Goal: Task Accomplishment & Management: Use online tool/utility

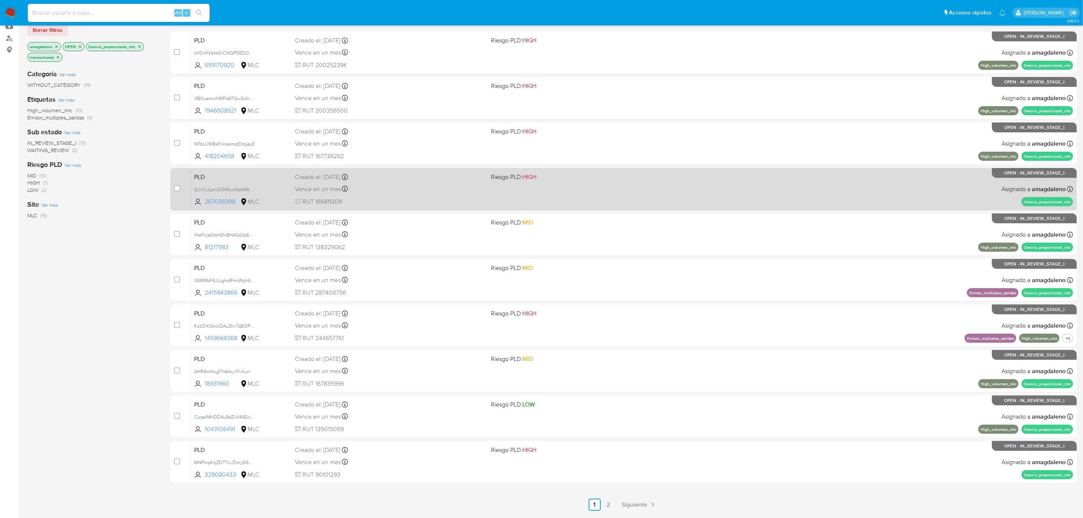
scroll to position [107, 0]
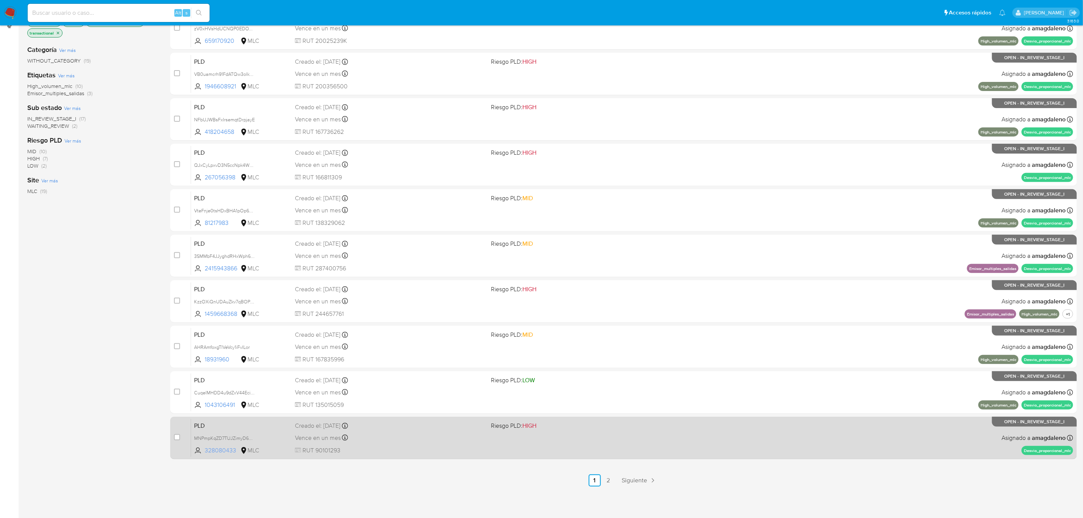
click at [223, 313] on span "328080433" at bounding box center [222, 450] width 34 height 8
click at [220, 313] on span "328080433" at bounding box center [222, 450] width 34 height 8
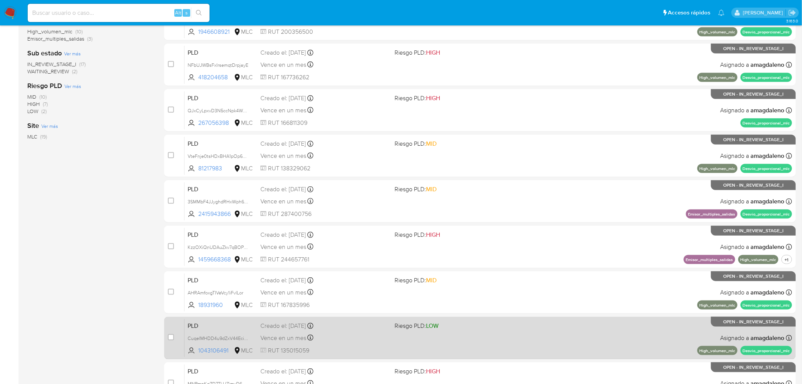
scroll to position [242, 0]
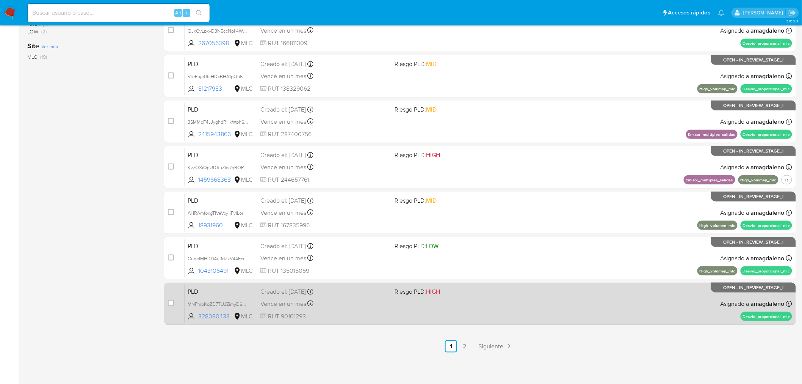
click at [356, 303] on div "Vence en un mes Vence el 10/11/2025 06:06:06" at bounding box center [324, 303] width 129 height 10
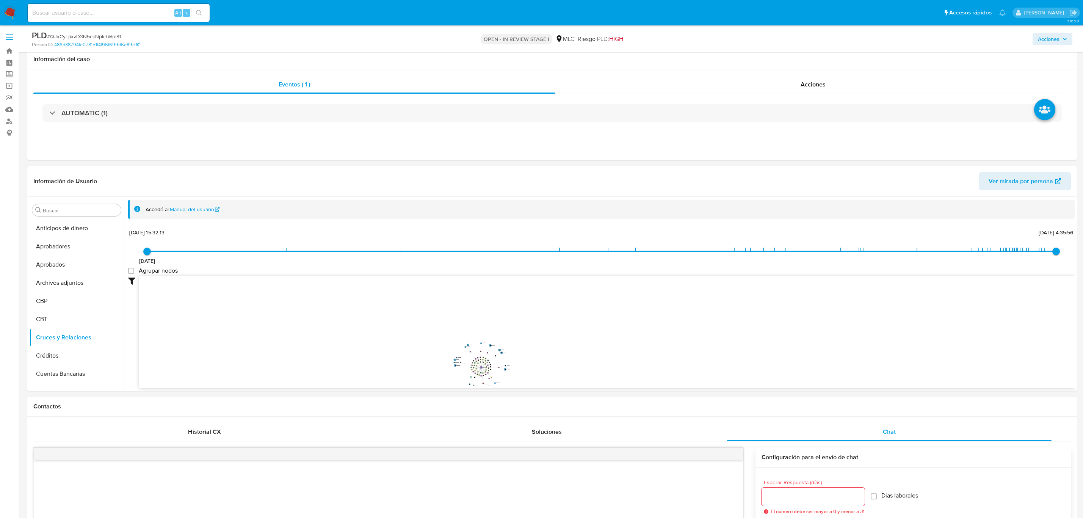
select select "10"
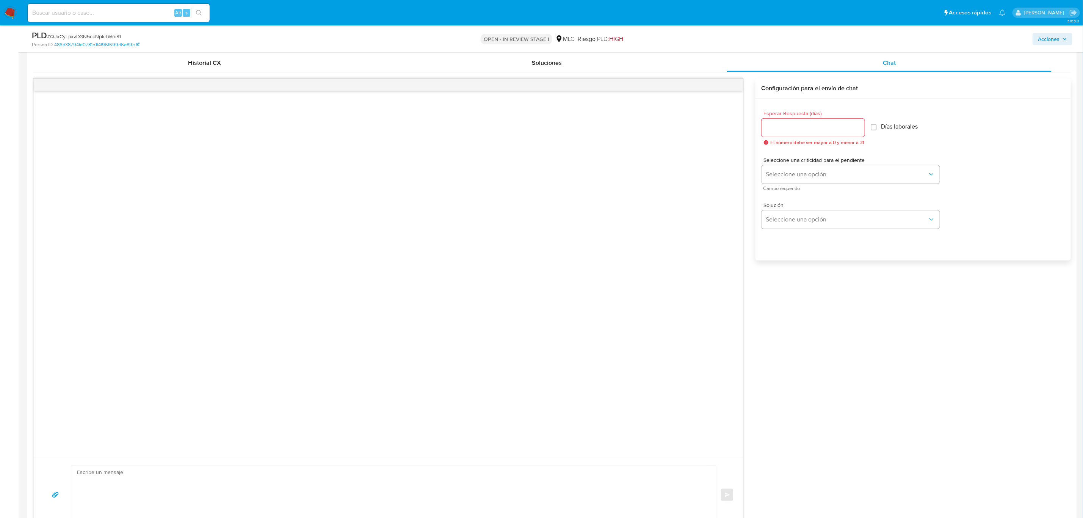
scroll to position [90, 0]
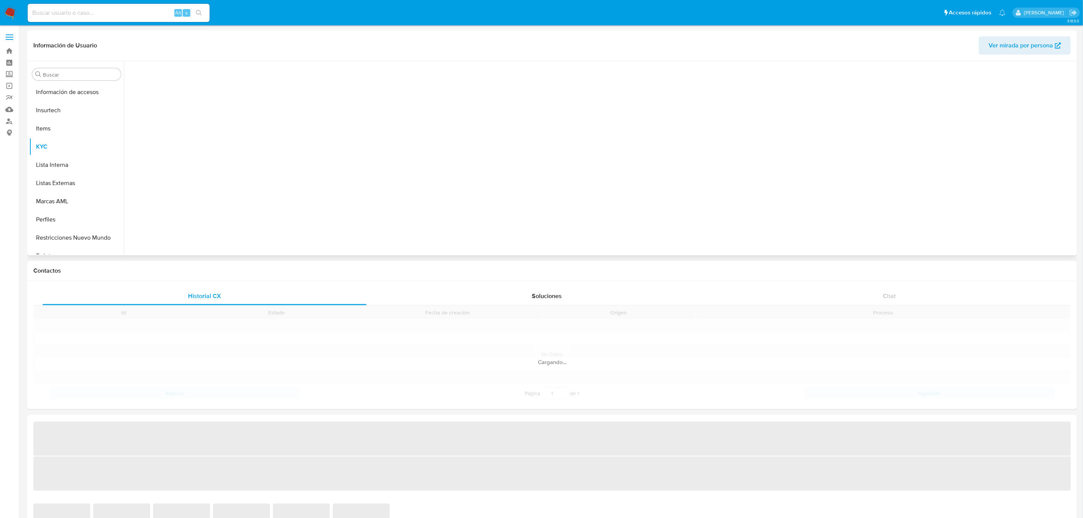
scroll to position [375, 0]
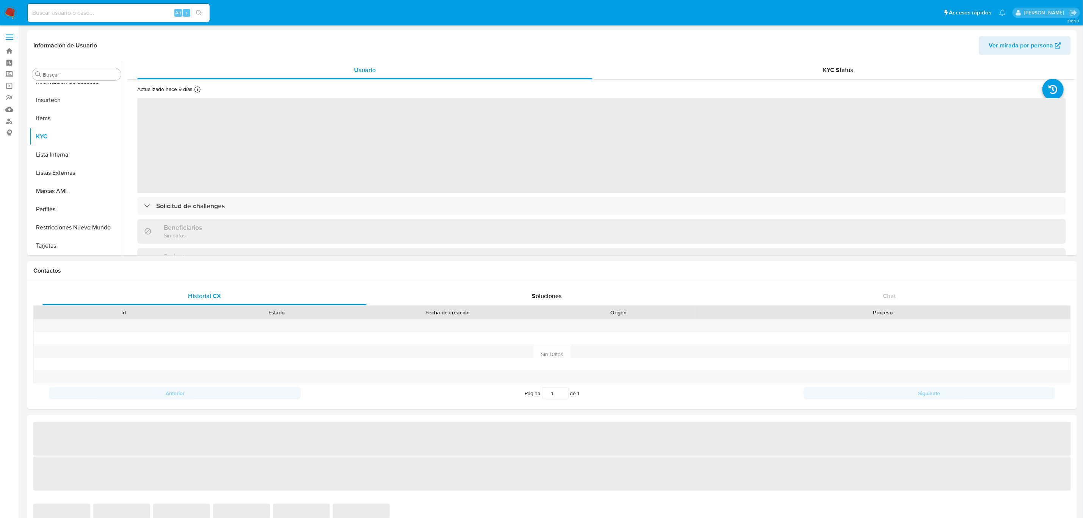
select select "10"
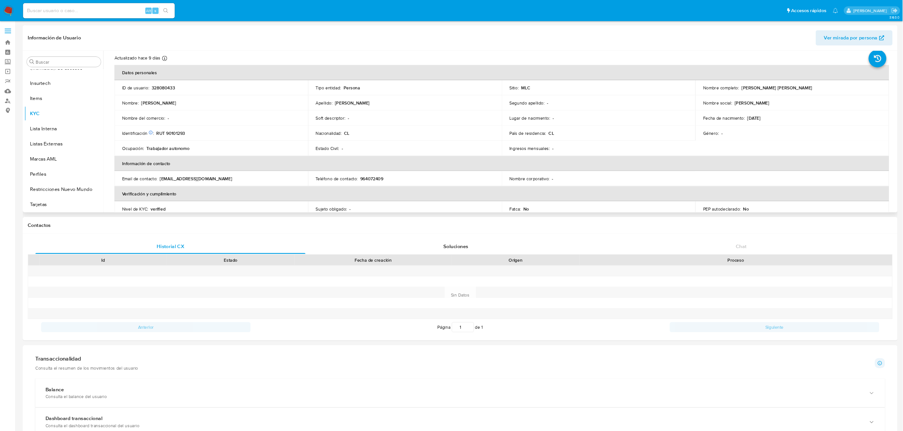
scroll to position [0, 0]
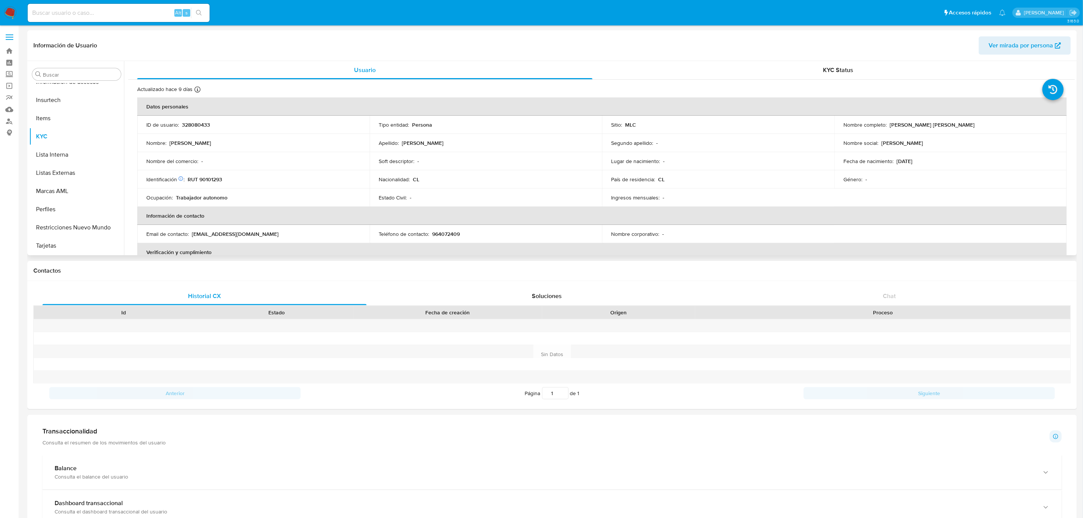
click at [196, 127] on p "328080433" at bounding box center [196, 124] width 28 height 7
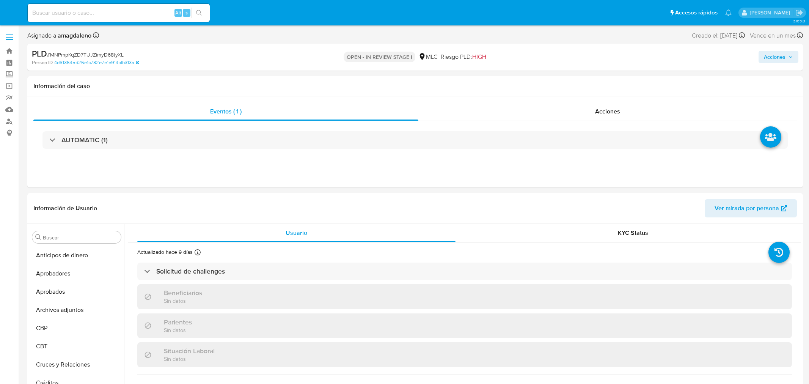
select select "10"
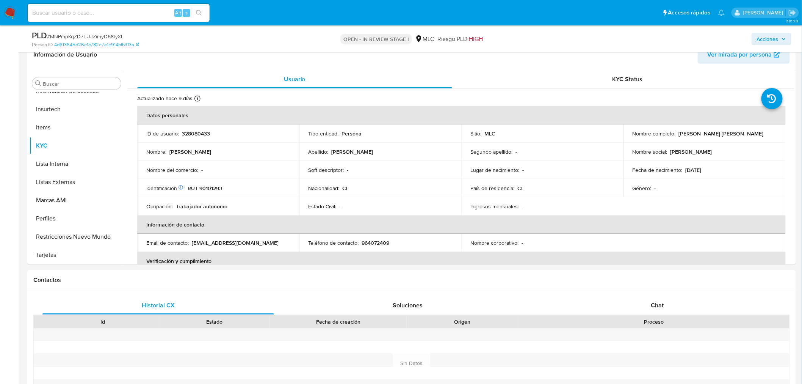
scroll to position [128, 0]
click at [208, 184] on p "RUT 90101293" at bounding box center [205, 186] width 35 height 7
click at [207, 184] on p "RUT 90101293" at bounding box center [205, 186] width 35 height 7
copy p "90101293"
click at [216, 186] on p "RUT 90101293" at bounding box center [205, 186] width 35 height 7
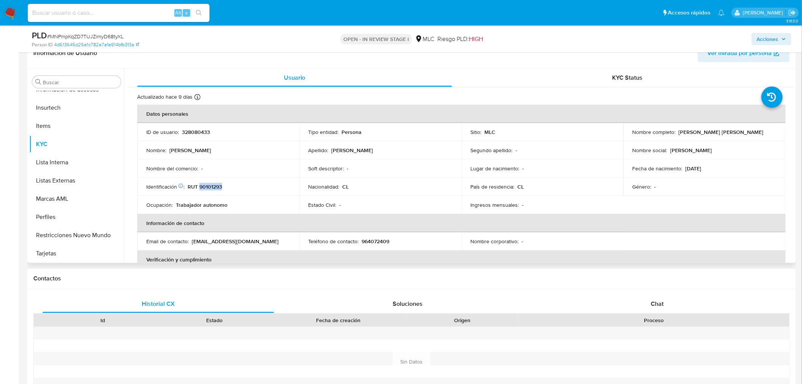
click at [216, 186] on p "RUT 90101293" at bounding box center [205, 186] width 35 height 7
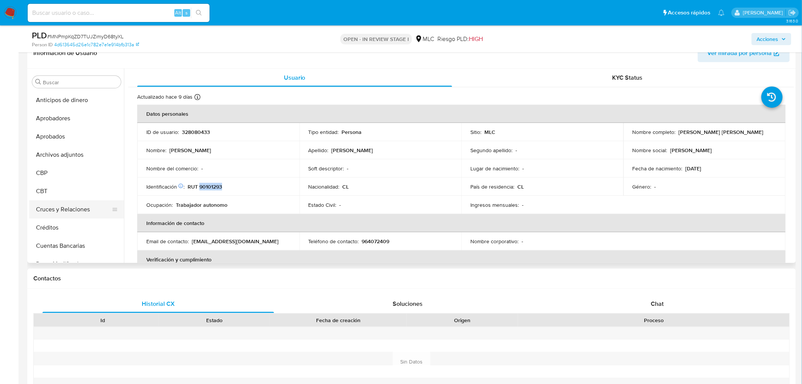
click at [58, 215] on button "Cruces y Relaciones" at bounding box center [73, 209] width 89 height 18
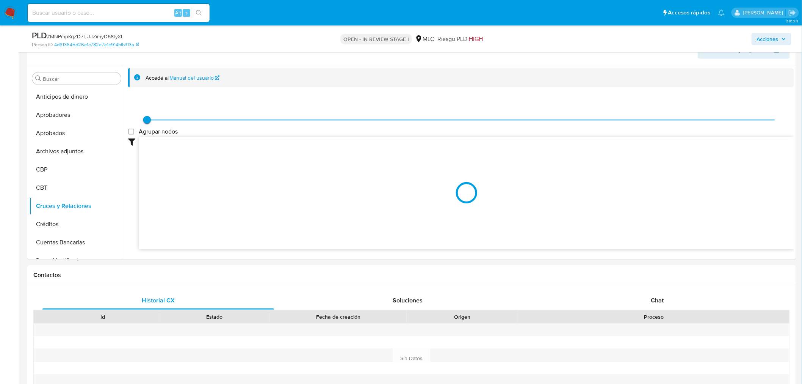
scroll to position [104, 0]
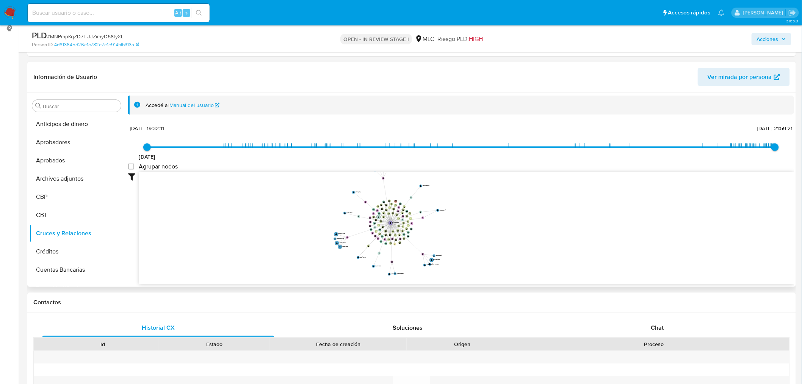
click at [516, 226] on icon "device-6387a5e608813b0018649dff  device-622b66be08813b0018cd90bf  device-625d…" at bounding box center [466, 227] width 655 height 110
drag, startPoint x: 503, startPoint y: 222, endPoint x: 482, endPoint y: 226, distance: 21.1
click at [482, 226] on icon "device-6387a5e608813b0018649dff  device-622b66be08813b0018cd90bf  device-625d…" at bounding box center [466, 227] width 655 height 110
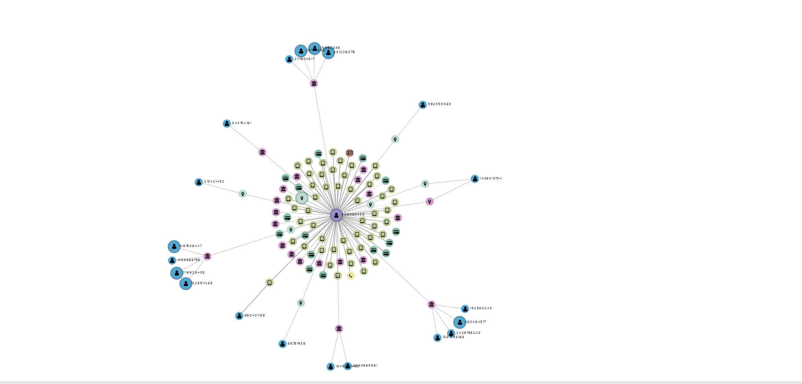
drag, startPoint x: 492, startPoint y: 223, endPoint x: 496, endPoint y: 228, distance: 7.3
click at [496, 229] on icon "device-6387a5e608813b0018649dff  device-622b66be08813b0018cd90bf  device-625d…" at bounding box center [466, 227] width 655 height 110
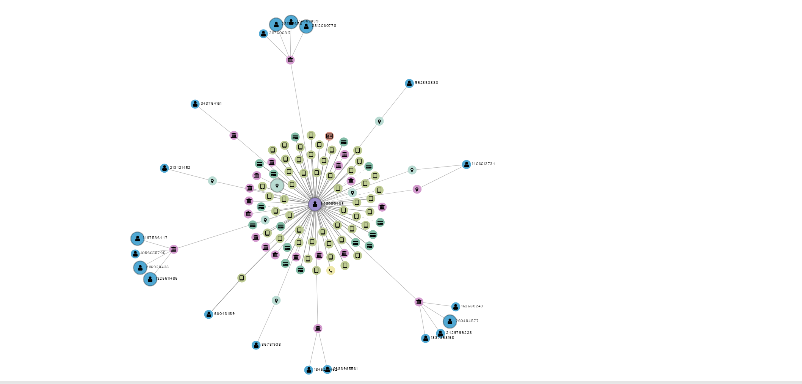
drag, startPoint x: 495, startPoint y: 227, endPoint x: 498, endPoint y: 223, distance: 4.6
click at [498, 223] on icon "device-6387a5e608813b0018649dff  device-622b66be08813b0018cd90bf  device-625d…" at bounding box center [466, 227] width 655 height 110
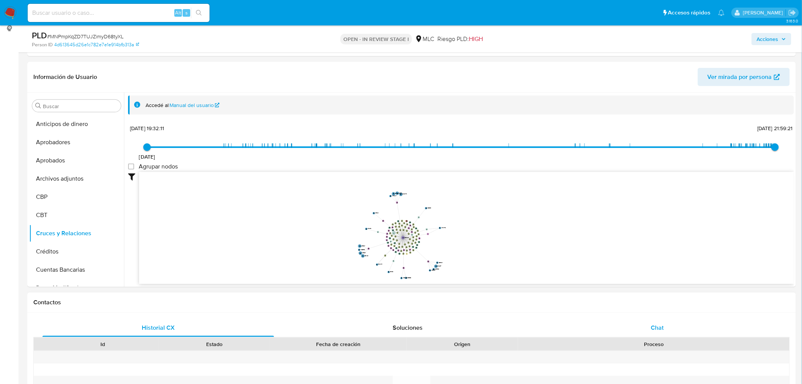
click at [669, 326] on div "Chat" at bounding box center [658, 327] width 232 height 18
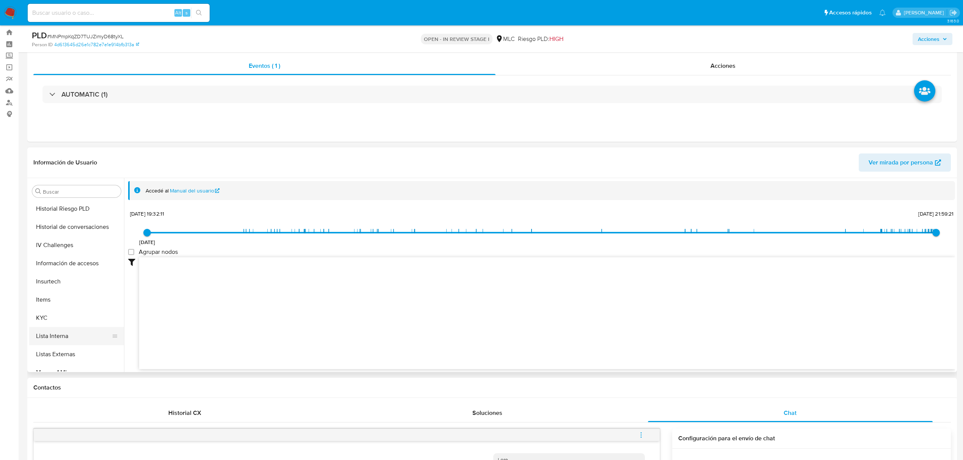
scroll to position [354, 0]
click at [61, 268] on button "KYC" at bounding box center [73, 274] width 89 height 18
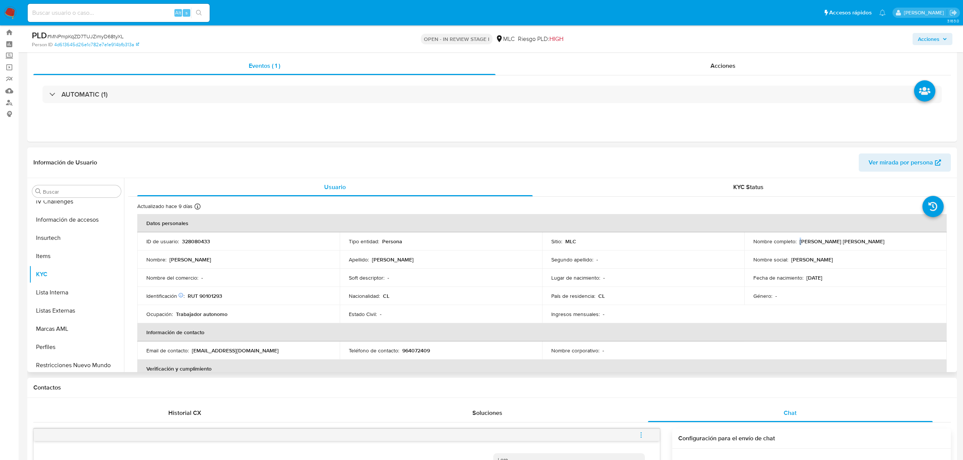
drag, startPoint x: 802, startPoint y: 242, endPoint x: 875, endPoint y: 237, distance: 72.9
click at [808, 237] on td "Nombre completo : Carlos Alejandro Orellana Pizarro" at bounding box center [845, 241] width 202 height 18
click at [808, 246] on td "Nombre completo : Carlos Alejandro Orellana Pizarro" at bounding box center [845, 241] width 202 height 18
click at [803, 244] on p "Carlos Alejandro Orellana Pizarro" at bounding box center [842, 241] width 85 height 7
drag, startPoint x: 797, startPoint y: 242, endPoint x: 893, endPoint y: 243, distance: 96.3
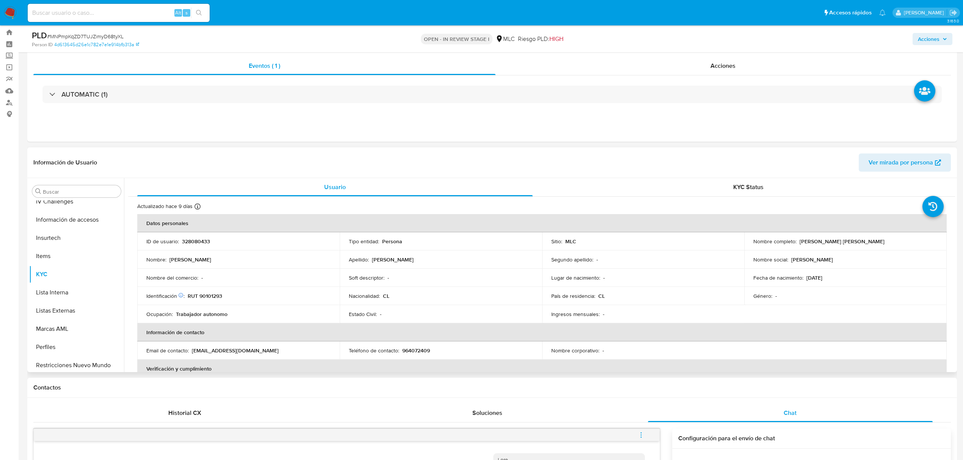
click at [808, 243] on div "Nombre completo : Carlos Alejandro Orellana Pizarro" at bounding box center [845, 241] width 184 height 7
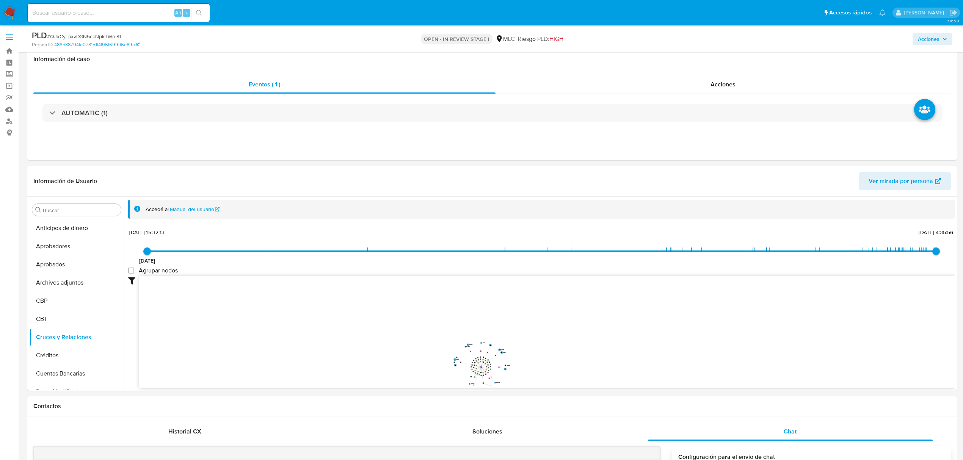
select select "10"
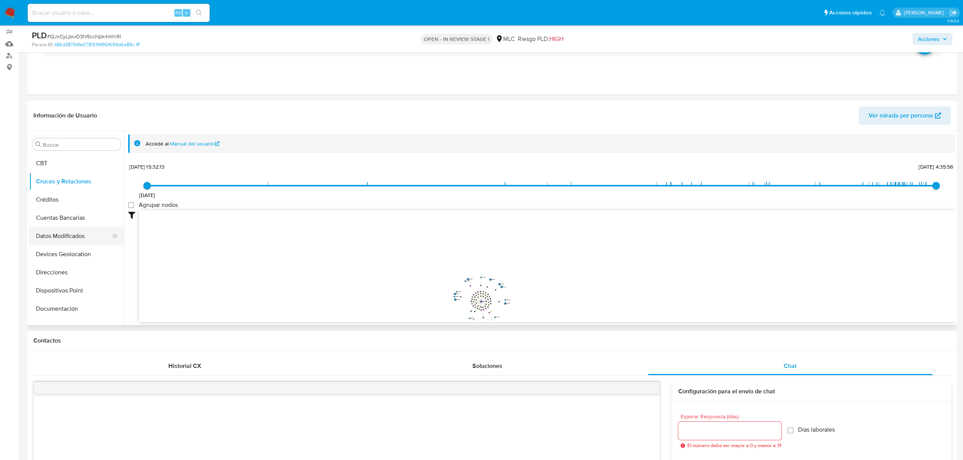
scroll to position [141, 0]
click at [69, 258] on button "Documentación" at bounding box center [73, 258] width 89 height 18
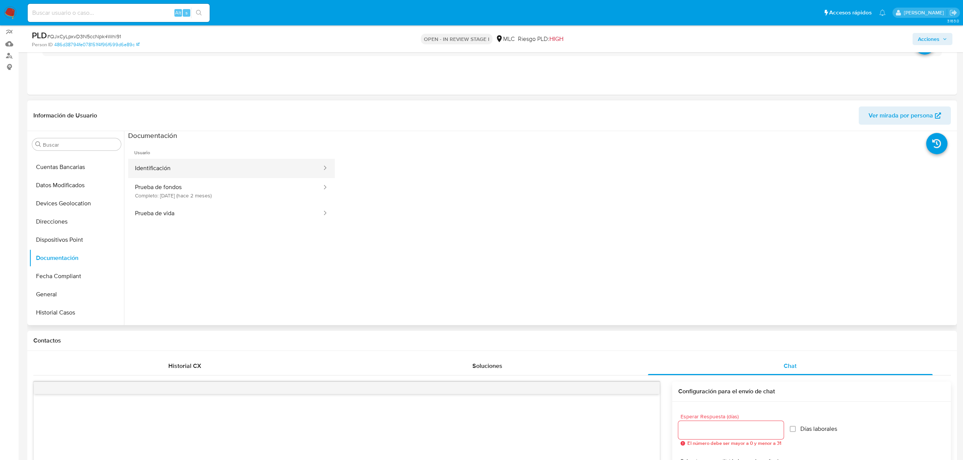
click at [175, 170] on button "Identificación" at bounding box center [225, 168] width 195 height 19
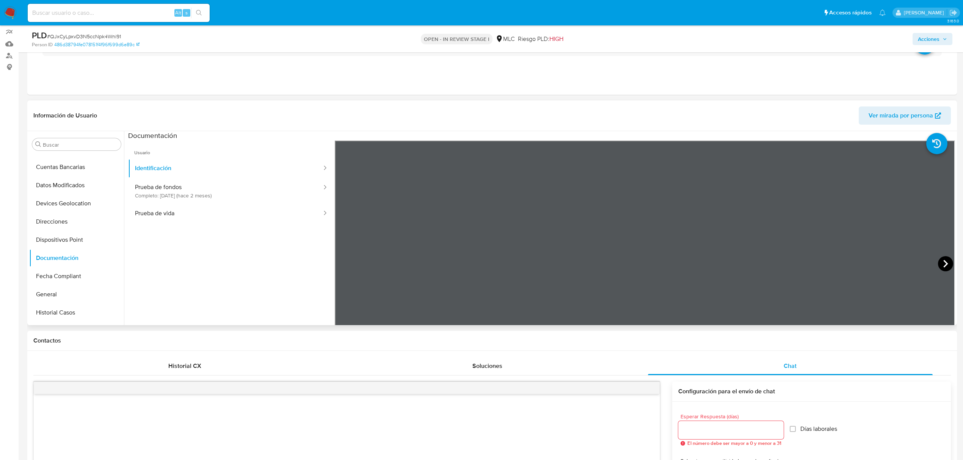
click at [943, 264] on icon at bounding box center [945, 263] width 15 height 15
click at [202, 192] on button "Prueba de fondos Completo: 11/08/2025 (hace 2 meses)" at bounding box center [225, 191] width 195 height 26
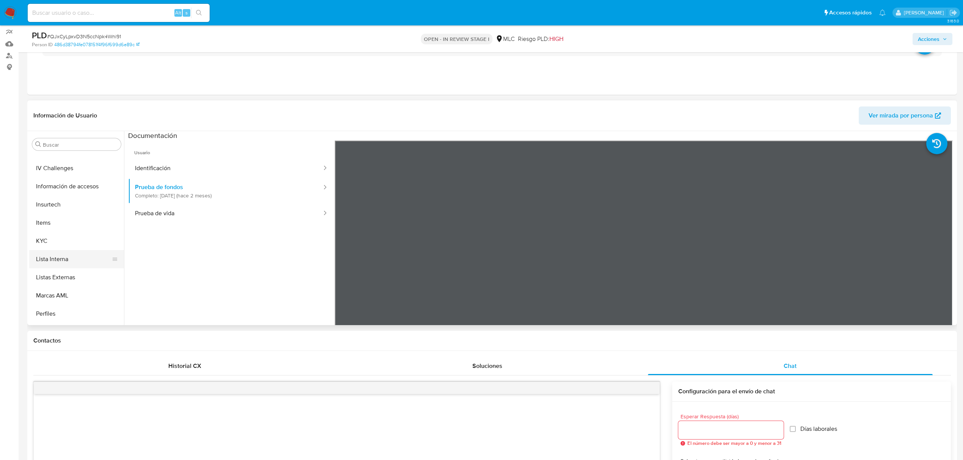
scroll to position [375, 0]
click at [67, 208] on button "KYC" at bounding box center [73, 206] width 89 height 18
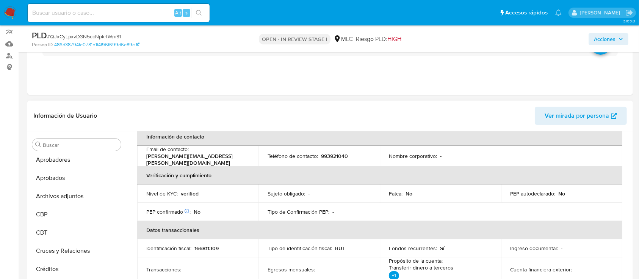
scroll to position [0, 0]
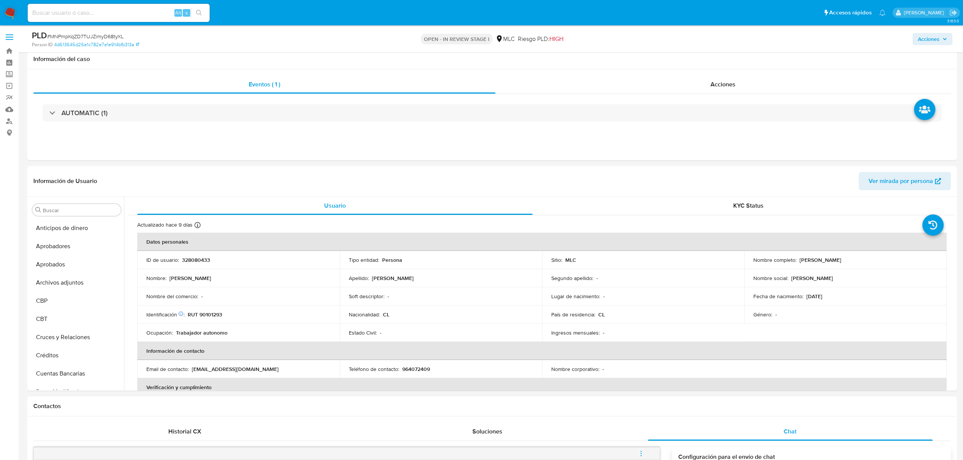
select select "10"
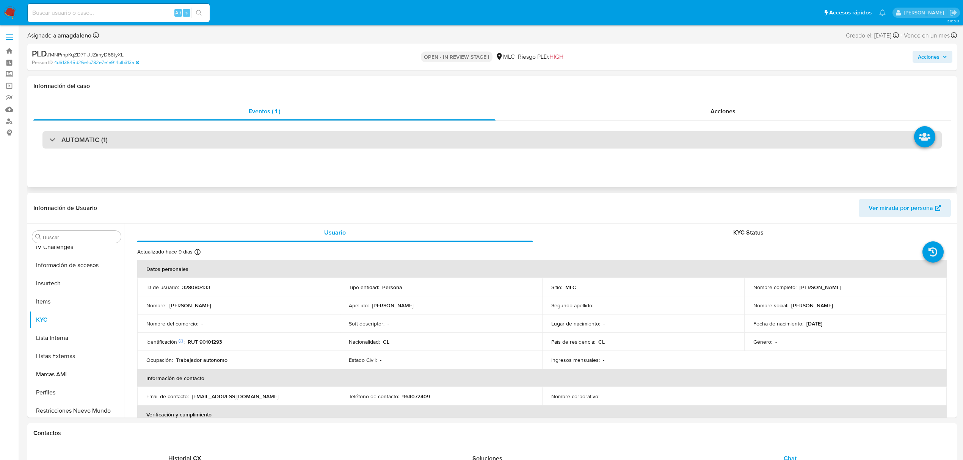
click at [284, 140] on div "AUTOMATIC (1)" at bounding box center [491, 139] width 899 height 17
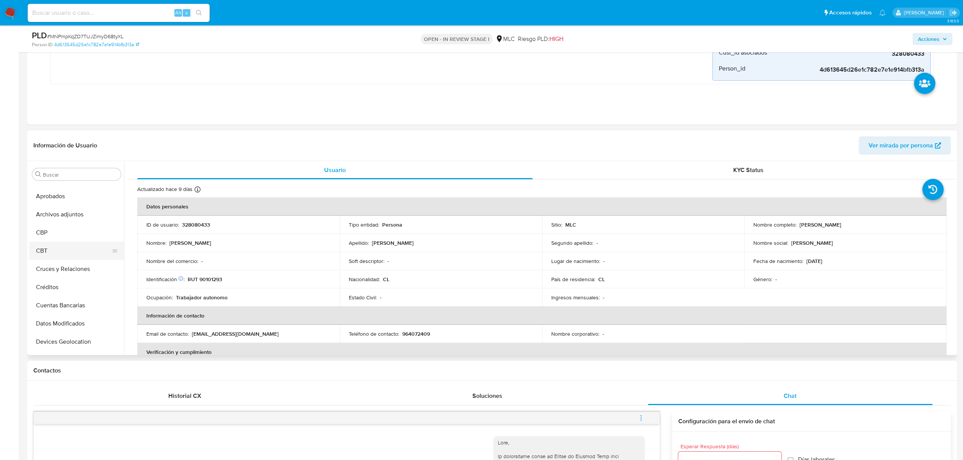
scroll to position [50, 0]
click at [74, 249] on button "Cruces y Relaciones" at bounding box center [73, 251] width 89 height 18
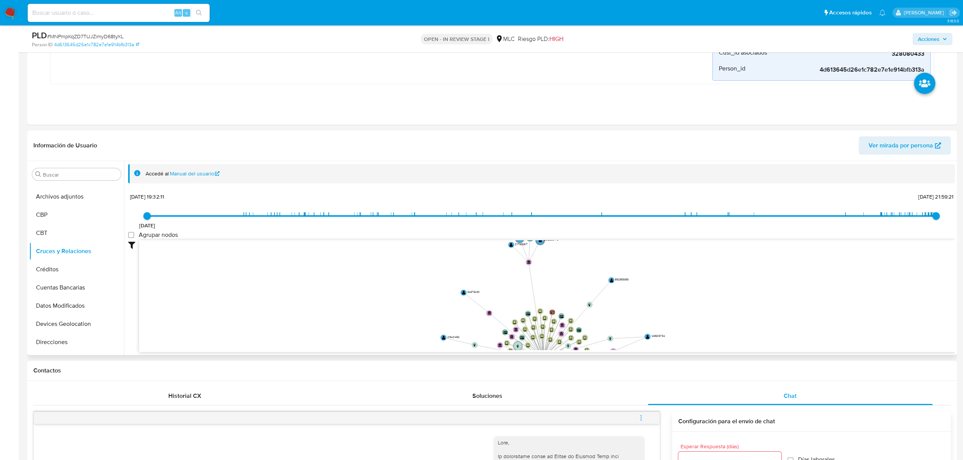
drag, startPoint x: 710, startPoint y: 253, endPoint x: 706, endPoint y: 344, distance: 91.1
click at [706, 344] on icon "device-6387a5e608813b0018649dff  device-622b66be08813b0018cd90bf  device-625d…" at bounding box center [547, 295] width 816 height 110
click at [610, 279] on text "" at bounding box center [611, 280] width 3 height 5
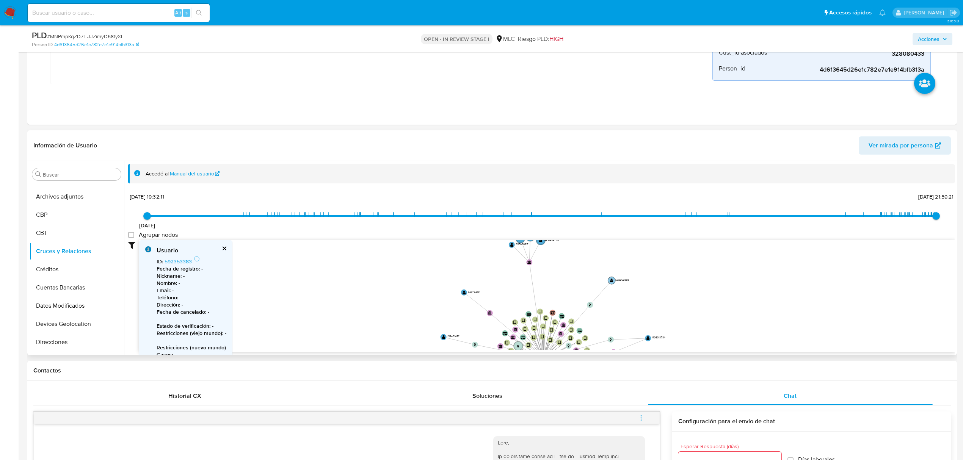
click at [610, 279] on text "" at bounding box center [611, 280] width 3 height 5
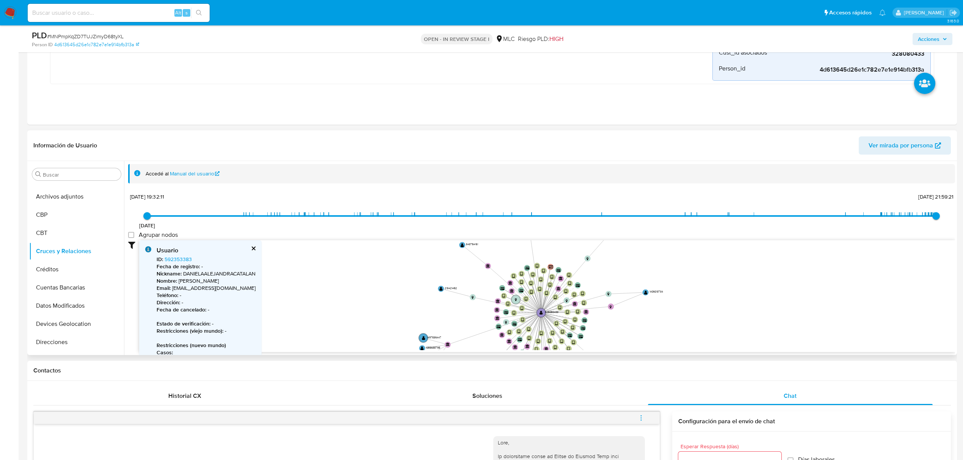
drag, startPoint x: 666, startPoint y: 316, endPoint x: 662, endPoint y: 273, distance: 43.0
click at [662, 273] on icon "device-6387a5e608813b0018649dff  device-622b66be08813b0018cd90bf  device-625d…" at bounding box center [547, 295] width 816 height 110
click at [645, 295] on circle at bounding box center [646, 293] width 8 height 8
click at [645, 295] on text "" at bounding box center [645, 292] width 3 height 5
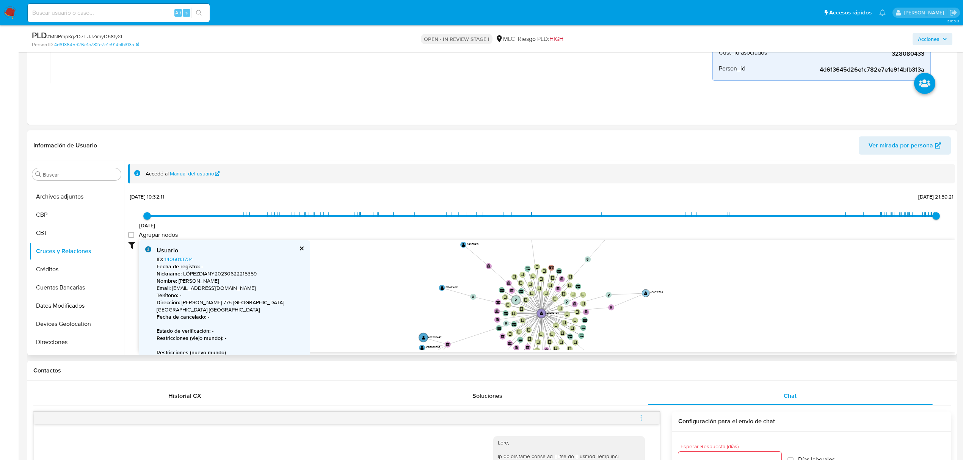
click at [645, 293] on text "" at bounding box center [645, 293] width 3 height 5
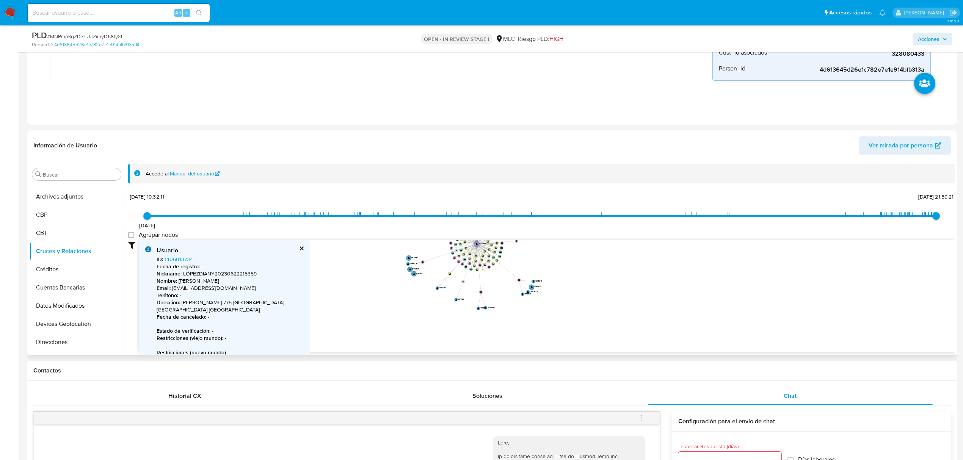
drag, startPoint x: 370, startPoint y: 269, endPoint x: 384, endPoint y: 226, distance: 45.0
click at [384, 226] on div "9/11/2020 9/11/2020, 19:32:11 13/10/2025, 21:59:21 Agrupar nodos Filtros Confia…" at bounding box center [541, 285] width 827 height 188
click at [456, 299] on text "" at bounding box center [456, 299] width 2 height 3
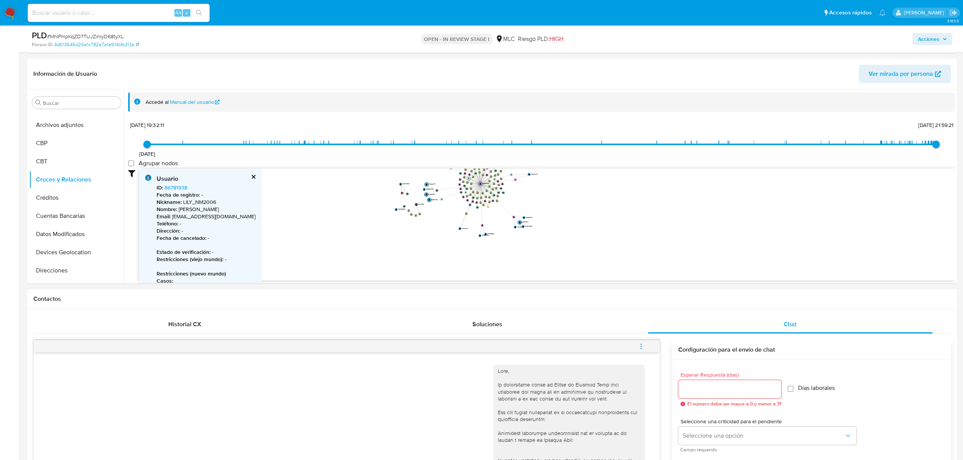
scroll to position [303, 0]
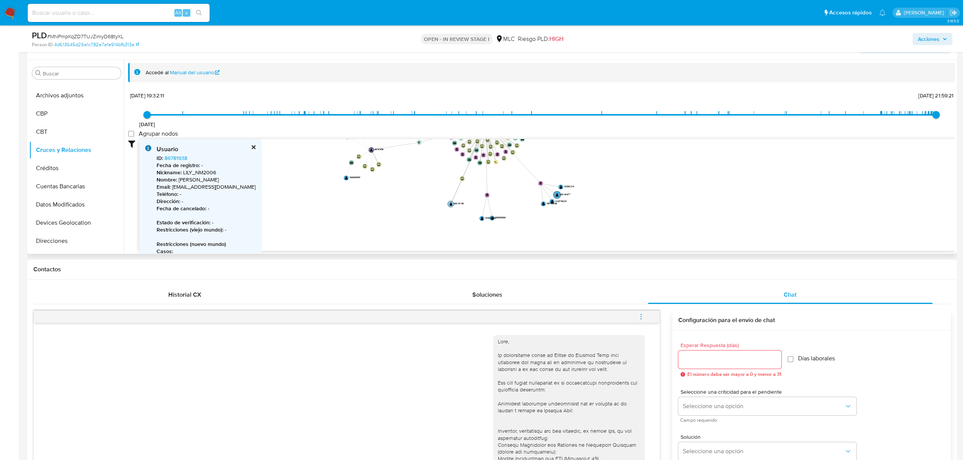
click at [450, 206] on text "" at bounding box center [451, 203] width 3 height 3
click at [450, 205] on text "" at bounding box center [450, 203] width 3 height 3
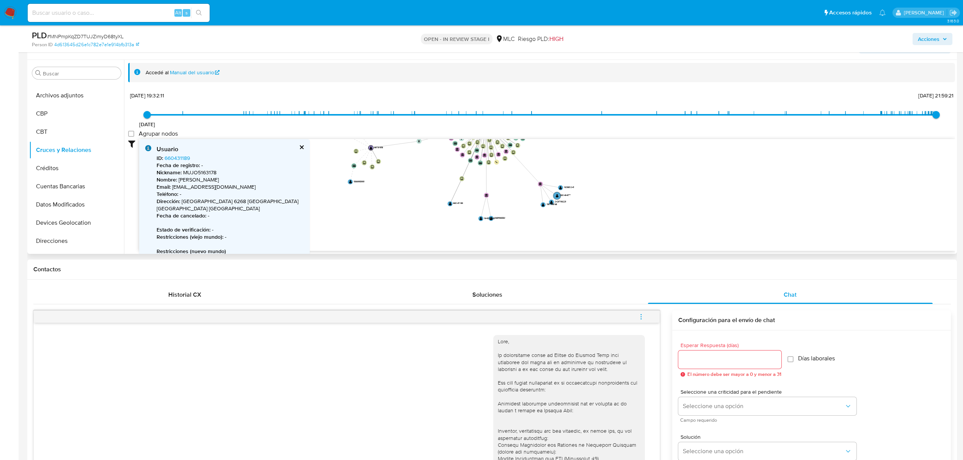
click at [361, 194] on icon "device-6387a5e608813b0018649dff  device-622b66be08813b0018cd90bf  device-625d…" at bounding box center [547, 194] width 816 height 110
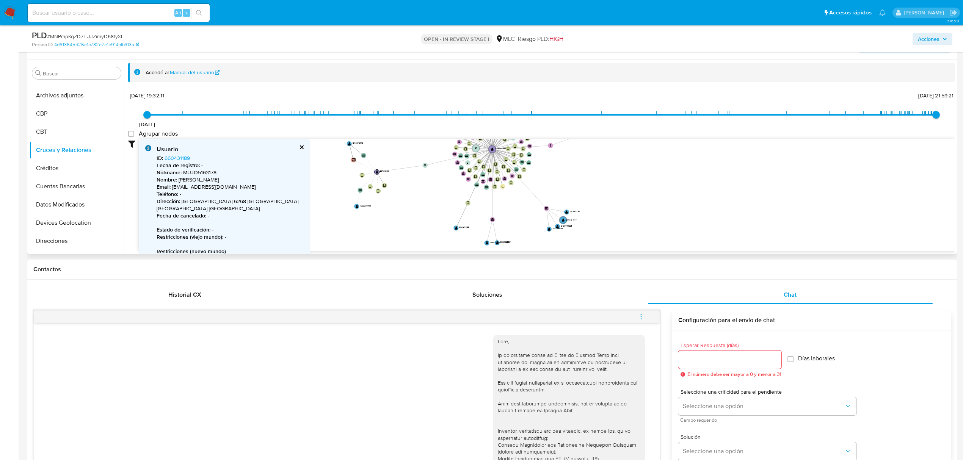
drag, startPoint x: 386, startPoint y: 217, endPoint x: 390, endPoint y: 234, distance: 17.3
click at [390, 234] on icon "device-6387a5e608813b0018649dff  device-622b66be08813b0018cd90bf  device-625d…" at bounding box center [547, 194] width 816 height 110
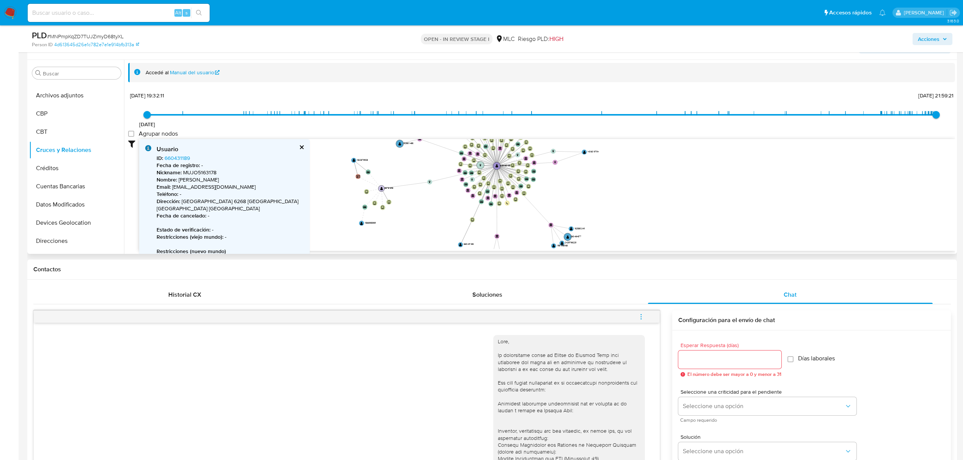
click at [381, 189] on text "" at bounding box center [381, 188] width 3 height 3
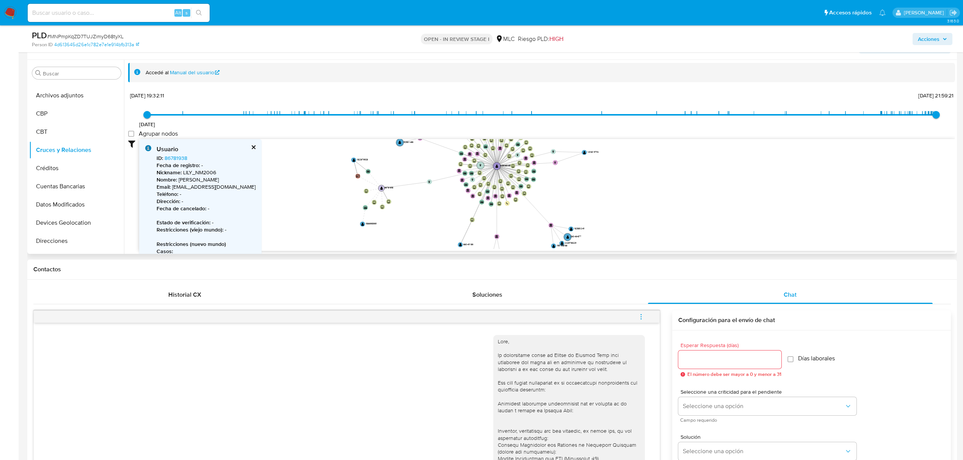
click at [381, 189] on text "" at bounding box center [381, 188] width 3 height 3
click at [290, 182] on icon "device-6387a5e608813b0018649dff  device-622b66be08813b0018cd90bf  device-625d…" at bounding box center [547, 194] width 816 height 110
click at [251, 148] on button "cerrar" at bounding box center [253, 147] width 5 height 5
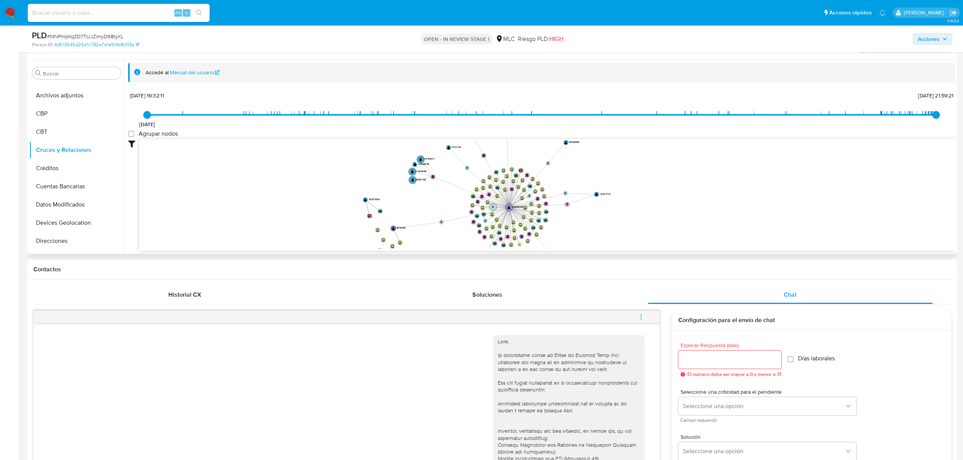
drag, startPoint x: 419, startPoint y: 171, endPoint x: 434, endPoint y: 207, distance: 38.8
click at [433, 207] on icon "device-6387a5e608813b0018649dff  device-622b66be08813b0018cd90bf  device-625d…" at bounding box center [547, 194] width 816 height 110
click at [595, 191] on icon "device-6387a5e608813b0018649dff  device-622b66be08813b0018cd90bf  device-625d…" at bounding box center [547, 194] width 816 height 110
click at [597, 191] on text "" at bounding box center [598, 189] width 3 height 3
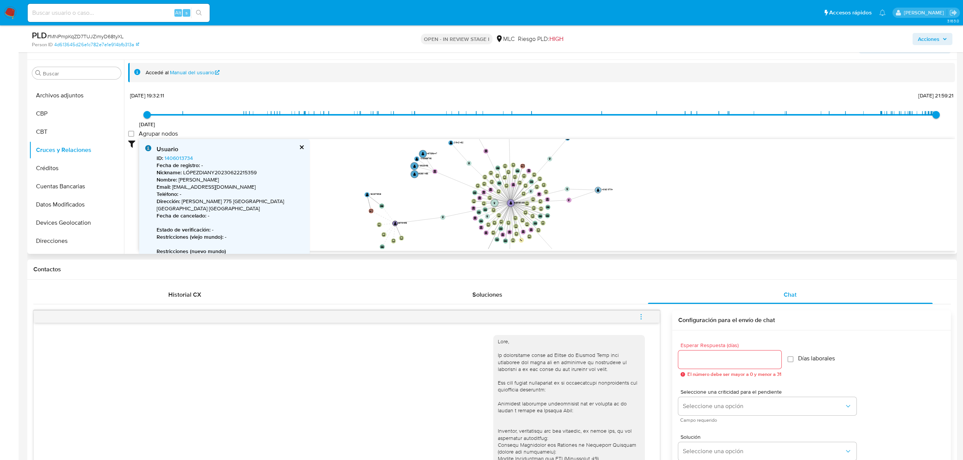
click at [597, 191] on text "" at bounding box center [598, 189] width 3 height 3
click at [336, 182] on icon "device-6387a5e608813b0018649dff  device-622b66be08813b0018cd90bf  device-625d…" at bounding box center [547, 194] width 816 height 110
click at [300, 149] on button "cerrar" at bounding box center [301, 147] width 5 height 5
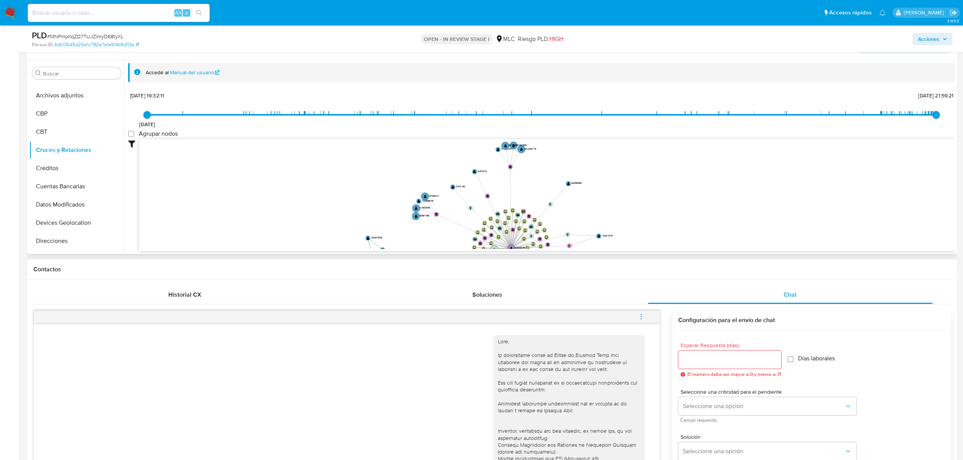
drag, startPoint x: 378, startPoint y: 164, endPoint x: 379, endPoint y: 212, distance: 48.2
click at [379, 213] on icon "device-6387a5e608813b0018649dff  device-622b66be08813b0018cd90bf  device-625d…" at bounding box center [547, 194] width 816 height 110
click at [453, 192] on text "" at bounding box center [454, 190] width 3 height 3
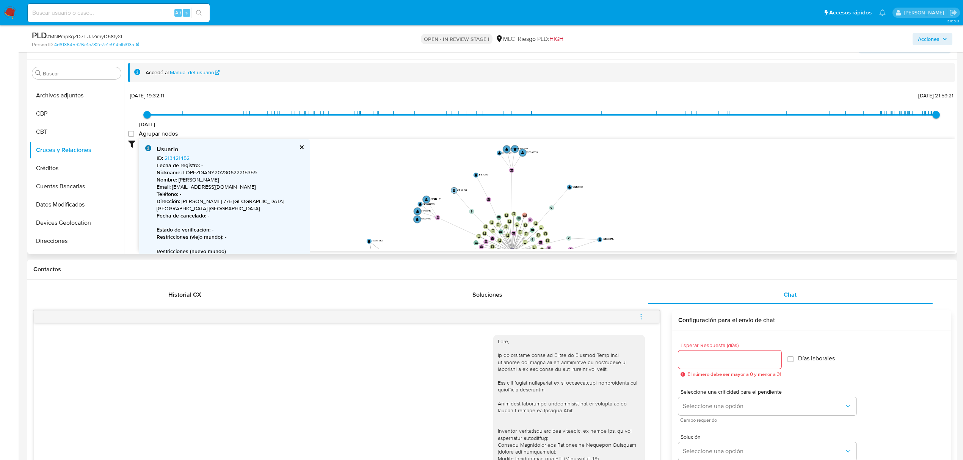
click at [453, 192] on text "" at bounding box center [454, 190] width 3 height 3
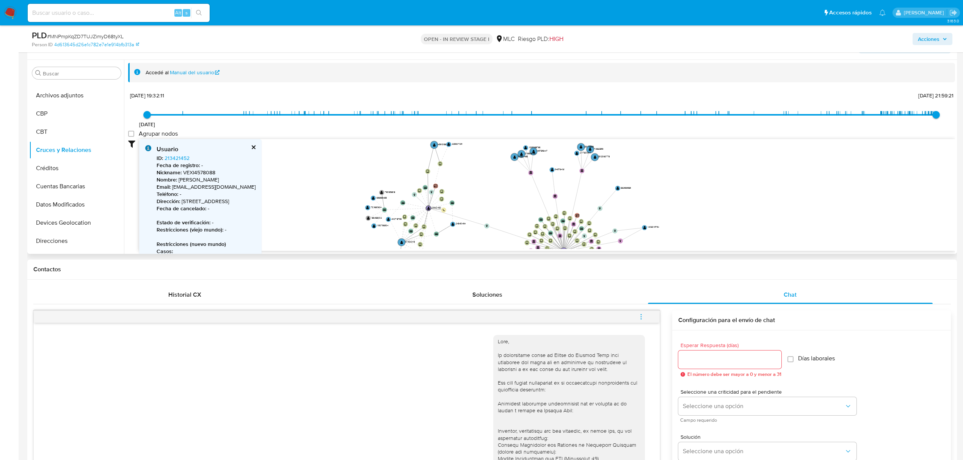
drag, startPoint x: 342, startPoint y: 174, endPoint x: 361, endPoint y: 169, distance: 19.5
click at [361, 169] on icon "device-6387a5e608813b0018649dff  device-622b66be08813b0018cd90bf  device-625d…" at bounding box center [547, 194] width 816 height 110
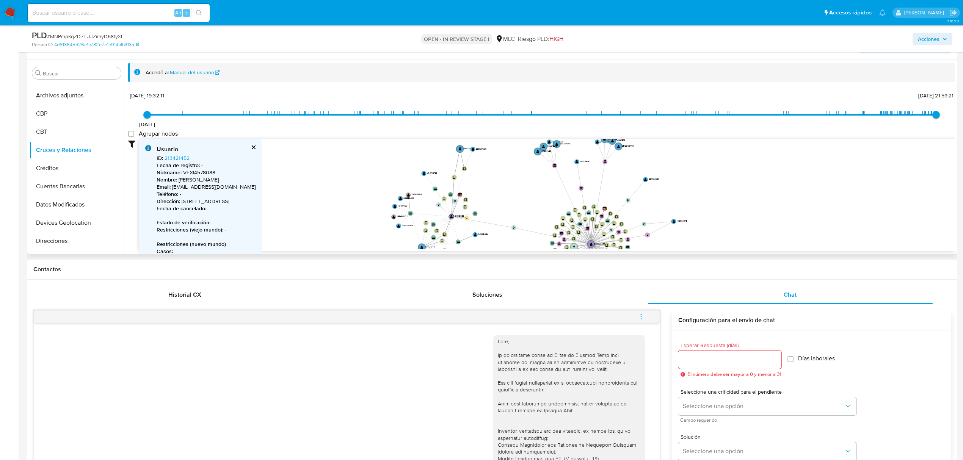
drag, startPoint x: 489, startPoint y: 166, endPoint x: 515, endPoint y: 157, distance: 27.8
click at [515, 157] on icon "device-6387a5e608813b0018649dff  device-622b66be08813b0018cd90bf  device-625d…" at bounding box center [547, 194] width 816 height 110
click at [452, 218] on text "" at bounding box center [451, 217] width 3 height 3
click at [452, 218] on circle at bounding box center [450, 219] width 6 height 6
click at [331, 174] on icon "device-6387a5e608813b0018649dff  device-622b66be08813b0018cd90bf  device-625d…" at bounding box center [547, 194] width 816 height 110
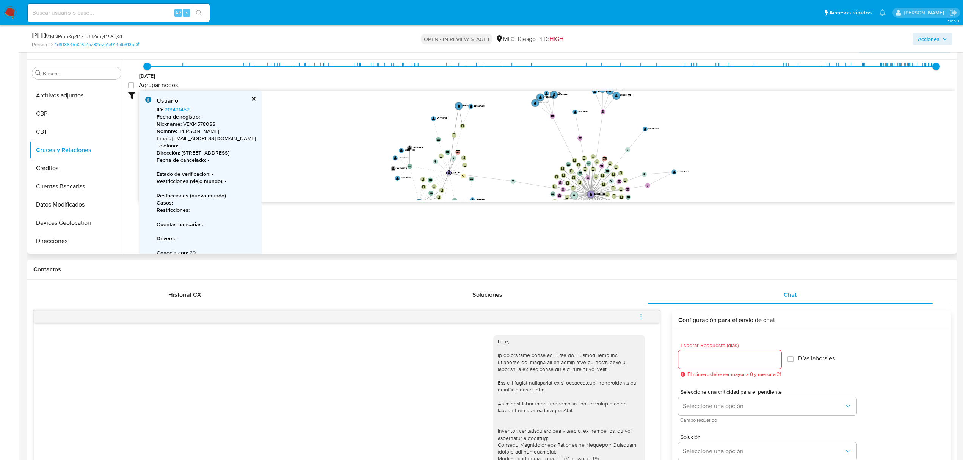
scroll to position [55, 0]
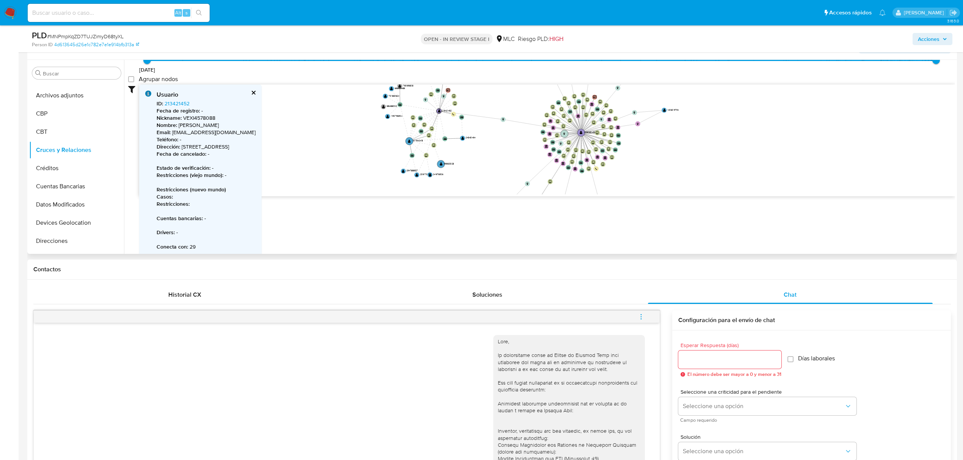
drag, startPoint x: 708, startPoint y: 168, endPoint x: 698, endPoint y: 113, distance: 56.6
click at [698, 113] on icon "device-6387a5e608813b0018649dff  device-622b66be08813b0018cd90bf  device-625d…" at bounding box center [547, 140] width 816 height 110
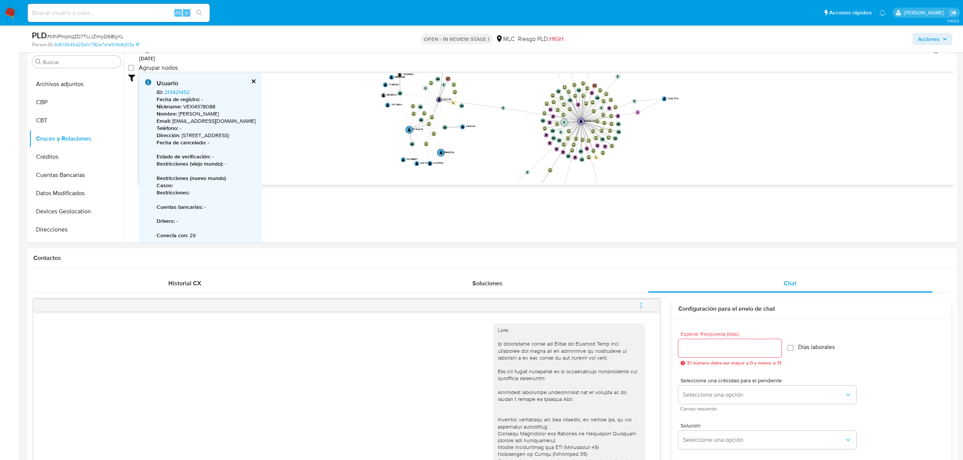
scroll to position [253, 0]
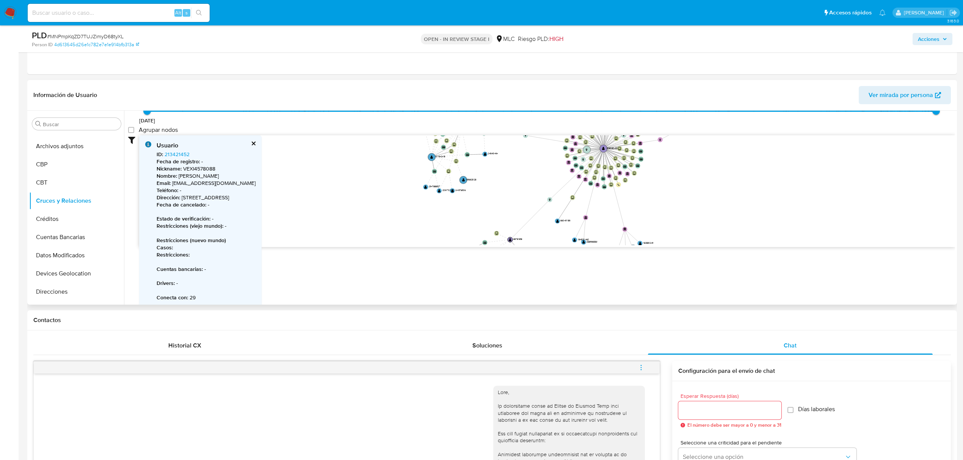
drag, startPoint x: 396, startPoint y: 187, endPoint x: 371, endPoint y: 190, distance: 25.6
click at [405, 176] on icon "device-6387a5e608813b0018649dff  device-622b66be08813b0018cd90bf  device-625d…" at bounding box center [547, 190] width 816 height 110
click at [60, 204] on button "KYC" at bounding box center [73, 207] width 89 height 18
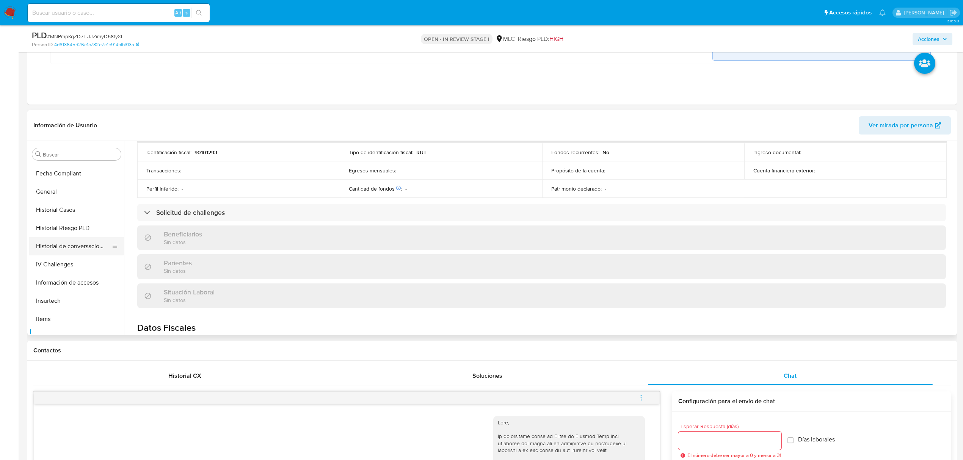
scroll to position [253, 0]
click at [61, 208] on button "Historial Casos" at bounding box center [73, 211] width 89 height 18
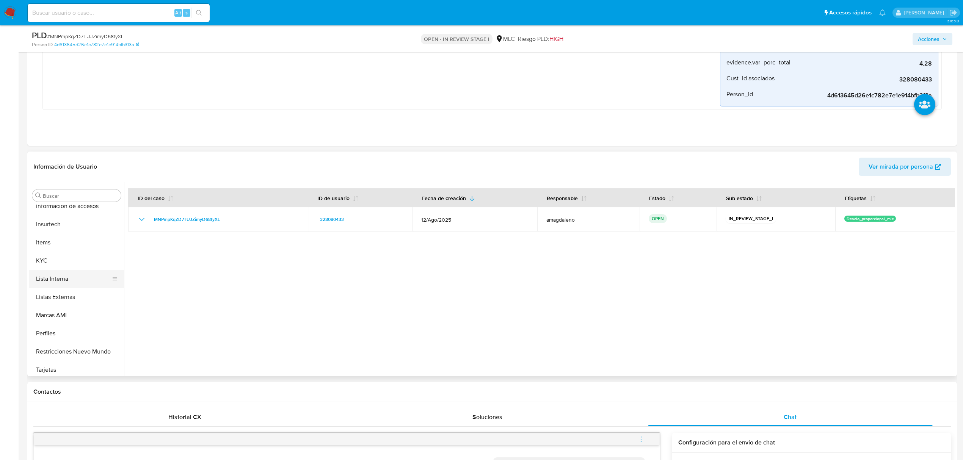
scroll to position [375, 0]
click at [51, 256] on button "KYC" at bounding box center [73, 257] width 89 height 18
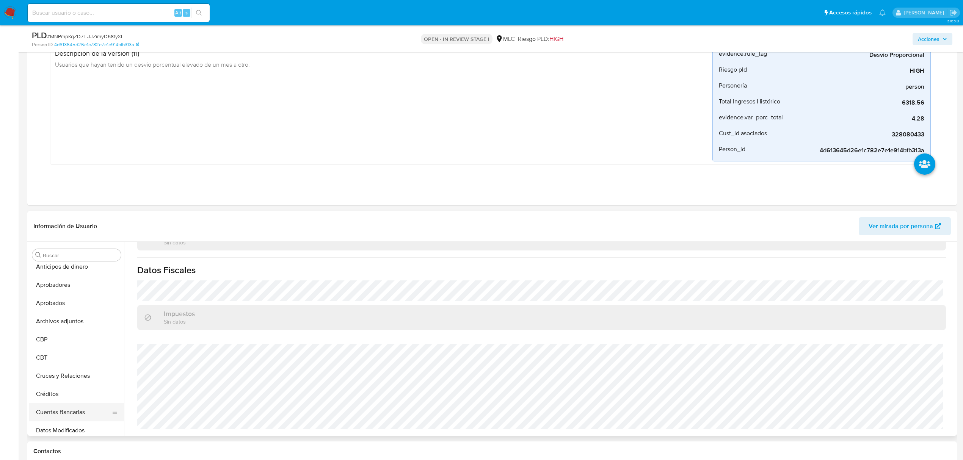
scroll to position [0, 0]
click at [63, 325] on button "Archivos adjuntos" at bounding box center [73, 328] width 89 height 18
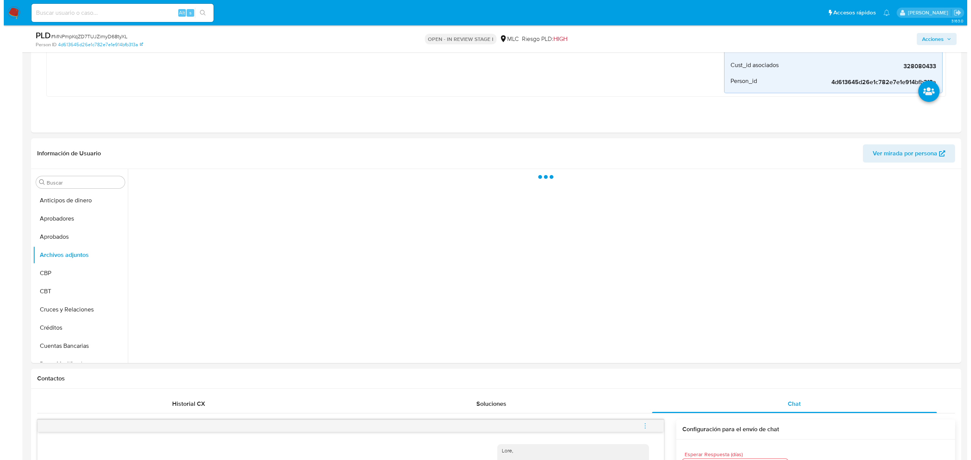
scroll to position [193, 0]
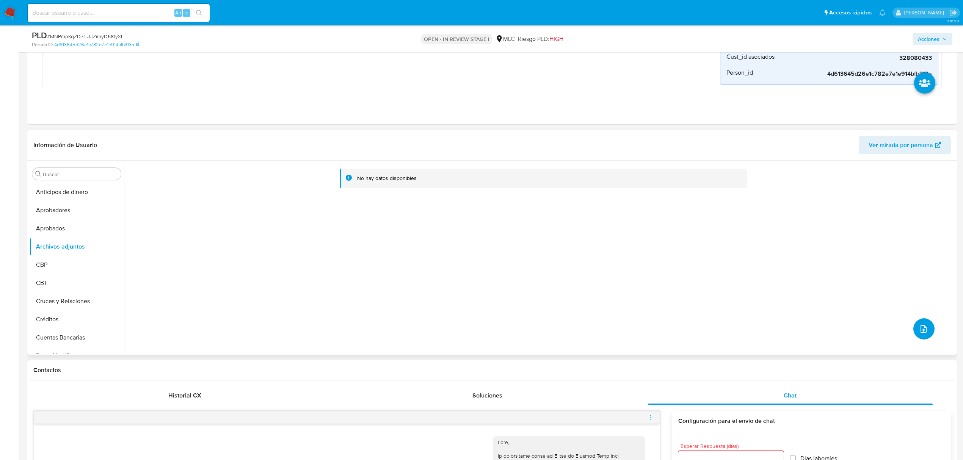
click at [919, 328] on icon "upload-file" at bounding box center [923, 329] width 9 height 9
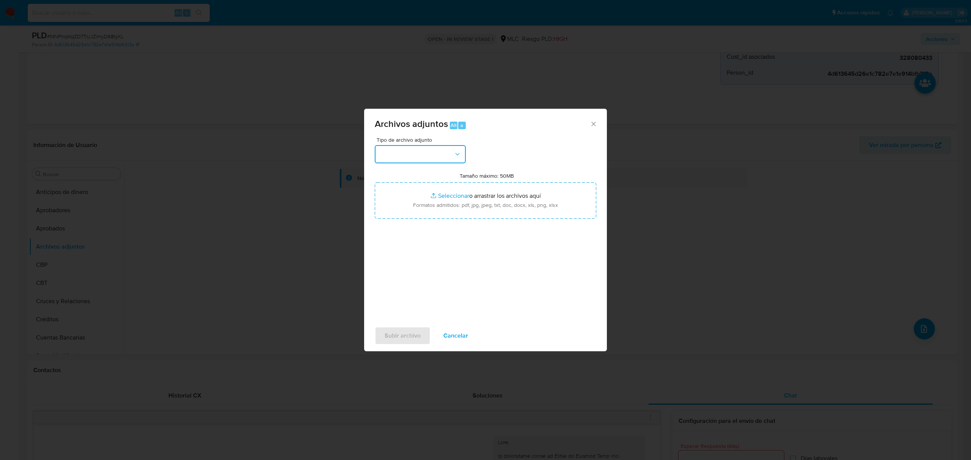
click at [417, 154] on button "button" at bounding box center [420, 154] width 91 height 18
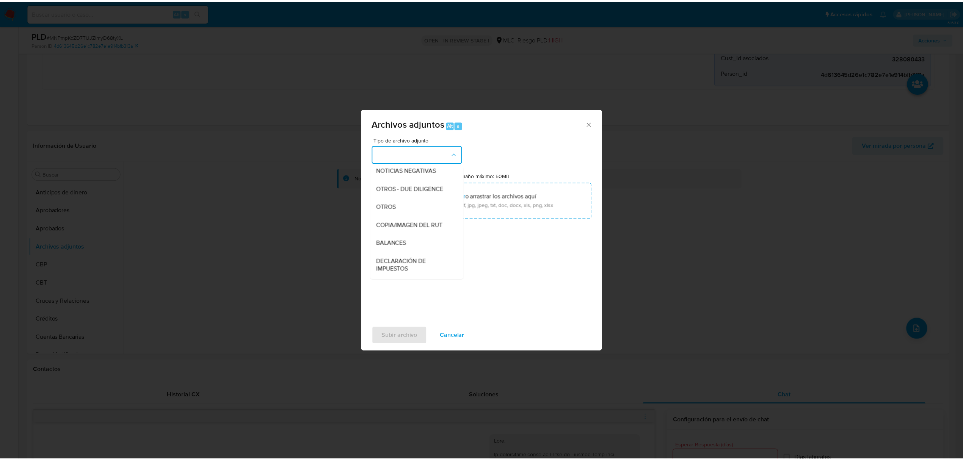
scroll to position [63, 0]
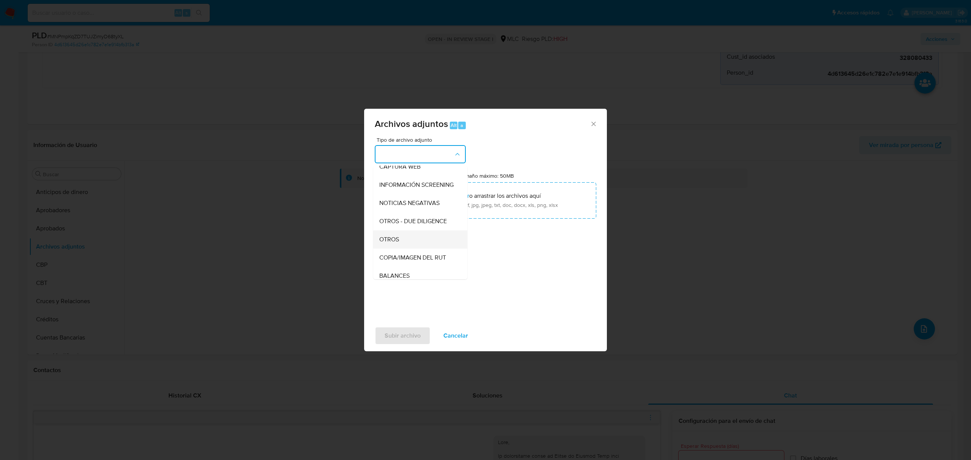
click at [407, 249] on div "OTROS" at bounding box center [417, 240] width 77 height 18
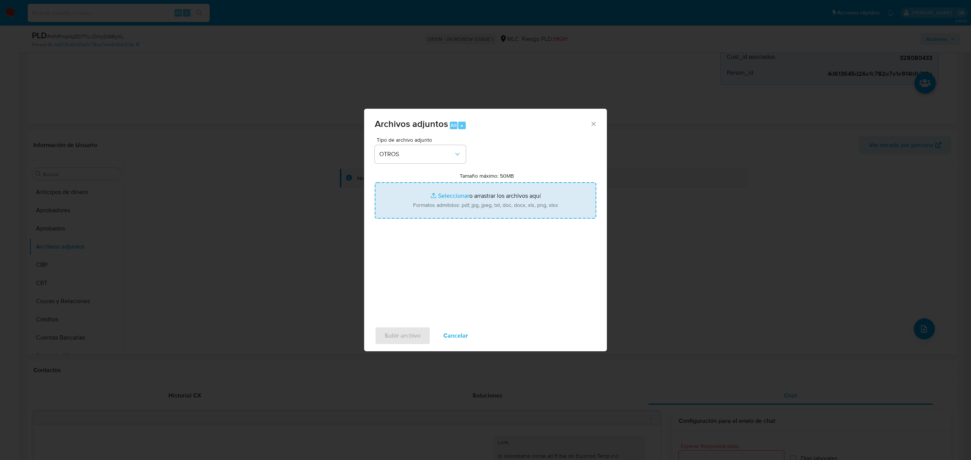
click at [456, 196] on input "Tamaño máximo: 50MB Seleccionar archivos" at bounding box center [485, 200] width 221 height 36
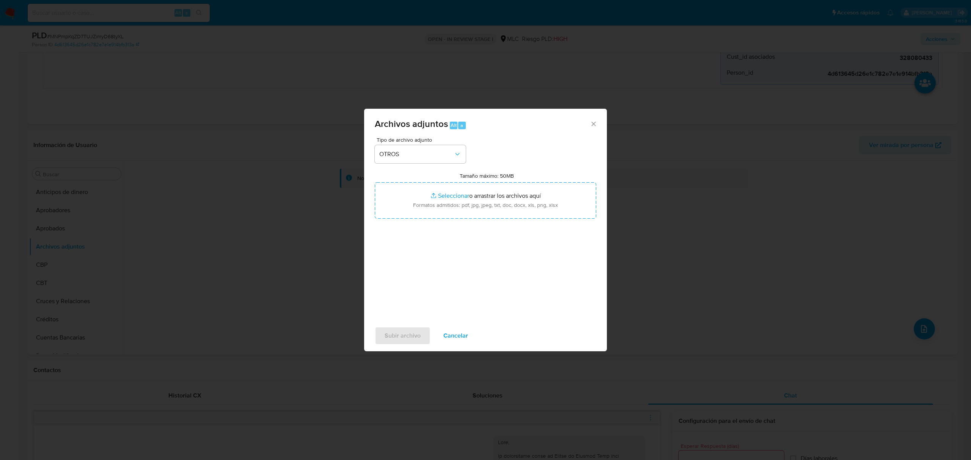
click at [592, 125] on icon "Cerrar" at bounding box center [594, 124] width 8 height 8
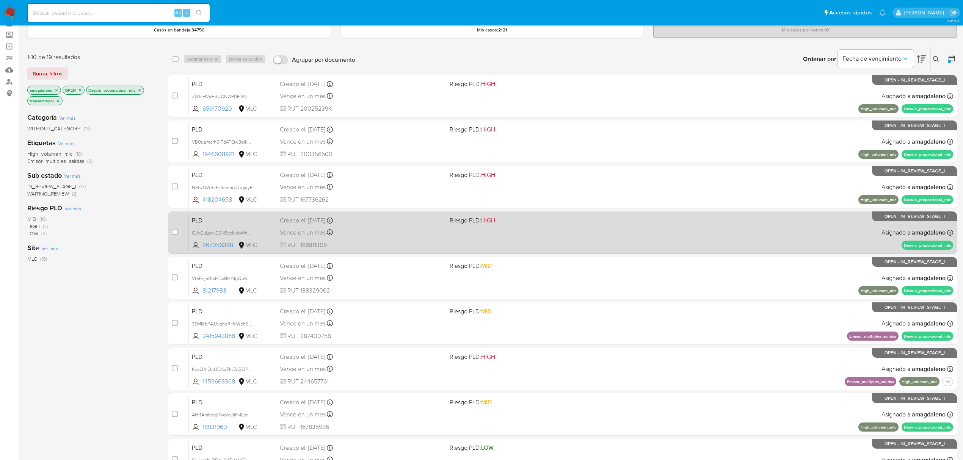
scroll to position [152, 0]
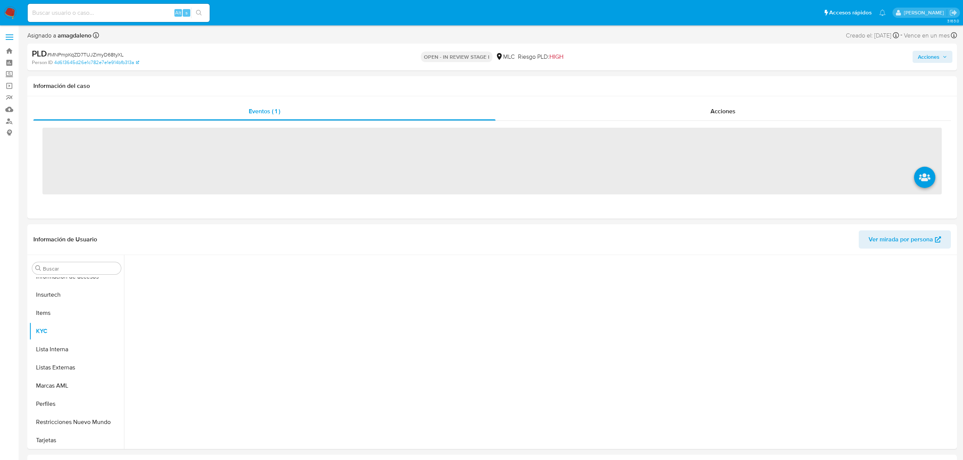
scroll to position [375, 0]
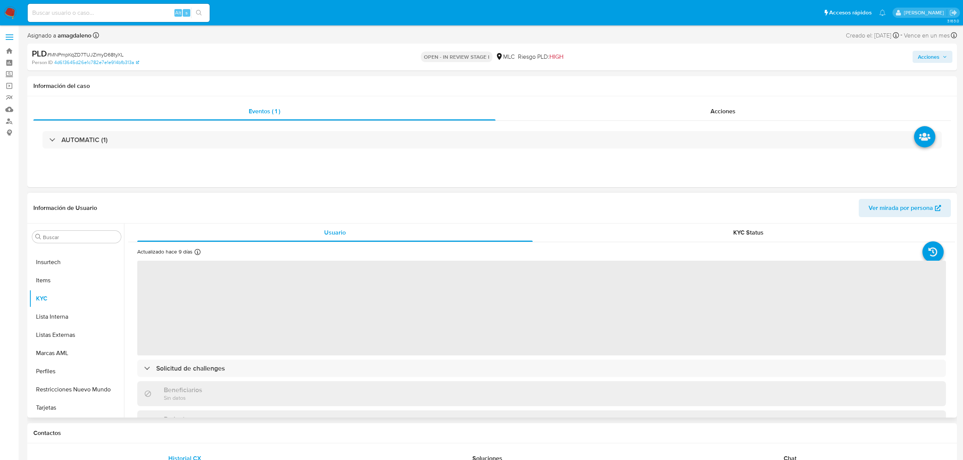
select select "10"
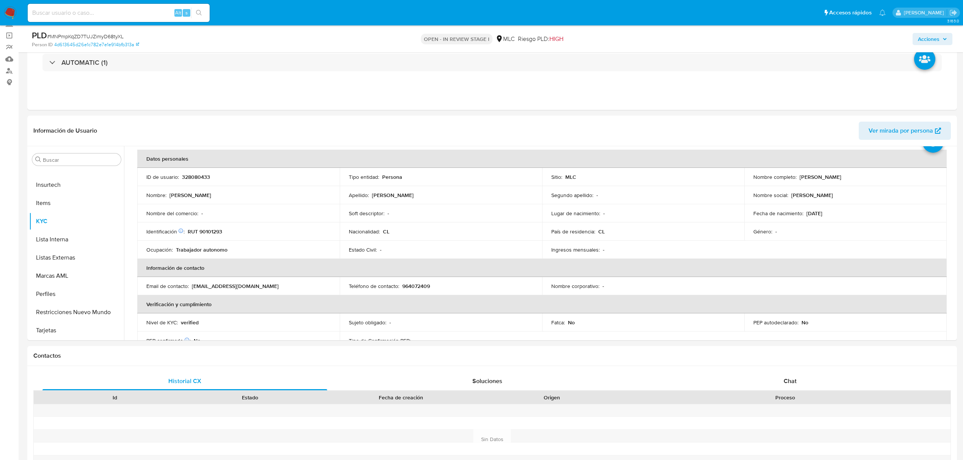
scroll to position [50, 0]
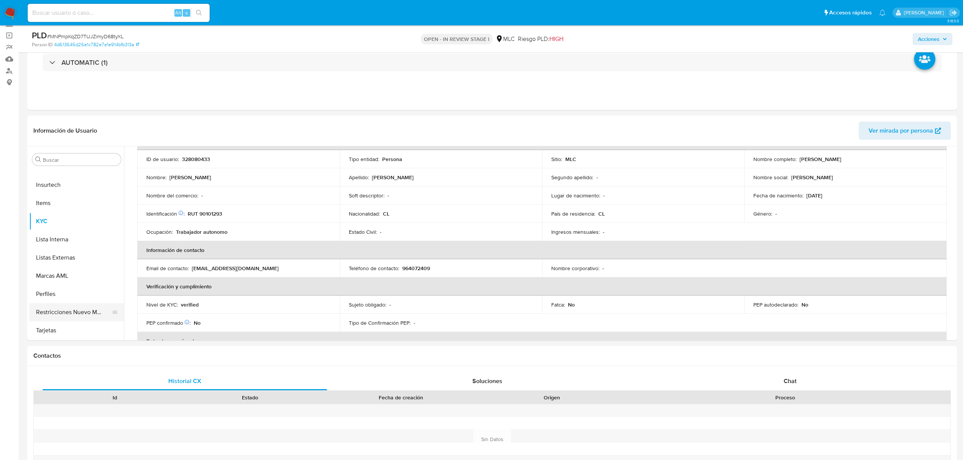
click at [91, 314] on button "Restricciones Nuevo Mundo" at bounding box center [73, 312] width 89 height 18
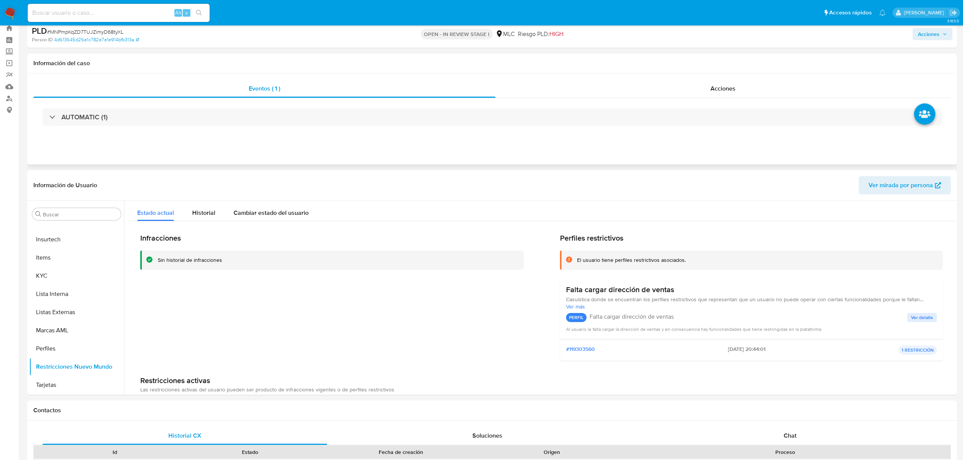
scroll to position [0, 0]
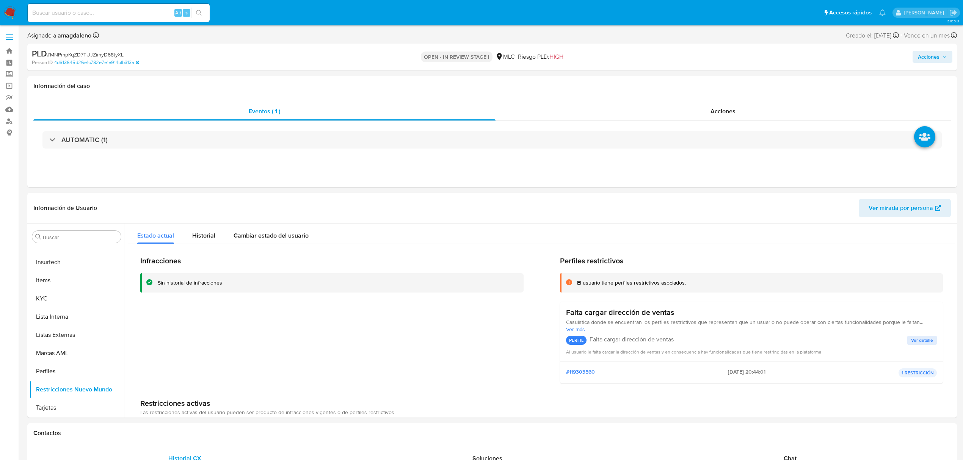
click at [585, 44] on div "PLD # MNPmpKqZD7TUJZimyD68tyXL Person ID 4d613645d26e1c782e7e1e914bfb313a OPEN …" at bounding box center [492, 57] width 930 height 27
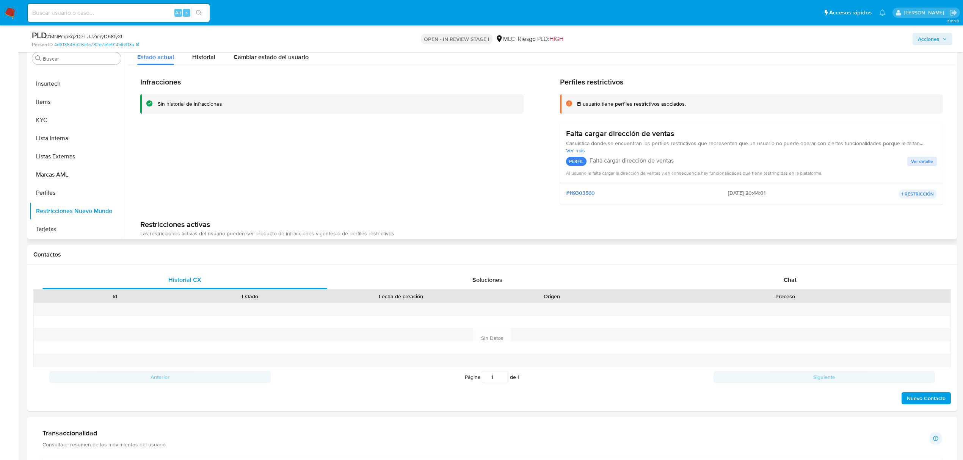
scroll to position [50, 0]
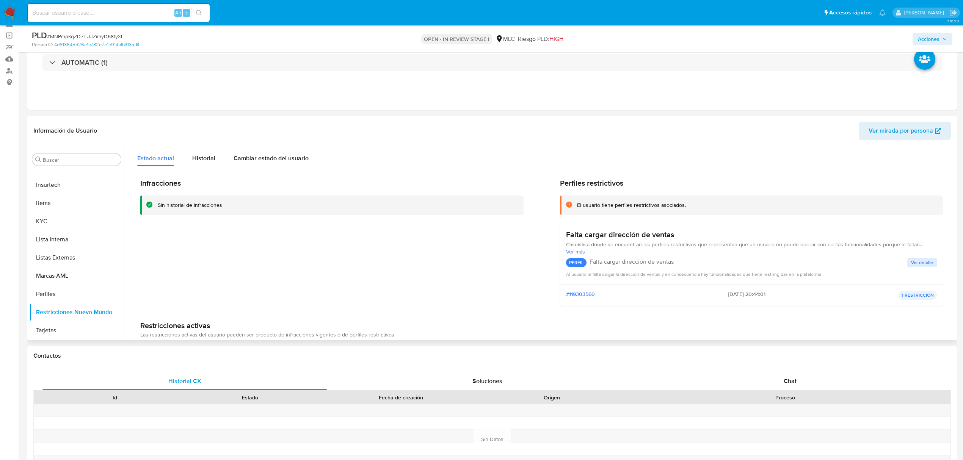
click at [462, 126] on header "Información de Usuario Ver mirada por persona" at bounding box center [492, 131] width 918 height 18
click at [64, 236] on button "Archivos adjuntos" at bounding box center [73, 232] width 89 height 18
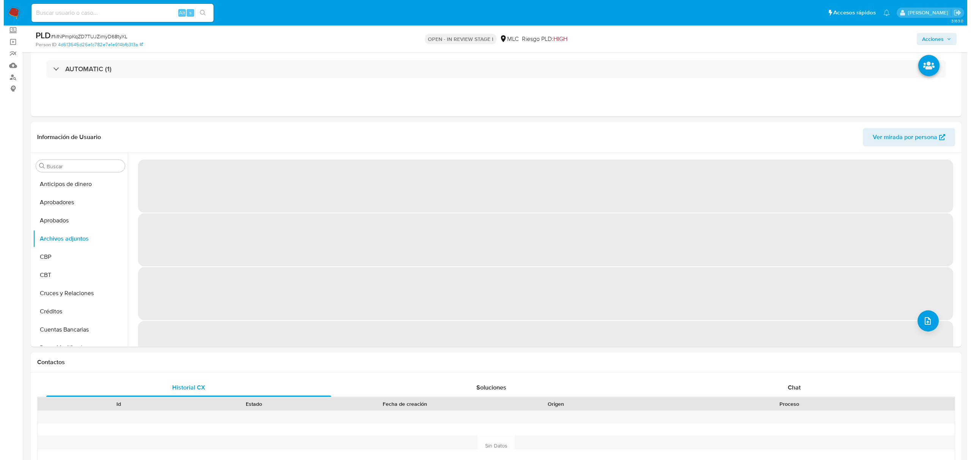
scroll to position [83, 0]
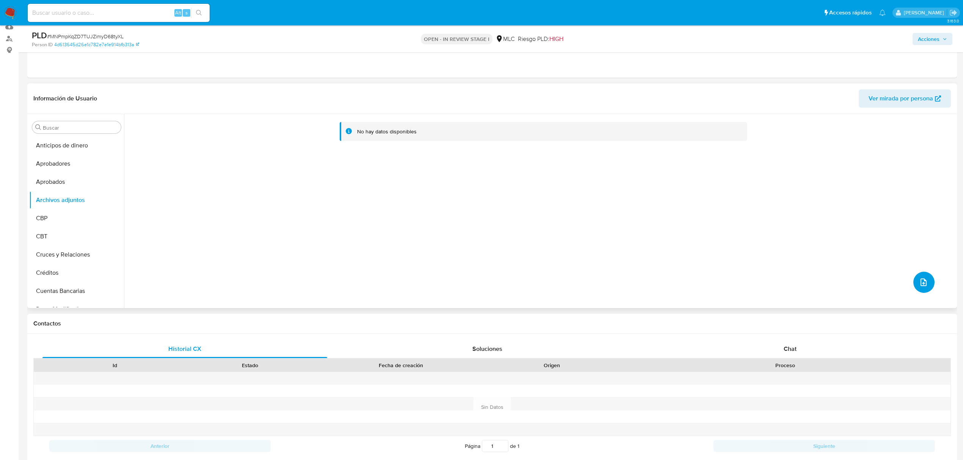
click at [921, 280] on icon "upload-file" at bounding box center [924, 283] width 6 height 8
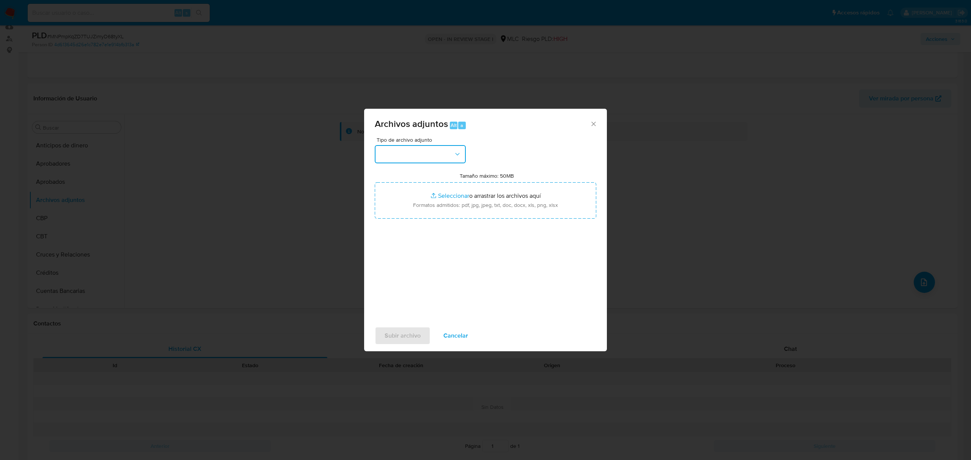
click at [413, 154] on button "button" at bounding box center [420, 154] width 91 height 18
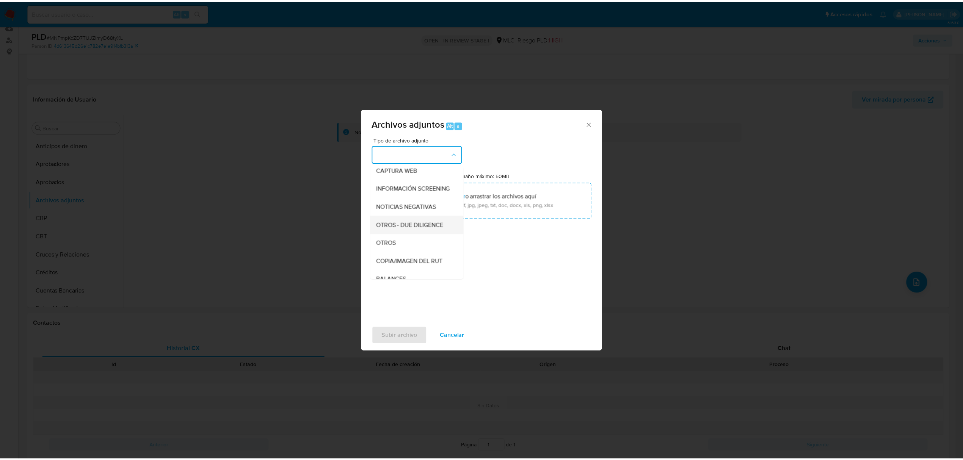
scroll to position [50, 0]
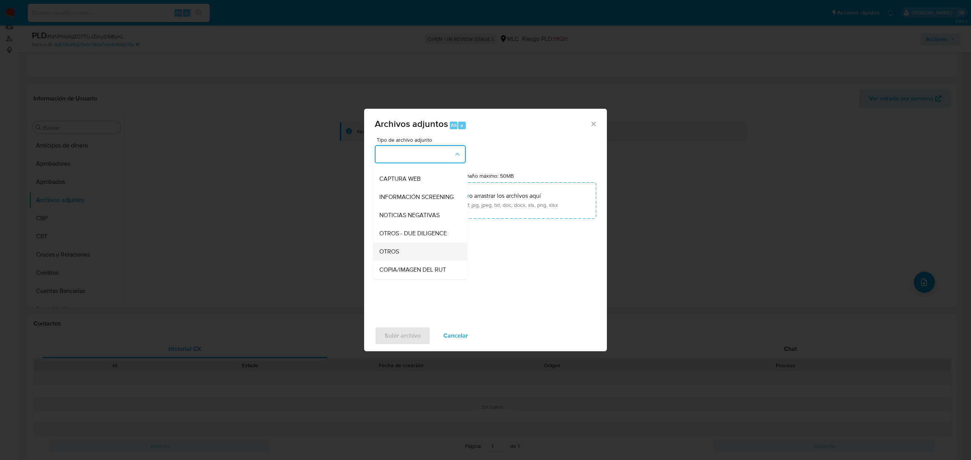
click at [405, 257] on div "OTROS" at bounding box center [417, 252] width 77 height 18
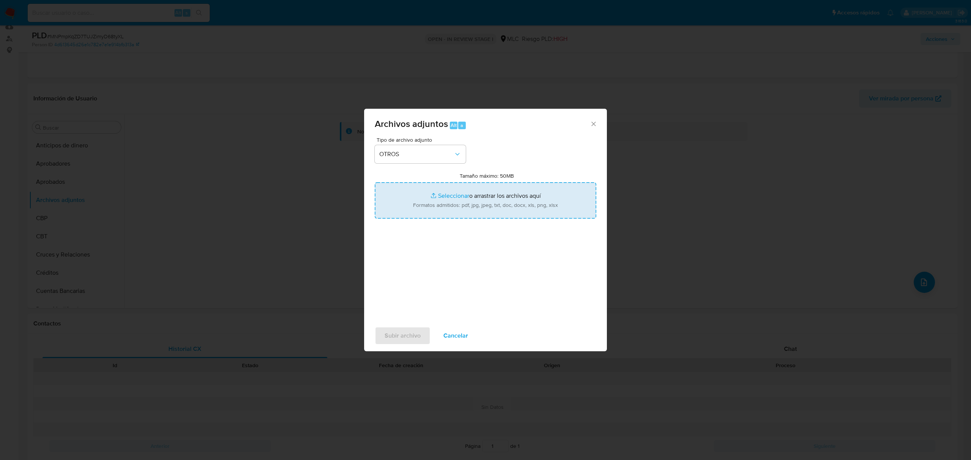
click at [460, 197] on input "Tamaño máximo: 50MB Seleccionar archivos" at bounding box center [485, 200] width 221 height 36
type input "C:\fakepath\AM 328080433 - 14_10_2025.pdf"
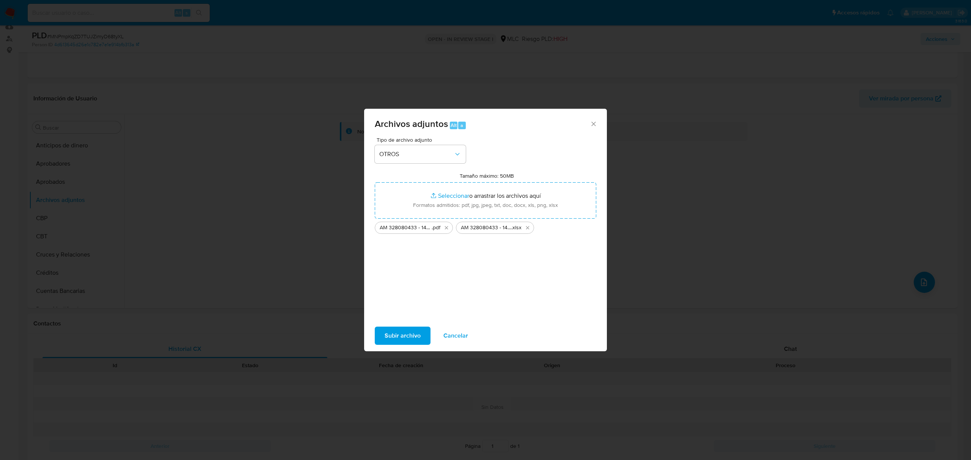
click at [401, 337] on span "Subir archivo" at bounding box center [402, 336] width 36 height 17
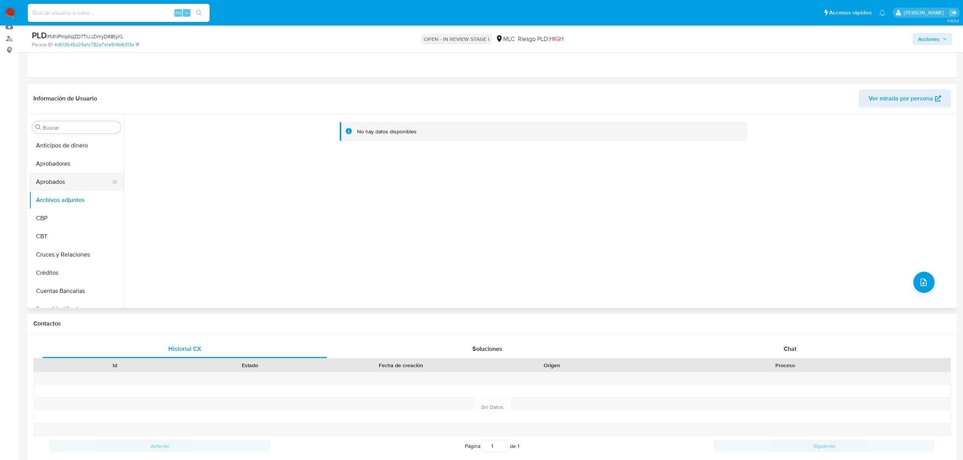
click at [69, 187] on button "Aprobados" at bounding box center [73, 182] width 89 height 18
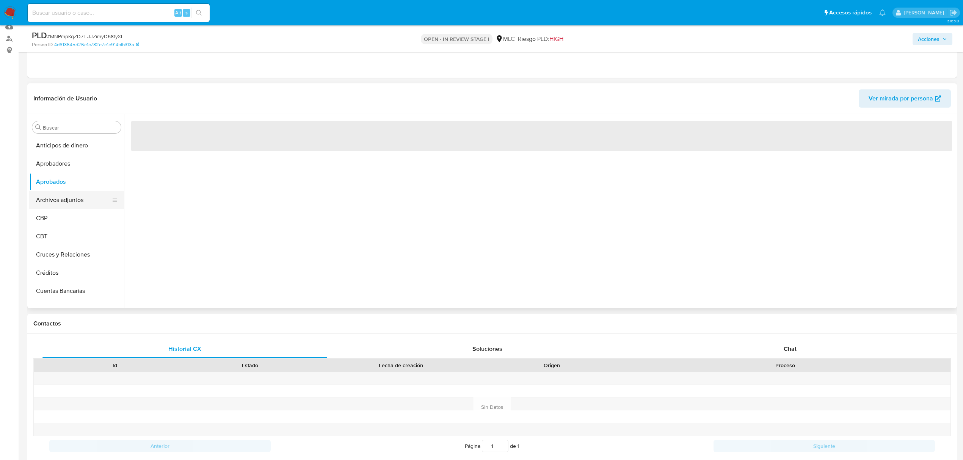
click at [68, 198] on button "Archivos adjuntos" at bounding box center [73, 200] width 89 height 18
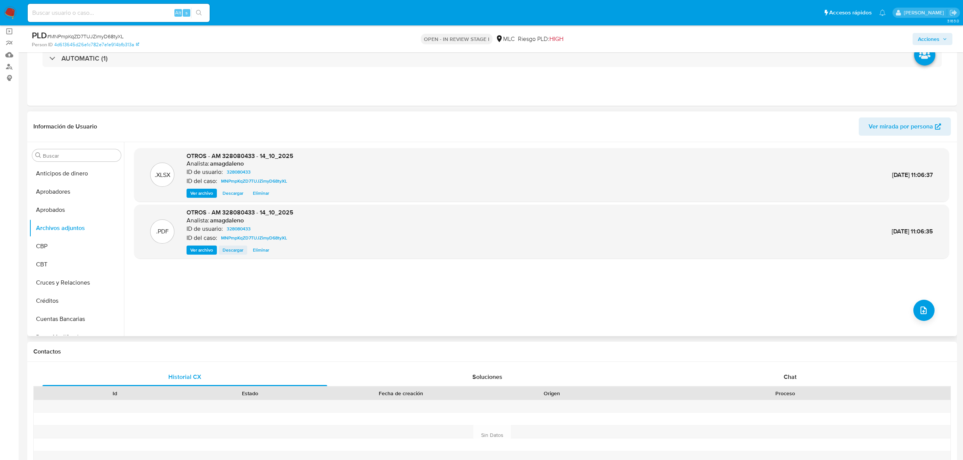
scroll to position [32, 0]
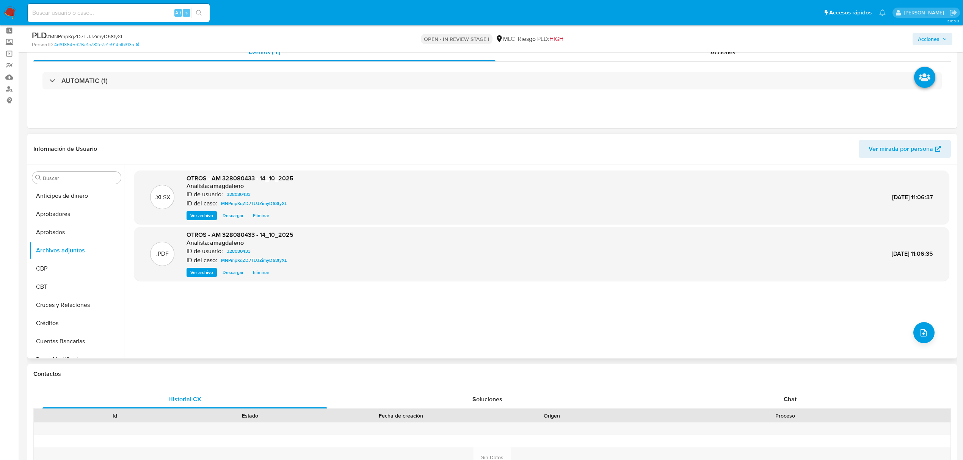
click at [252, 301] on div ".XLSX OTROS - AM 328080433 - 14_10_2025 Analista: amagdaleno ID de usuario: 328…" at bounding box center [541, 262] width 815 height 182
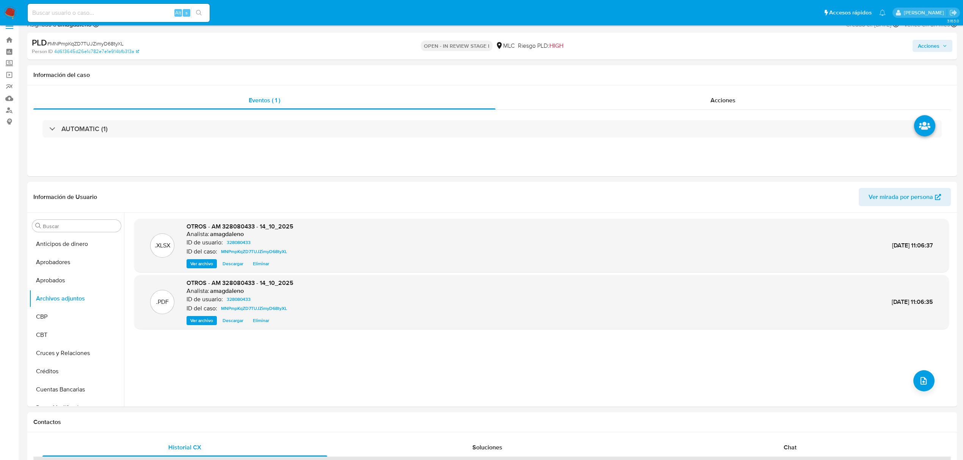
scroll to position [0, 0]
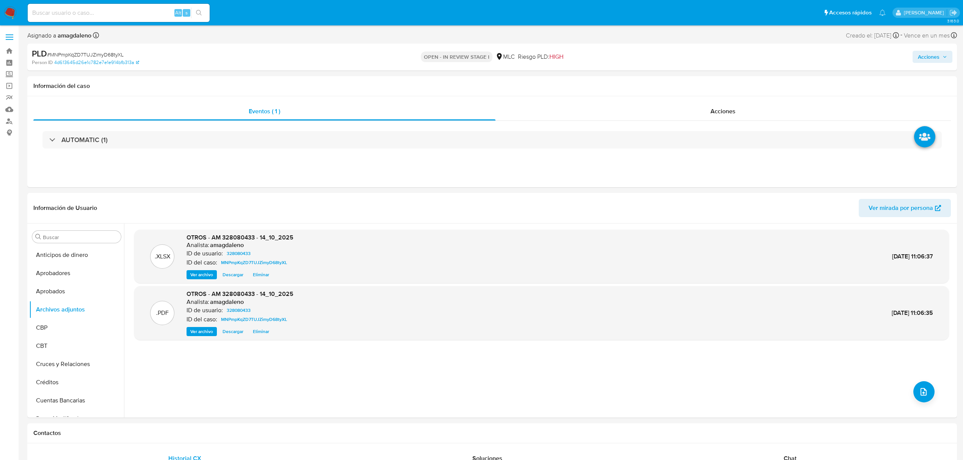
click at [939, 57] on span "Acciones" at bounding box center [929, 57] width 22 height 12
click at [711, 75] on div "Resolución del caso Alt r" at bounding box center [726, 81] width 72 height 20
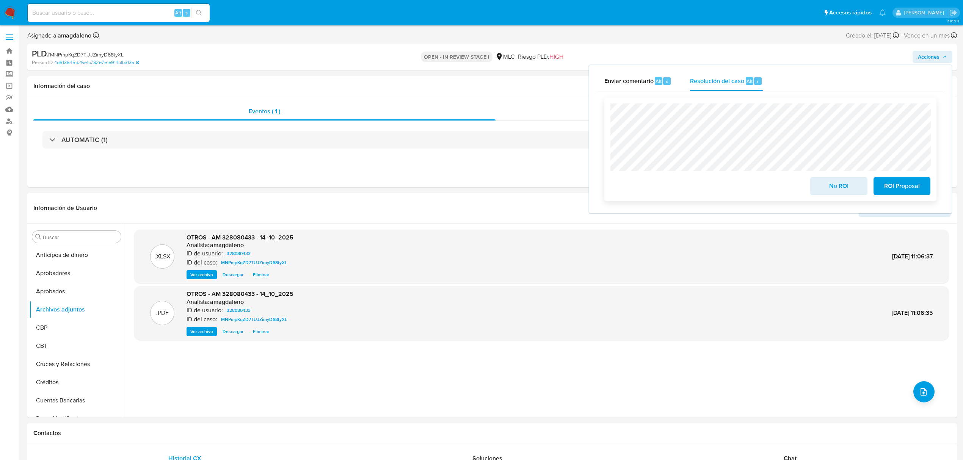
click at [836, 185] on span "No ROI" at bounding box center [838, 186] width 37 height 17
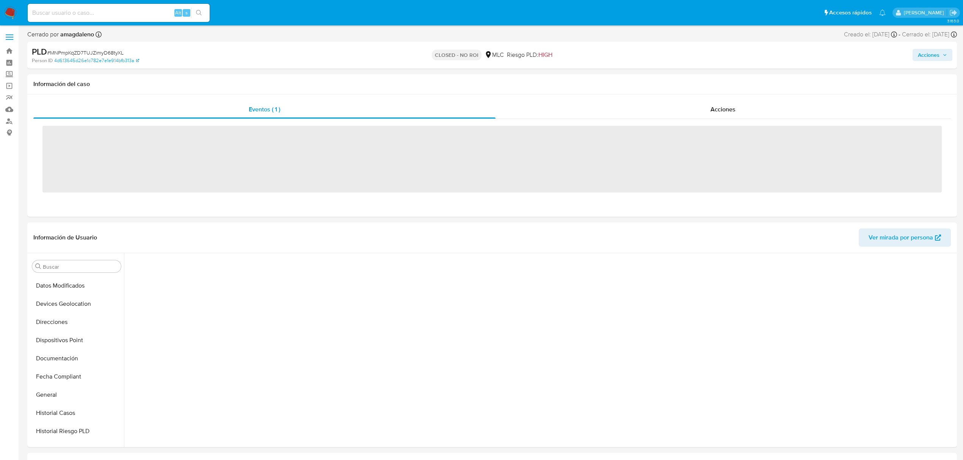
scroll to position [356, 0]
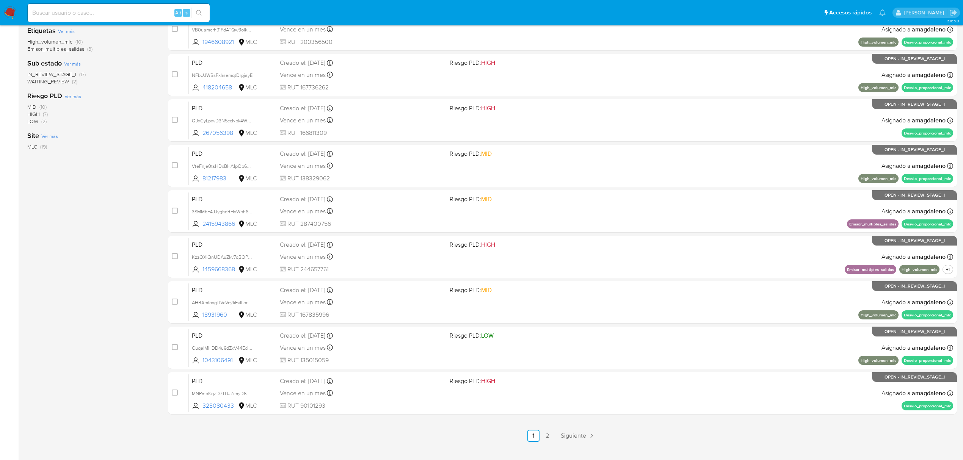
scroll to position [152, 0]
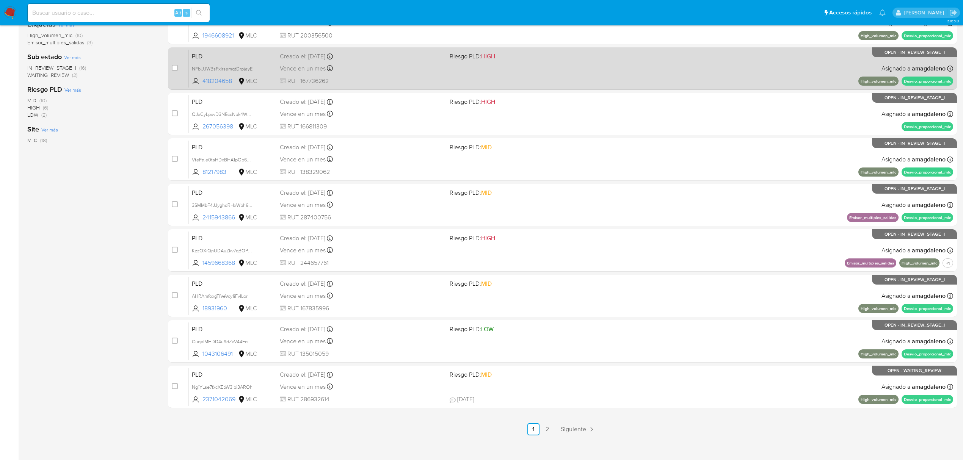
scroll to position [165, 0]
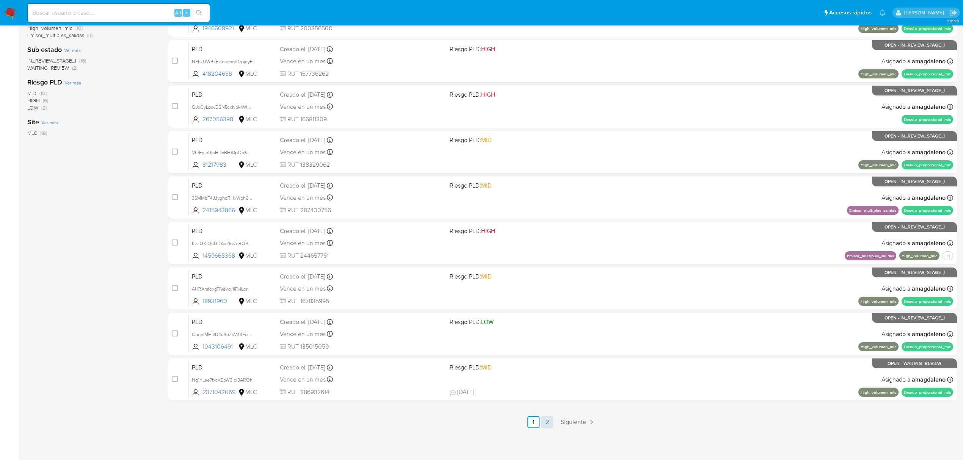
click at [543, 420] on link "2" at bounding box center [547, 422] width 12 height 12
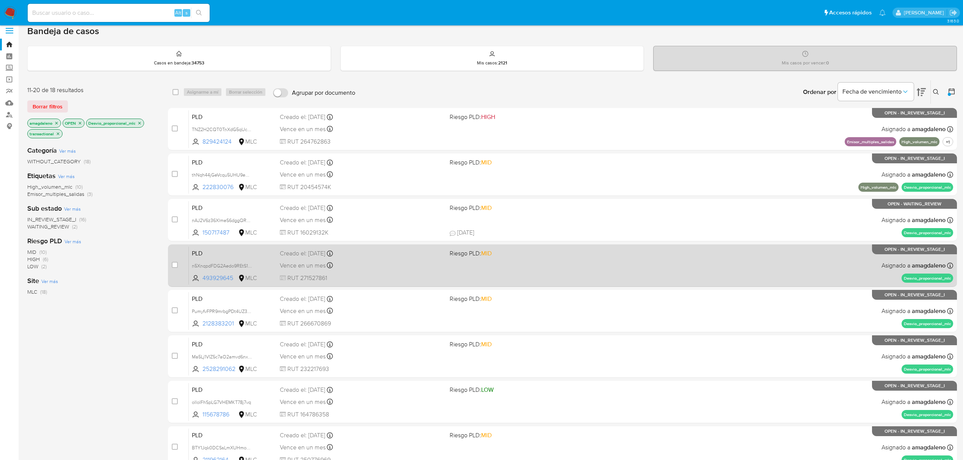
scroll to position [74, 0]
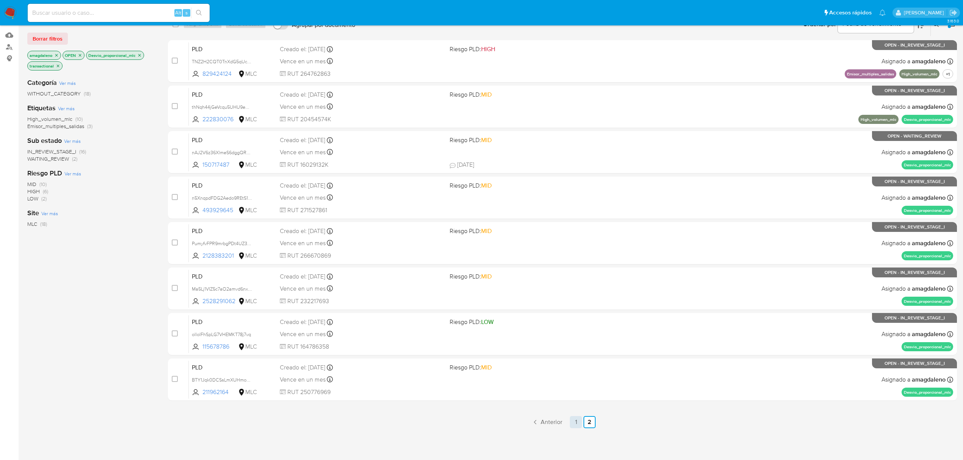
click at [576, 422] on link "1" at bounding box center [576, 422] width 12 height 12
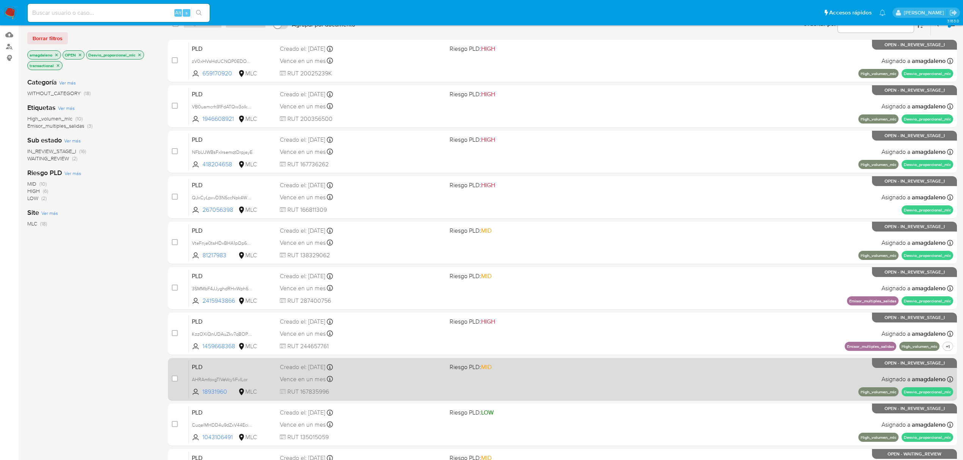
scroll to position [14, 0]
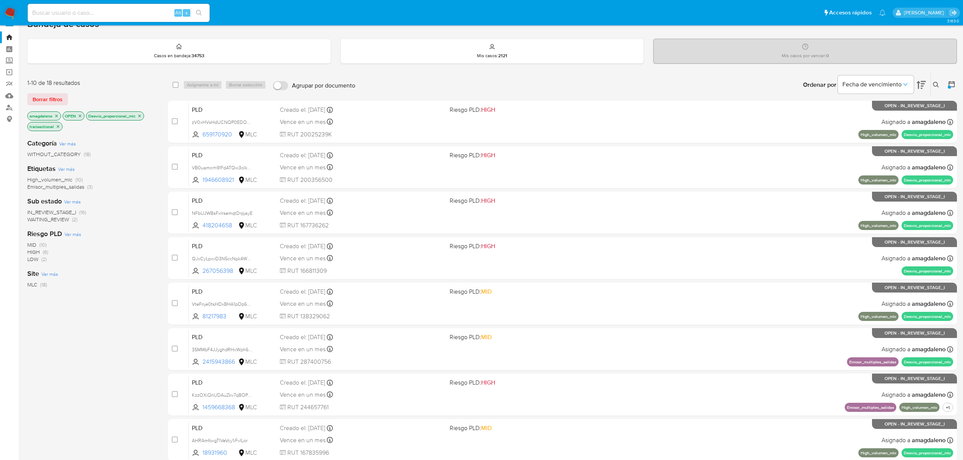
click at [56, 116] on icon "close-filter" at bounding box center [56, 116] width 3 height 3
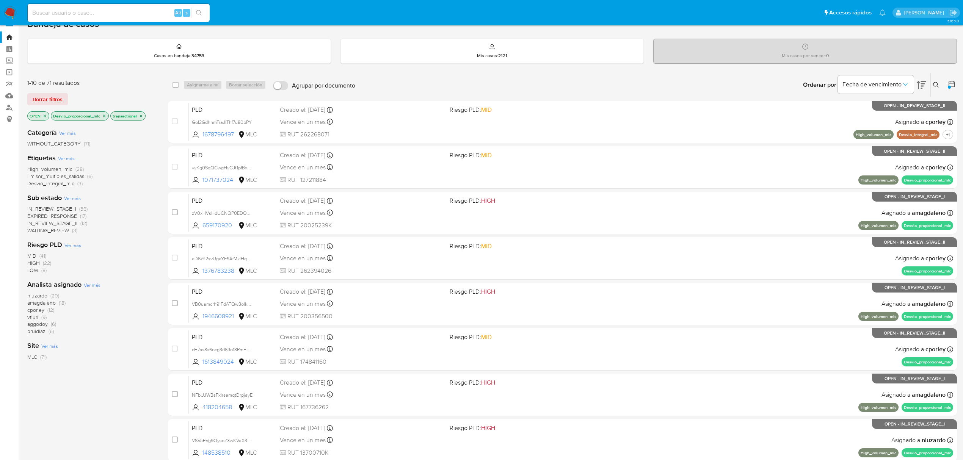
click at [105, 114] on icon "close-filter" at bounding box center [104, 116] width 5 height 5
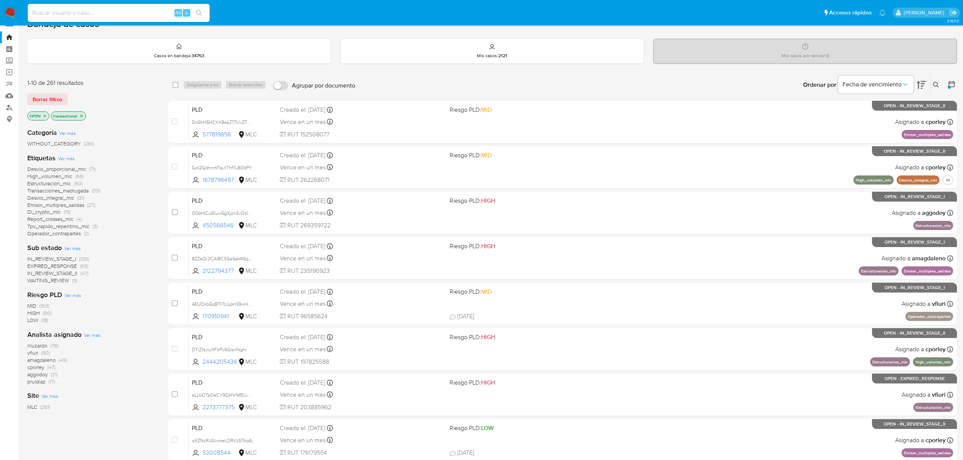
click at [46, 118] on p "OPEN" at bounding box center [38, 116] width 21 height 8
click at [46, 118] on icon "close-filter" at bounding box center [44, 116] width 5 height 5
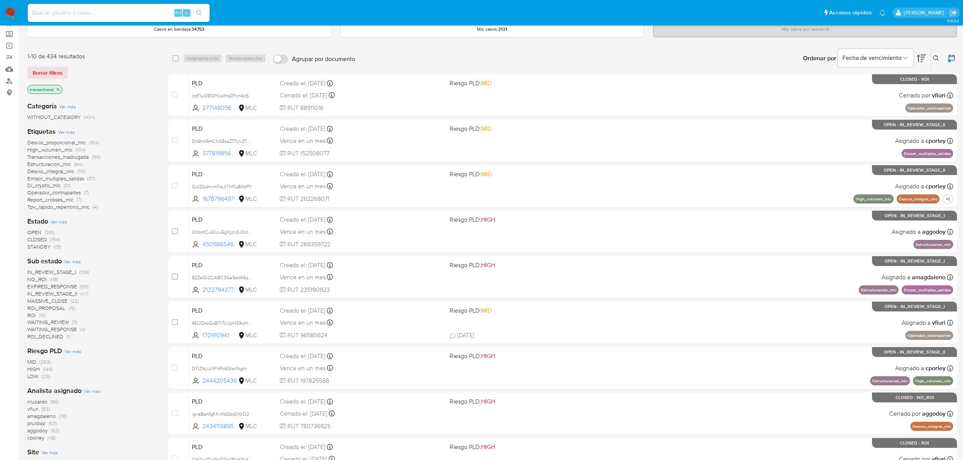
scroll to position [64, 0]
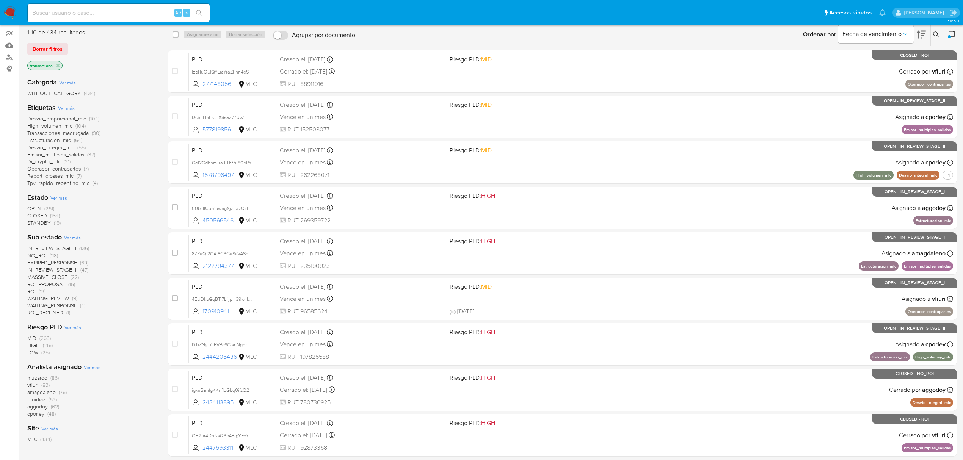
click at [56, 284] on span "ROI_PROPOSAL" at bounding box center [46, 285] width 38 height 8
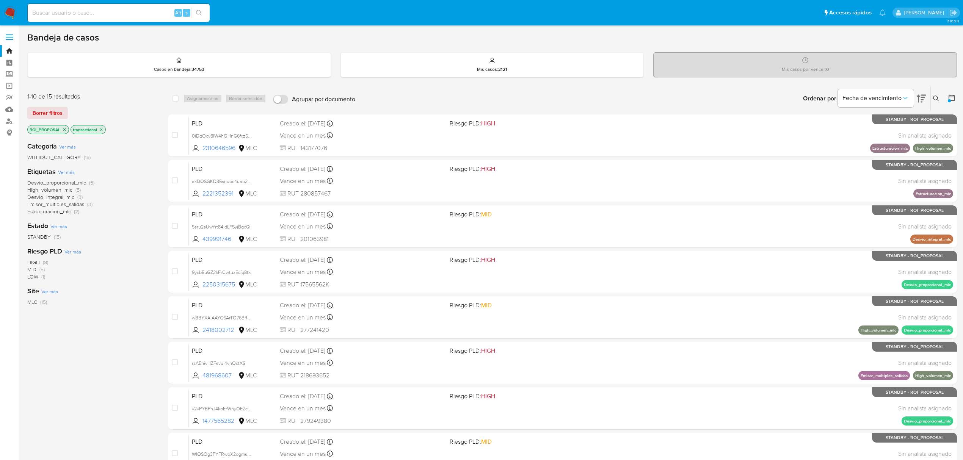
click at [40, 211] on span "Estructuracion_mlc" at bounding box center [49, 212] width 44 height 8
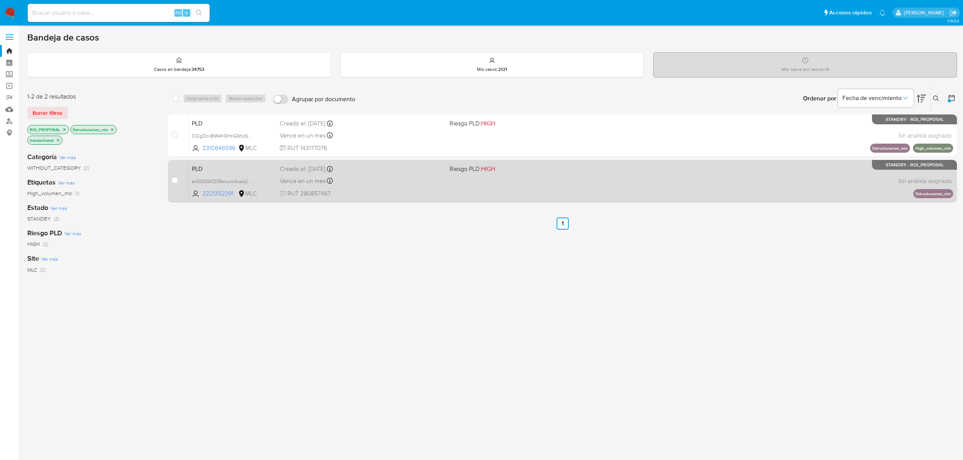
click at [345, 190] on span "RUT 280857467" at bounding box center [362, 194] width 164 height 8
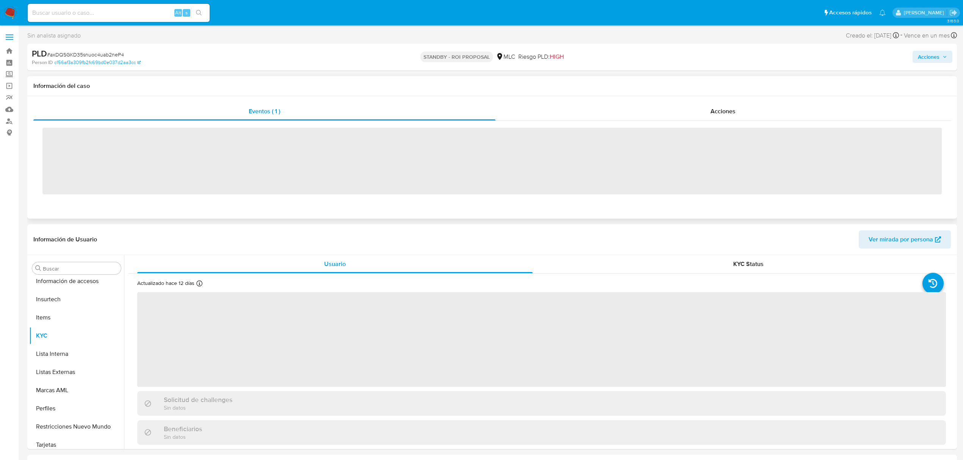
scroll to position [375, 0]
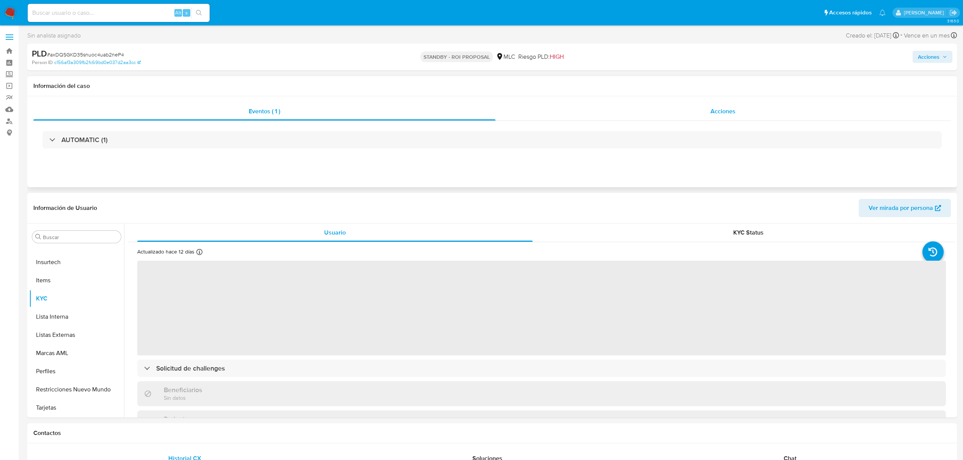
click at [522, 116] on div "Acciones" at bounding box center [724, 111] width 456 height 18
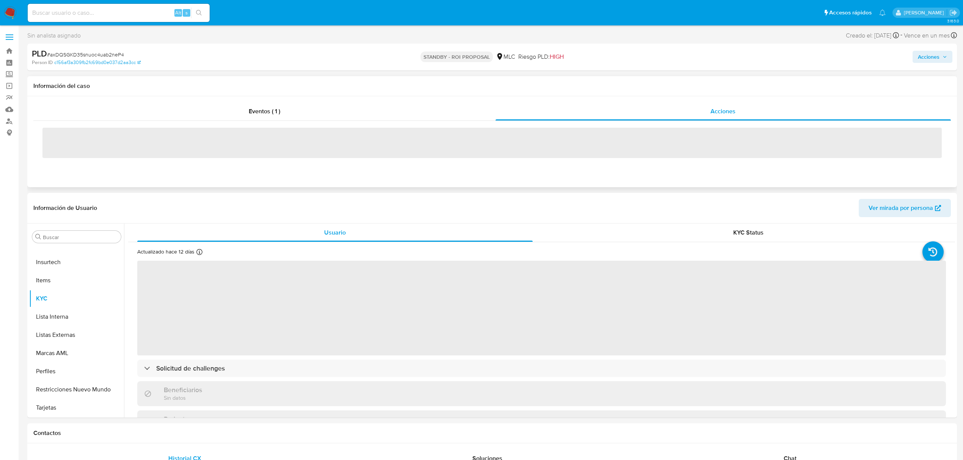
select select "10"
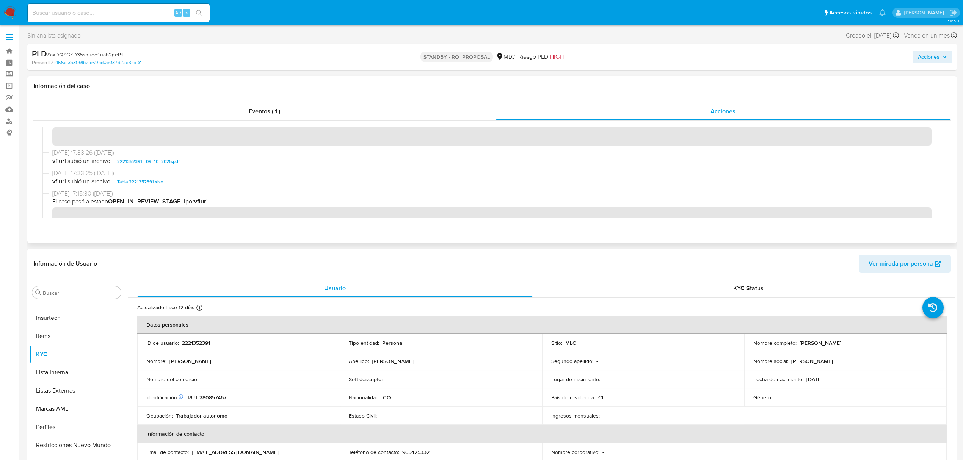
scroll to position [0, 0]
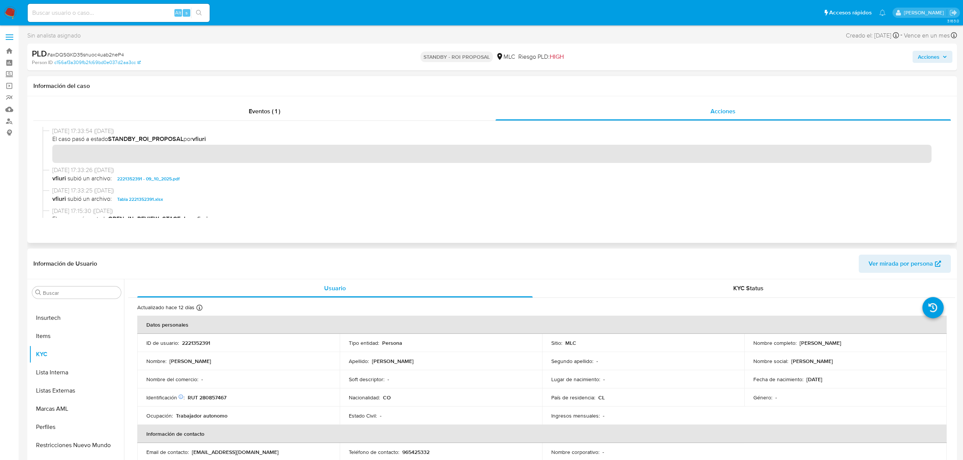
click at [99, 55] on span "# axDQSGKD35snuoc4uab2neP4" at bounding box center [85, 55] width 77 height 8
copy span "axDQSGKD35snuoc4uab2neP4"
click at [198, 340] on p "2221352391" at bounding box center [196, 343] width 28 height 7
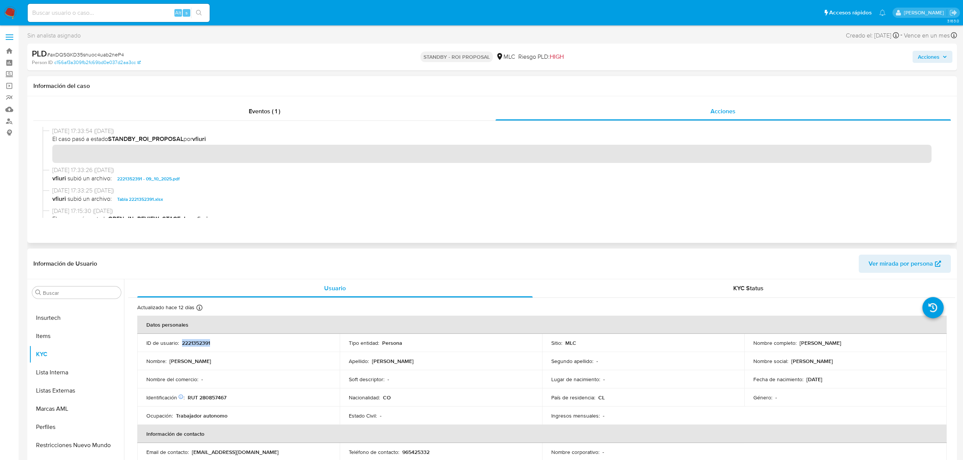
copy p "2221352391"
click at [208, 400] on p "RUT 280857467" at bounding box center [207, 397] width 39 height 7
copy p "280857467"
drag, startPoint x: 798, startPoint y: 346, endPoint x: 886, endPoint y: 345, distance: 88.3
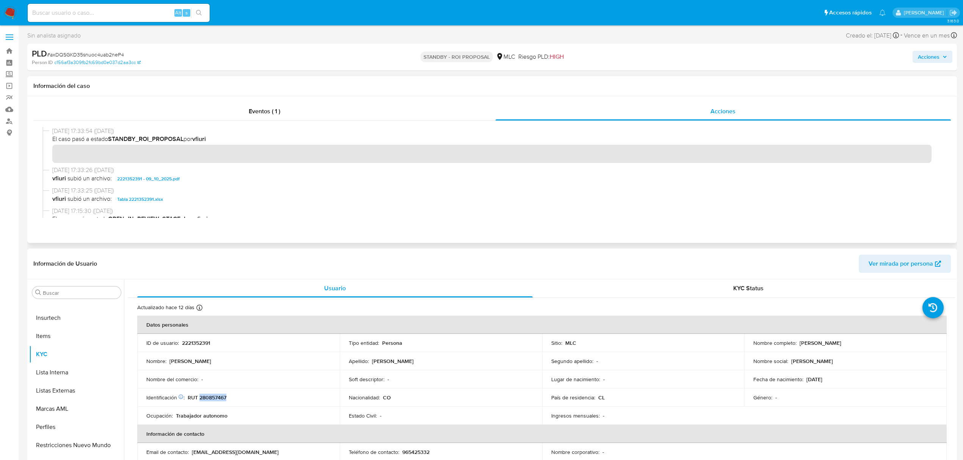
click at [886, 345] on div "Nombre completo : Edinson Omar Puentes Fernandez" at bounding box center [845, 343] width 184 height 7
click at [555, 402] on td "País de residencia : CL" at bounding box center [643, 398] width 202 height 18
click at [822, 381] on p "24/09/1987" at bounding box center [814, 379] width 16 height 7
click at [215, 395] on p "RUT 280857467" at bounding box center [207, 397] width 39 height 7
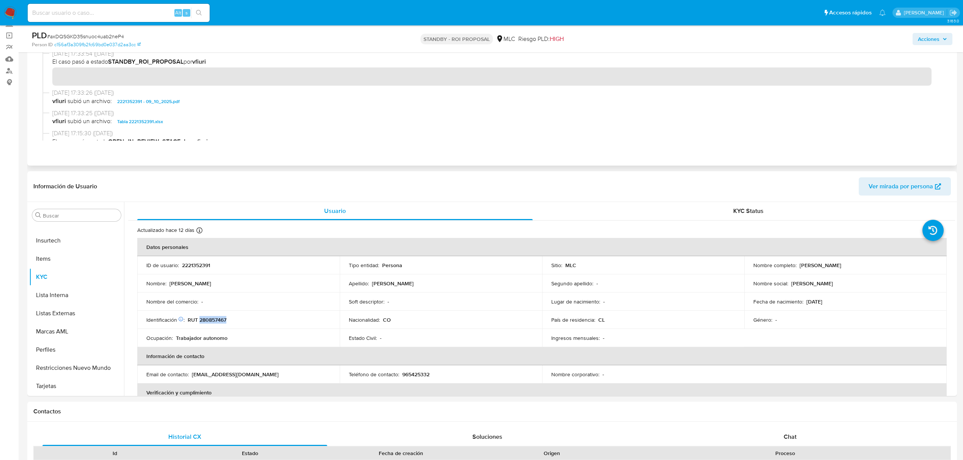
scroll to position [101, 0]
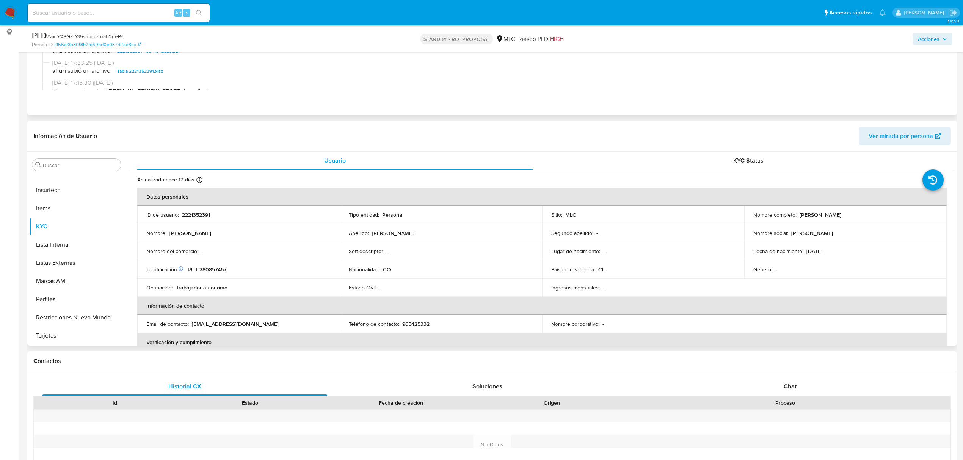
click at [854, 223] on td "Nombre completo : Edinson Omar Puentes Fernandez" at bounding box center [845, 215] width 202 height 18
click at [841, 216] on p "Edinson Omar Puentes Fernandez" at bounding box center [821, 215] width 42 height 7
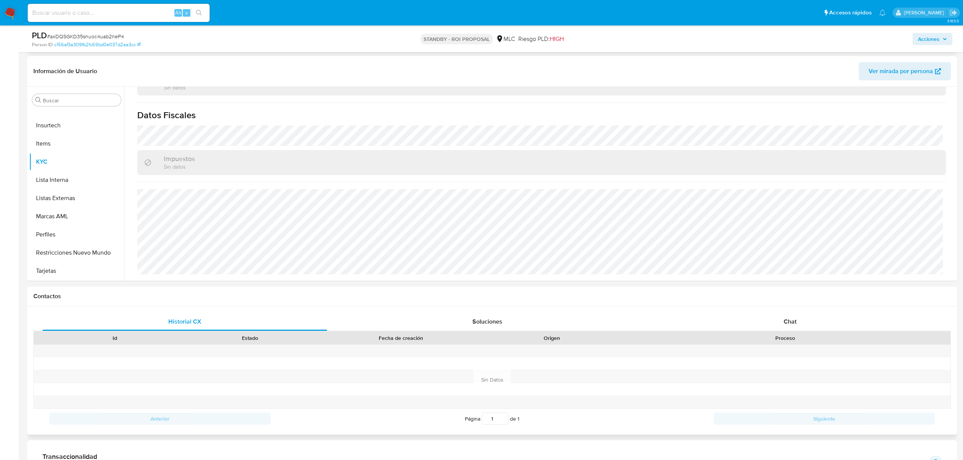
scroll to position [152, 0]
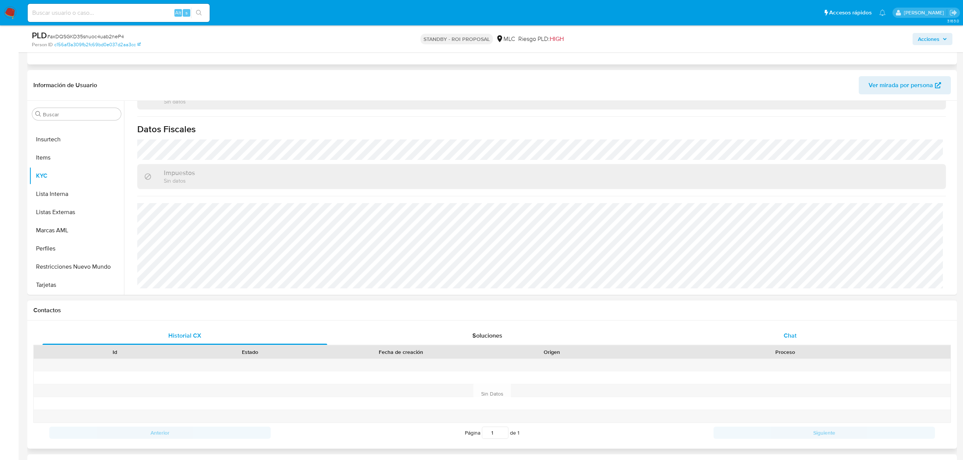
click at [800, 329] on div "Chat" at bounding box center [790, 336] width 285 height 18
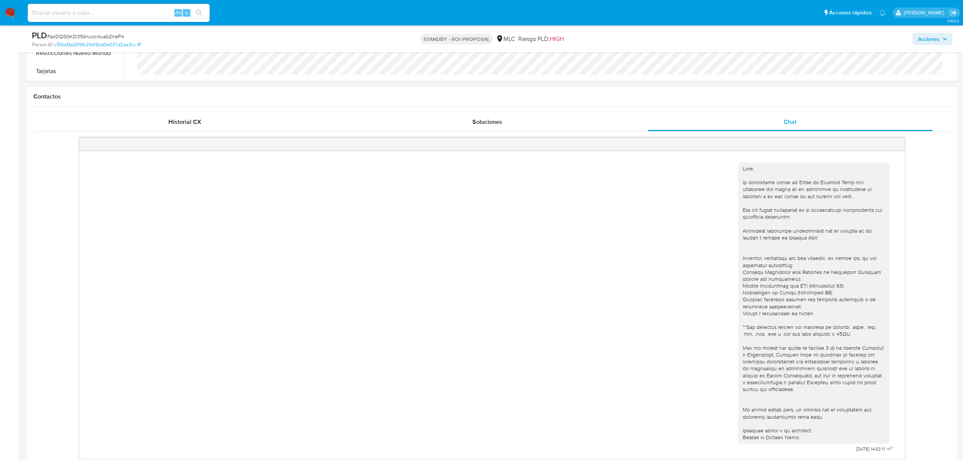
scroll to position [404, 0]
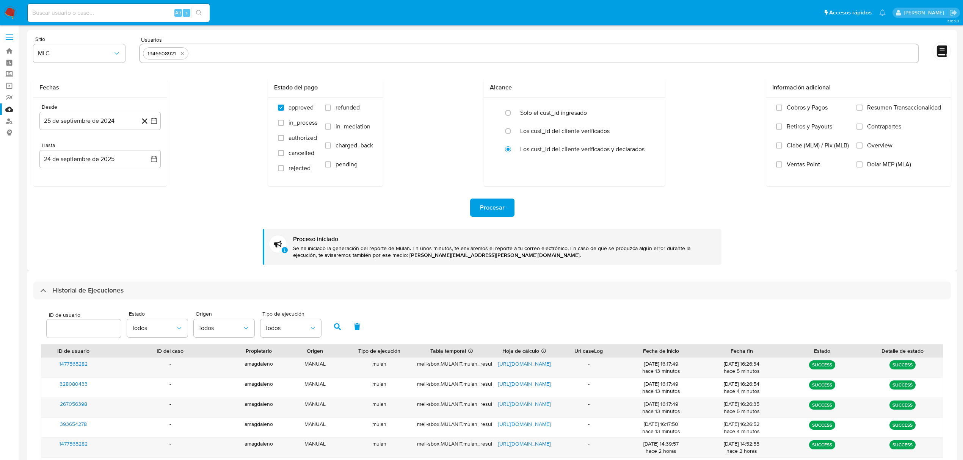
select select "10"
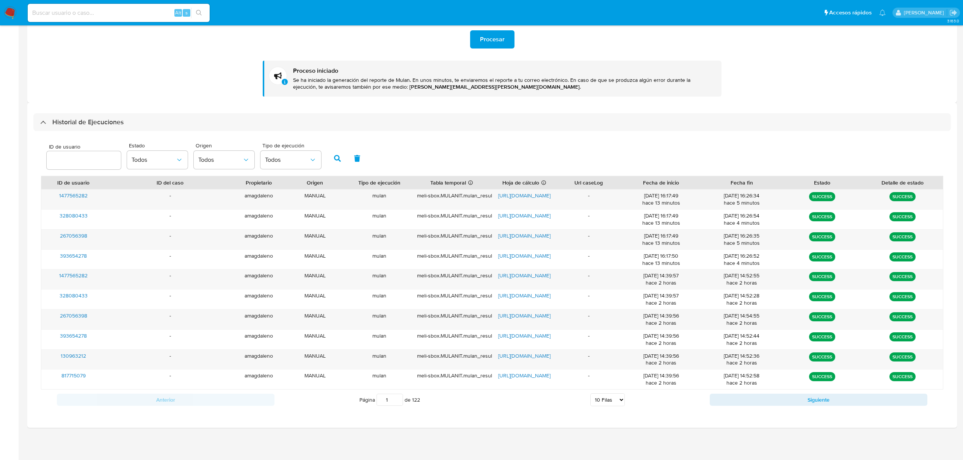
click at [5, 12] on img at bounding box center [10, 12] width 13 height 13
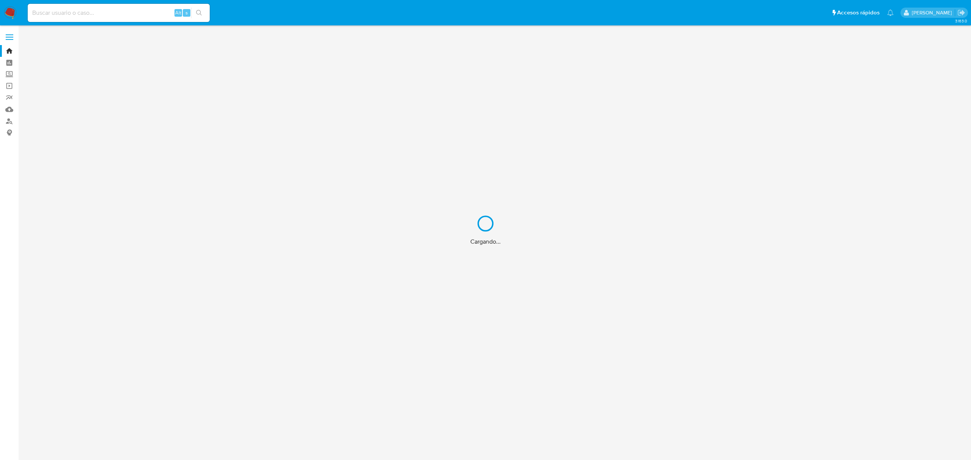
click at [11, 123] on div "Cargando..." at bounding box center [485, 230] width 971 height 460
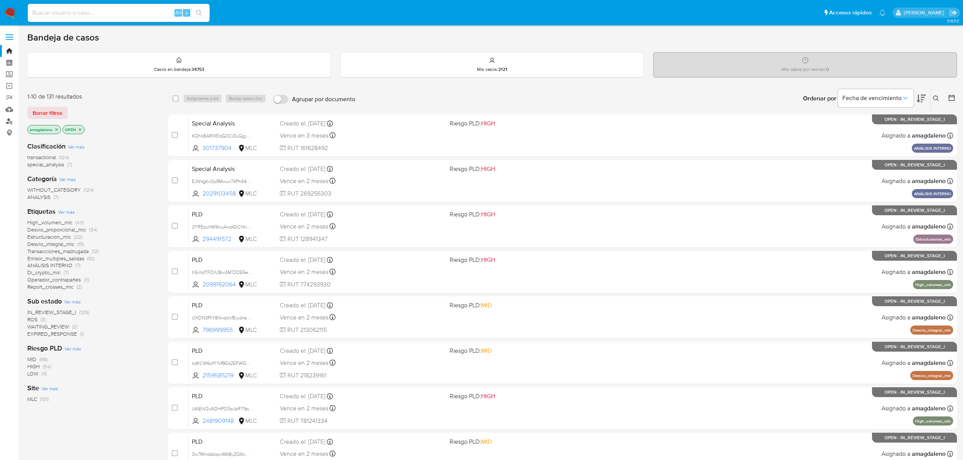
click at [11, 121] on link "Buscador de personas" at bounding box center [45, 121] width 90 height 12
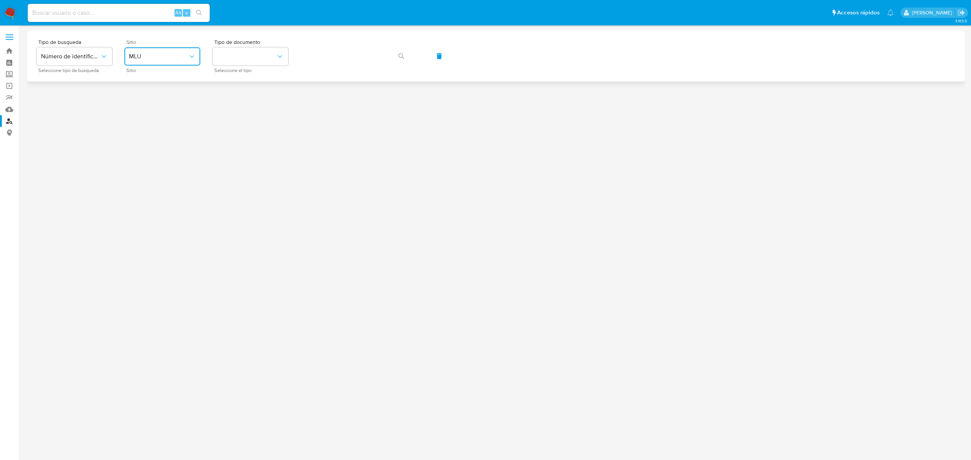
click at [146, 59] on span "MLU" at bounding box center [158, 57] width 59 height 8
click at [147, 179] on div "MLC" at bounding box center [160, 186] width 62 height 18
click at [241, 44] on span "Tipo de documento" at bounding box center [252, 41] width 76 height 5
click at [241, 63] on button "identificationType" at bounding box center [250, 56] width 76 height 18
click at [248, 77] on div "RUT RUT" at bounding box center [248, 81] width 62 height 26
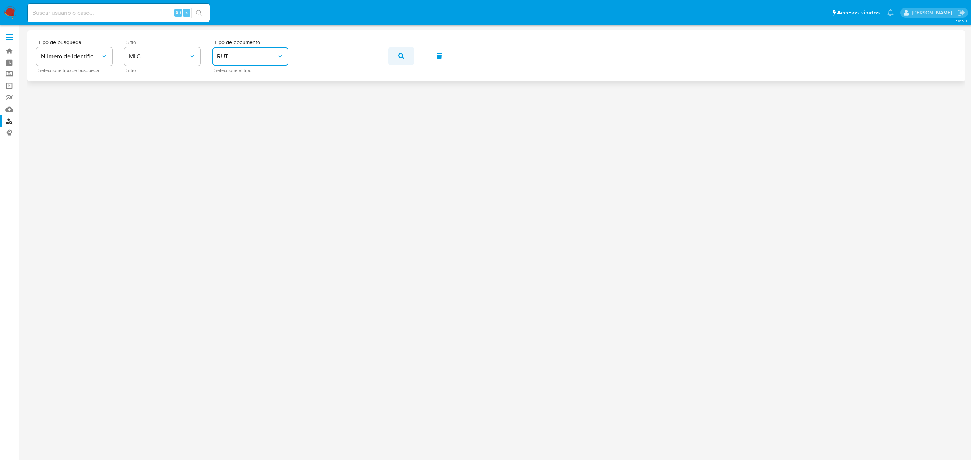
click at [399, 56] on icon "button" at bounding box center [401, 56] width 6 height 6
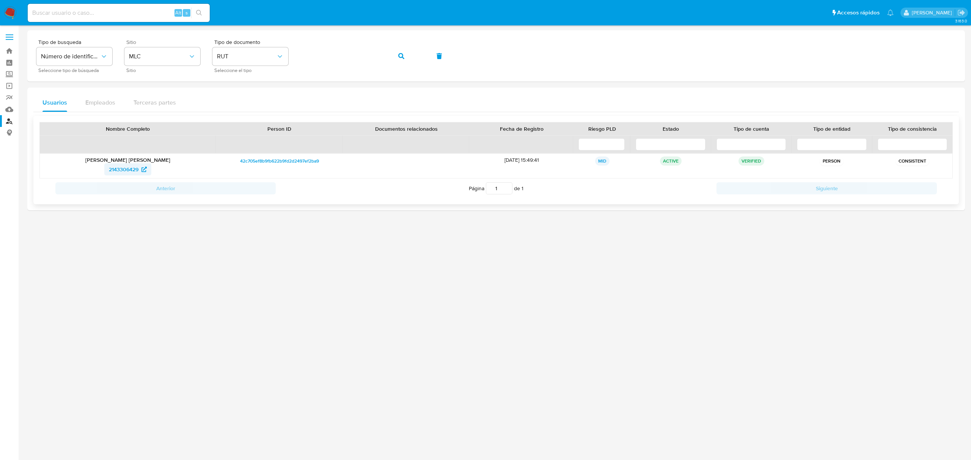
click at [126, 169] on span "2143306429" at bounding box center [124, 169] width 30 height 12
click at [405, 59] on button "button" at bounding box center [401, 56] width 26 height 18
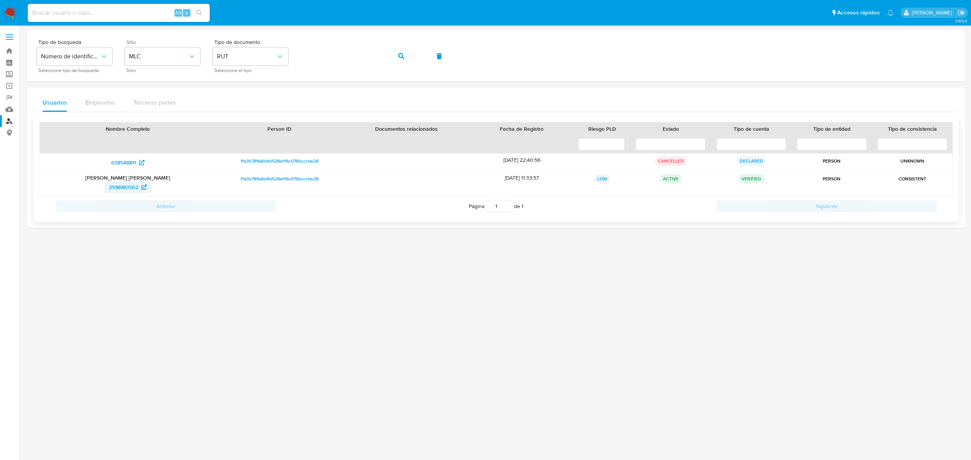
click at [129, 187] on span "2518983502" at bounding box center [124, 187] width 30 height 12
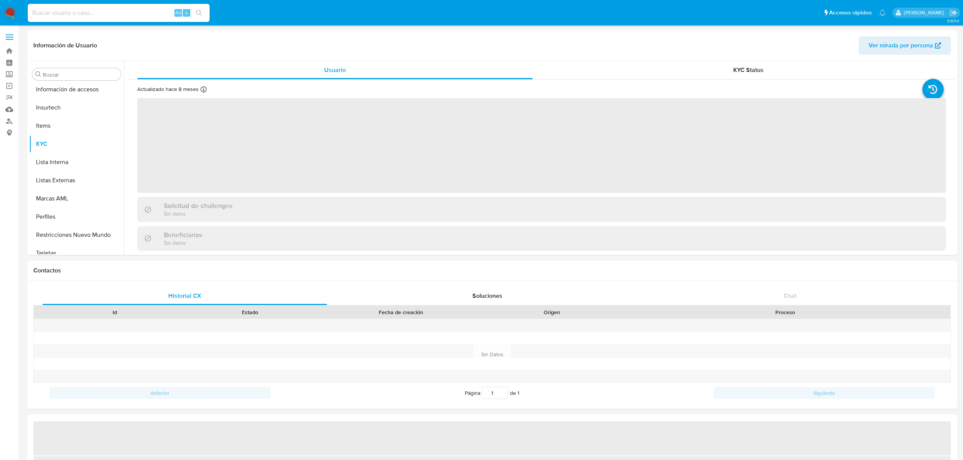
scroll to position [375, 0]
select select "10"
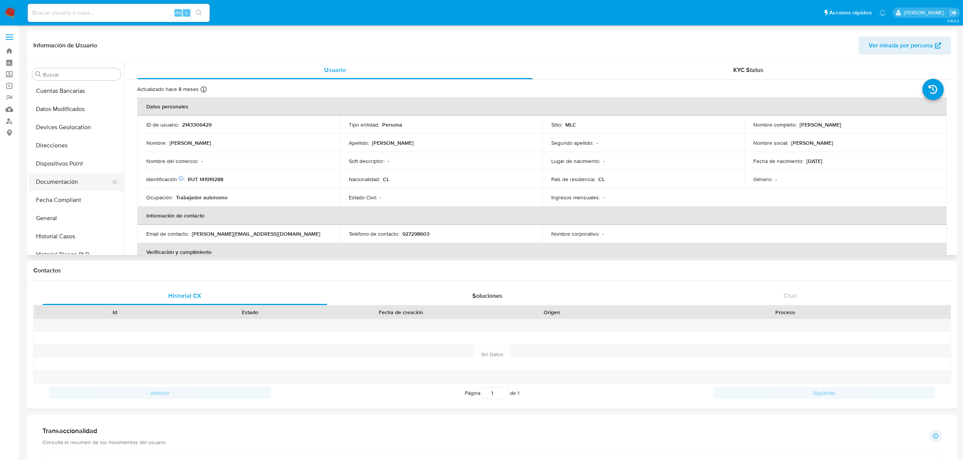
scroll to position [172, 0]
click at [78, 153] on button "Documentación" at bounding box center [73, 157] width 89 height 18
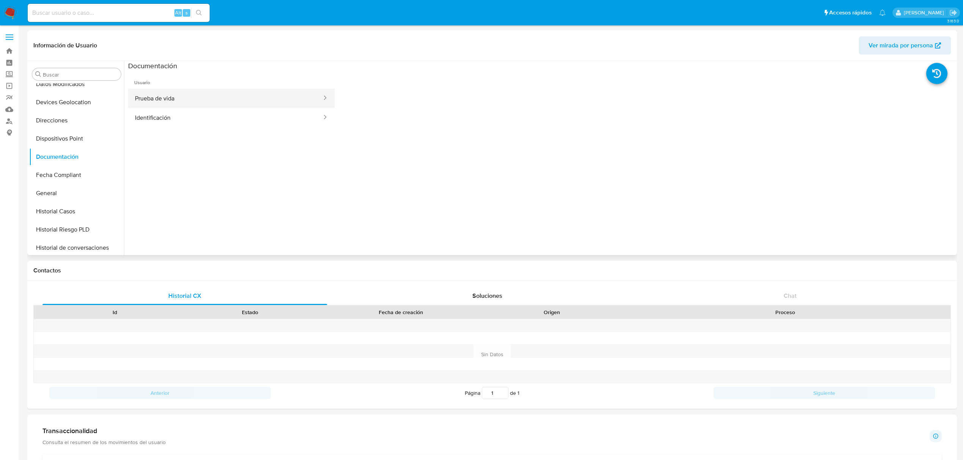
click at [189, 103] on button "Prueba de vida" at bounding box center [225, 98] width 195 height 19
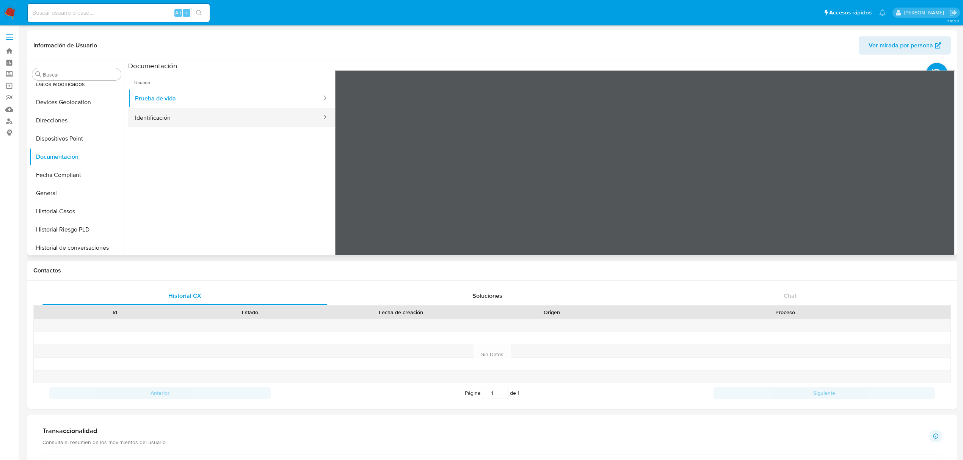
click at [200, 110] on button "Identificación" at bounding box center [225, 117] width 195 height 19
click at [938, 190] on icon at bounding box center [945, 193] width 15 height 15
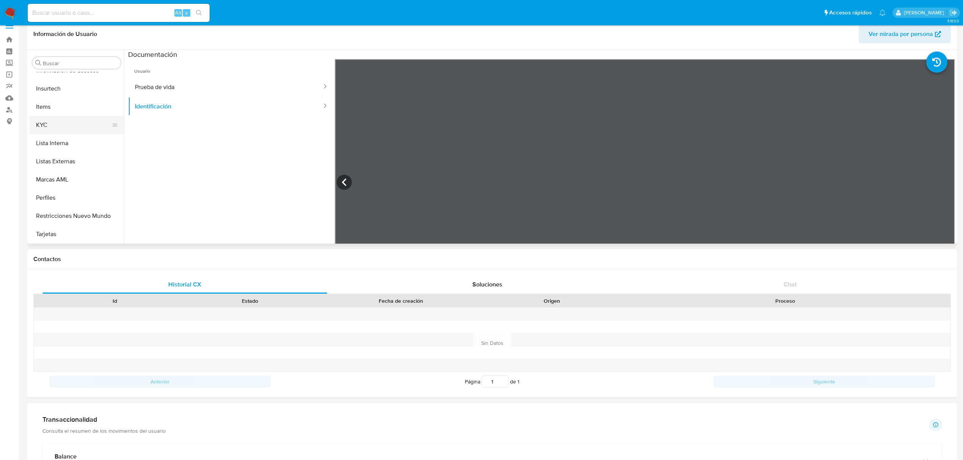
scroll to position [0, 0]
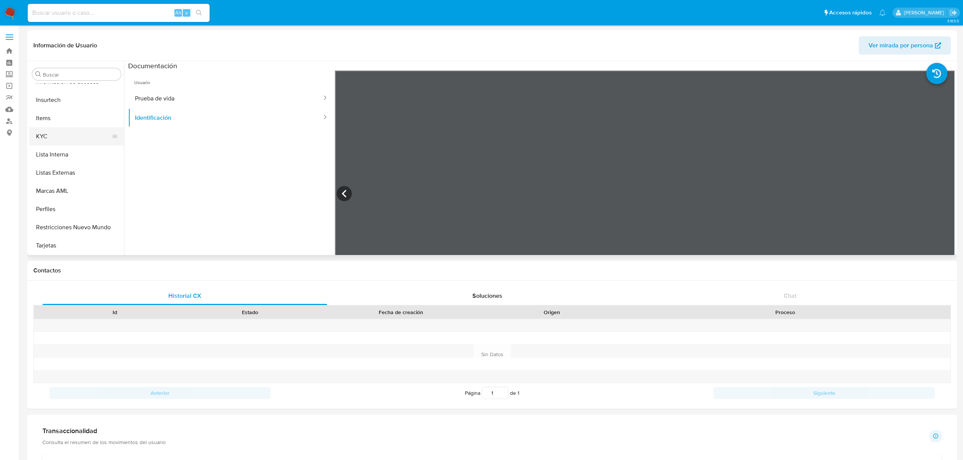
click at [64, 129] on button "KYC" at bounding box center [73, 136] width 89 height 18
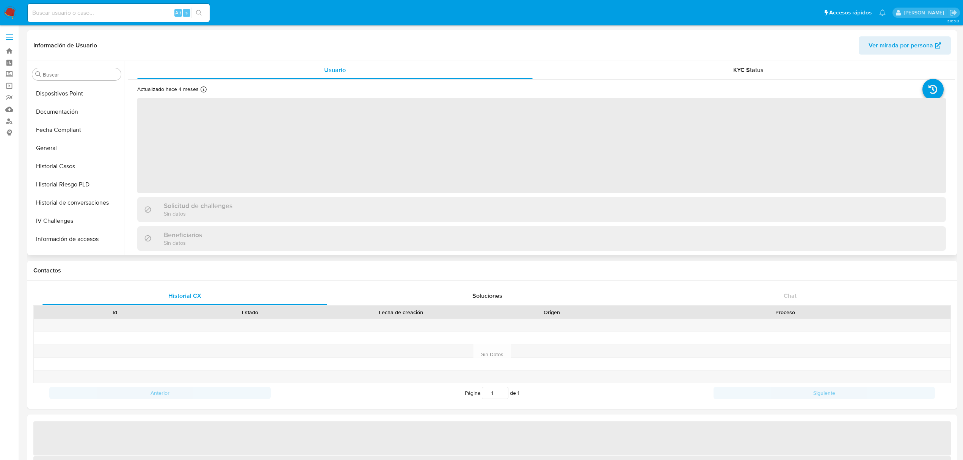
scroll to position [172, 0]
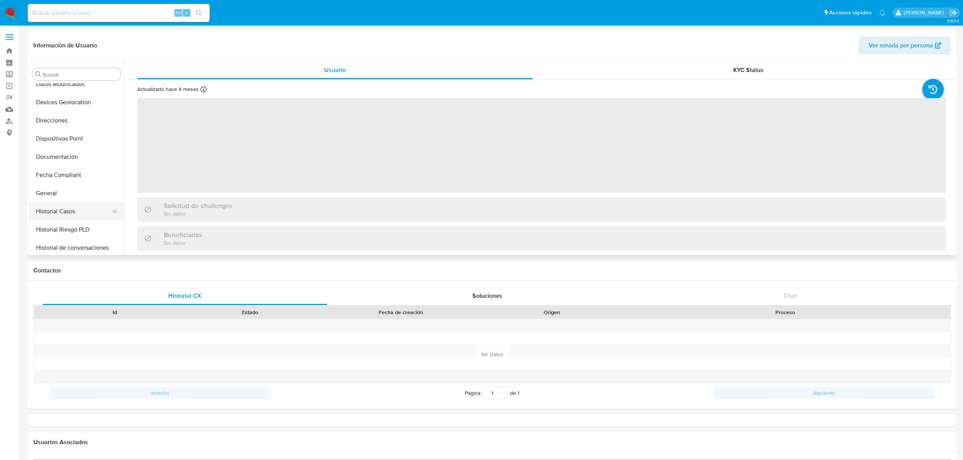
select select "10"
click at [80, 216] on button "Historial Casos" at bounding box center [73, 211] width 89 height 18
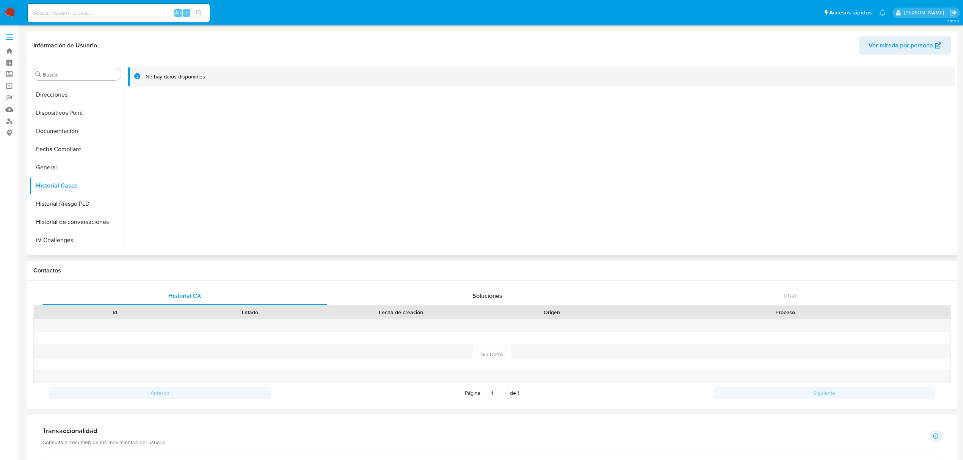
scroll to position [273, 0]
click at [56, 237] on button "KYC" at bounding box center [73, 238] width 89 height 18
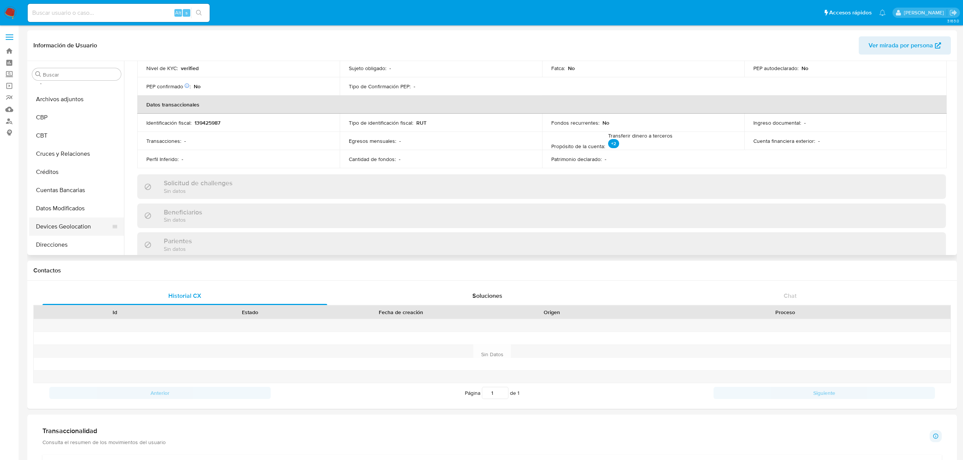
scroll to position [101, 0]
click at [66, 224] on button "Documentación" at bounding box center [73, 228] width 89 height 18
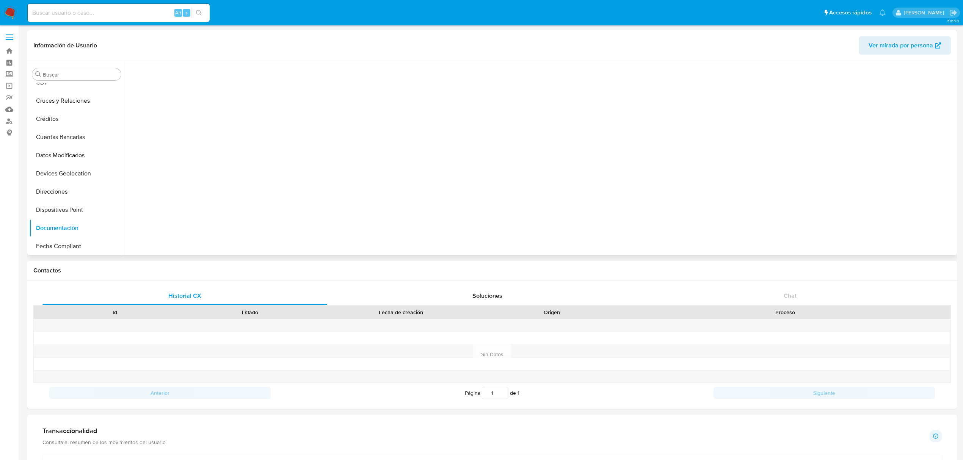
scroll to position [0, 0]
click at [158, 94] on button "Prueba de vida" at bounding box center [225, 98] width 195 height 19
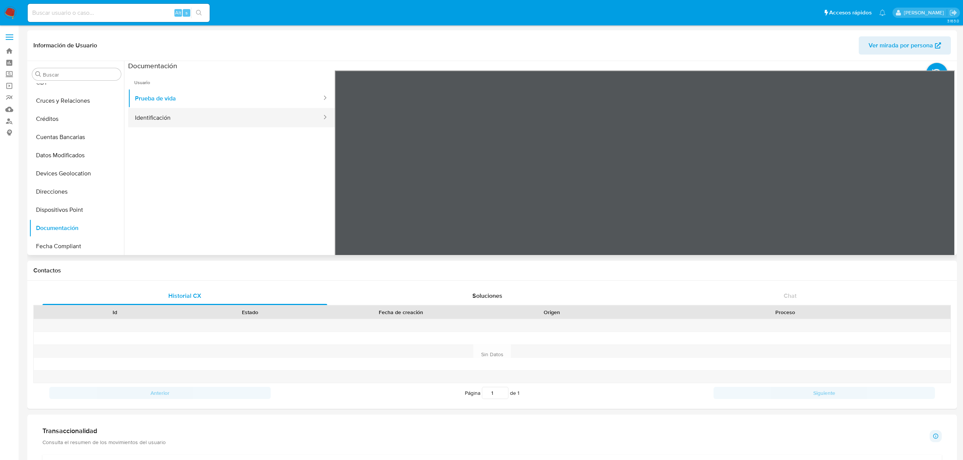
click at [141, 117] on button "Identificación" at bounding box center [225, 117] width 195 height 19
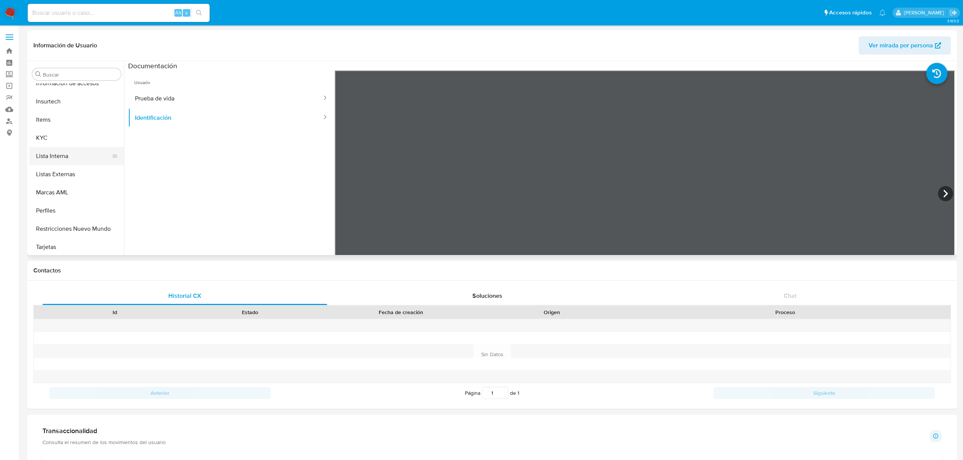
scroll to position [375, 0]
click at [57, 133] on button "KYC" at bounding box center [73, 136] width 89 height 18
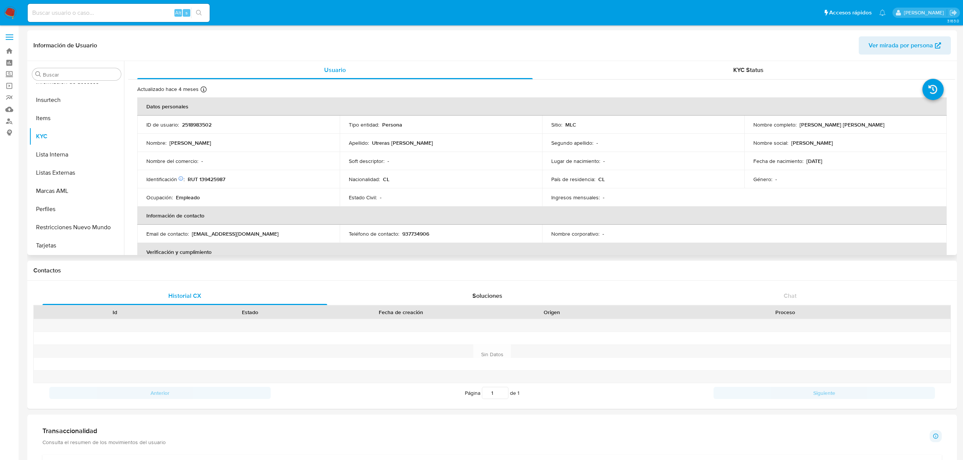
click at [216, 183] on td "Identificación Nº de serie: 523481944 : RUT 139425987" at bounding box center [238, 179] width 202 height 18
click at [215, 179] on p "RUT 139425987" at bounding box center [207, 179] width 38 height 7
copy p "139425987"
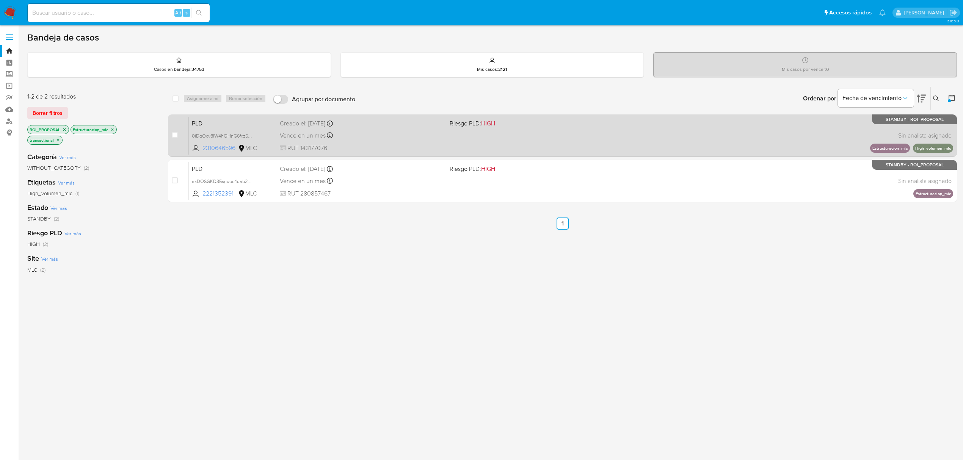
click at [223, 148] on span "2310646596" at bounding box center [219, 148] width 34 height 8
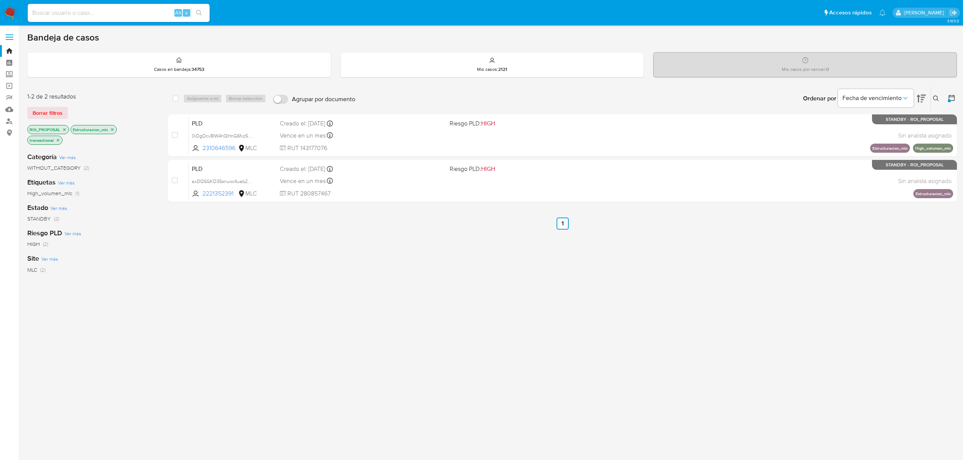
click at [146, 17] on input at bounding box center [119, 13] width 182 height 10
paste input "wFKjDEjNtTU5OfDpEpRhSPqH"
type input "wFKjDEjNtTU5OfDpEpRhSPqH"
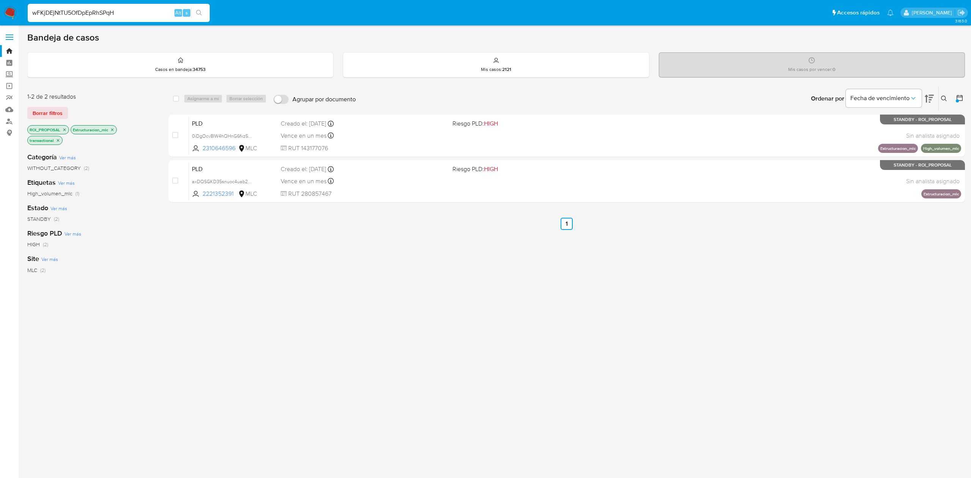
click at [112, 130] on icon "close-filter" at bounding box center [112, 129] width 5 height 5
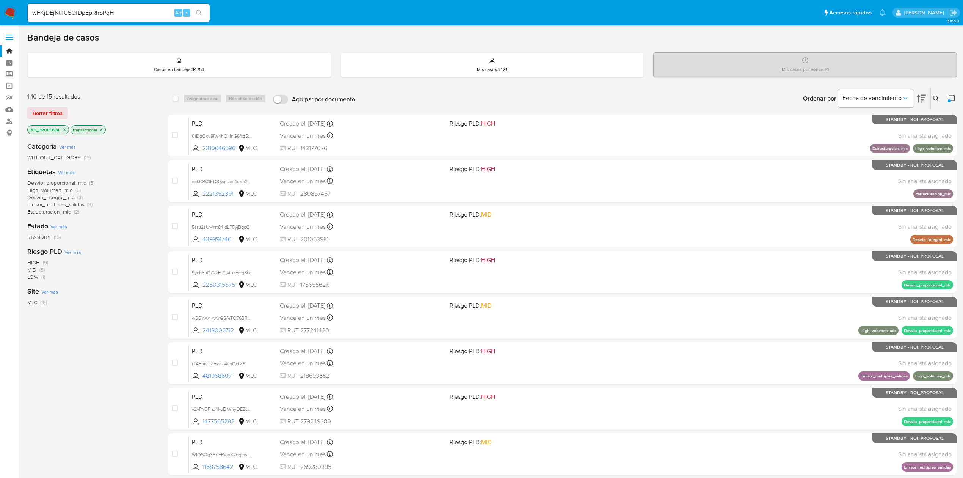
click at [45, 205] on span "Emisor_multiples_salidas" at bounding box center [55, 205] width 57 height 8
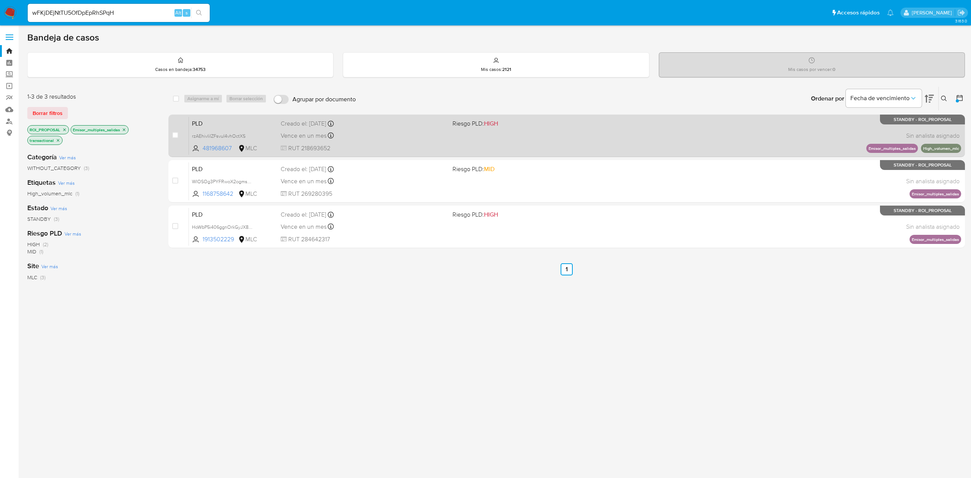
click at [420, 144] on span "RUT 218693652" at bounding box center [363, 148] width 165 height 8
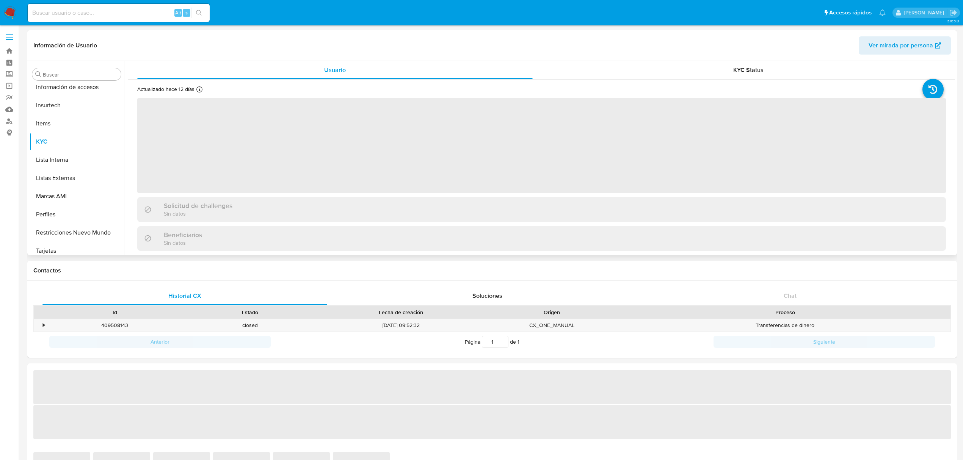
scroll to position [375, 0]
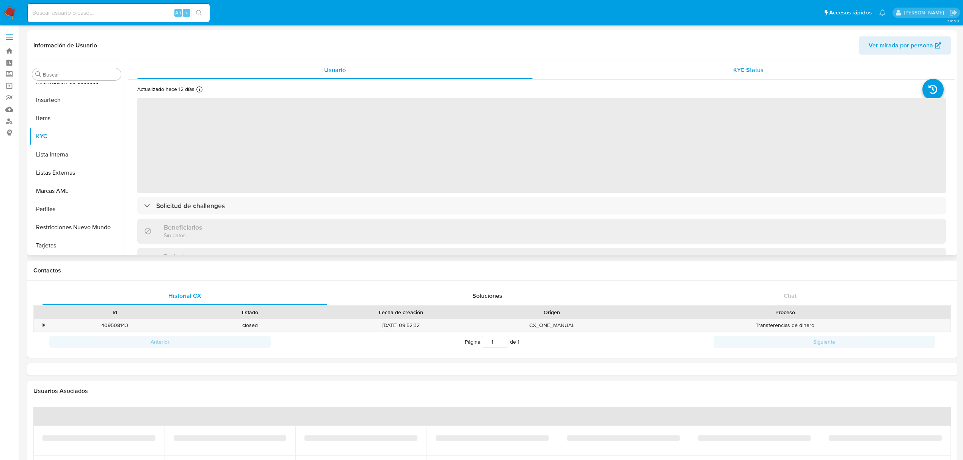
select select "10"
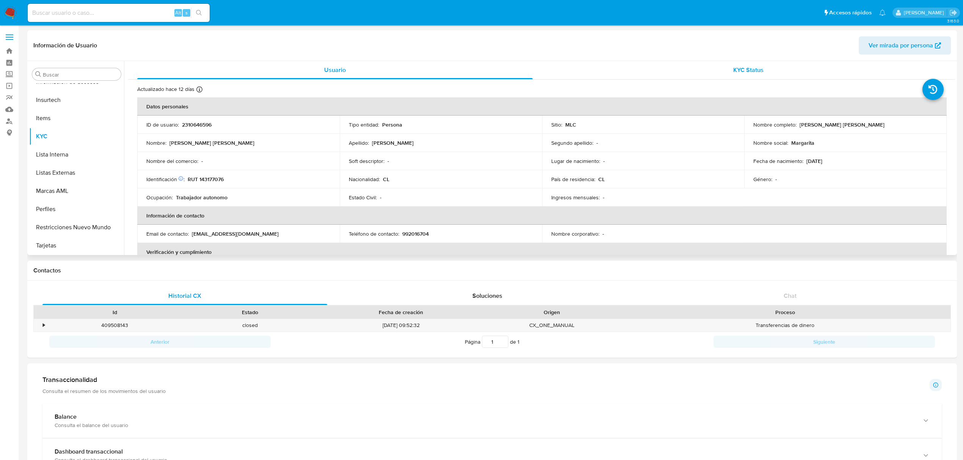
click at [624, 71] on div "KYC Status" at bounding box center [748, 70] width 395 height 18
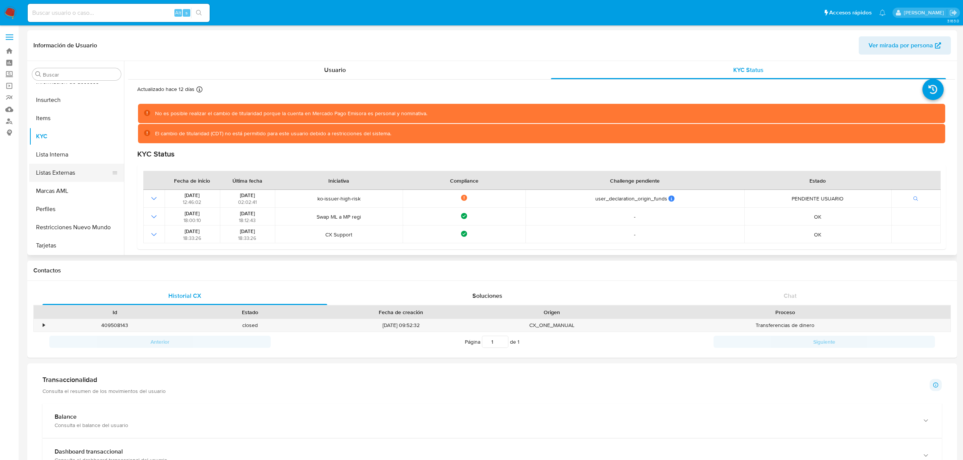
scroll to position [273, 0]
click at [69, 116] on button "Historial Casos" at bounding box center [73, 110] width 89 height 18
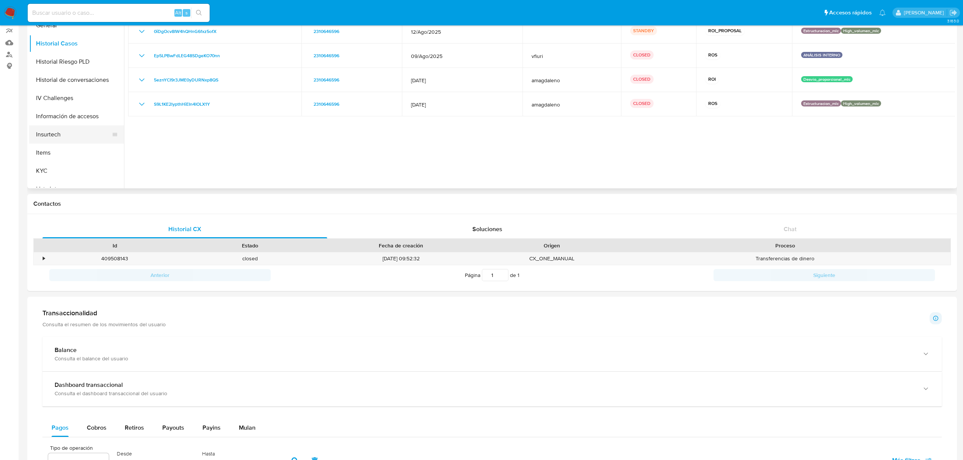
scroll to position [0, 0]
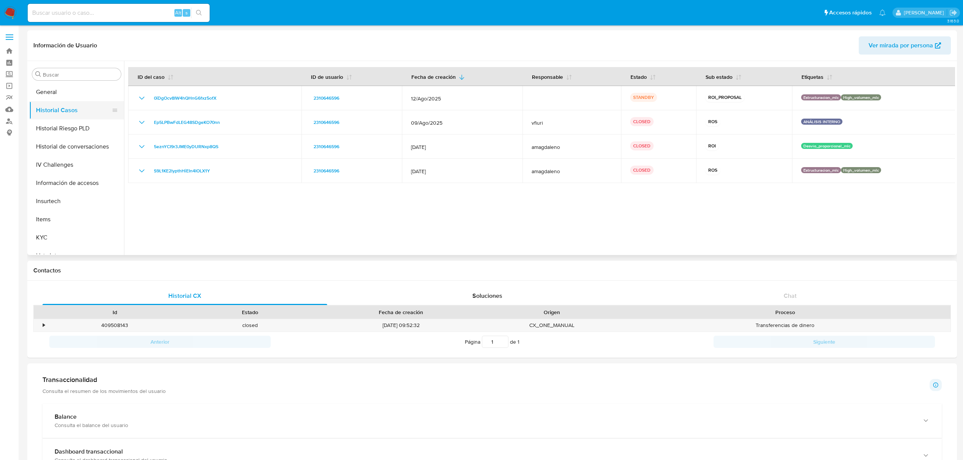
click at [87, 110] on button "Historial Casos" at bounding box center [73, 110] width 89 height 18
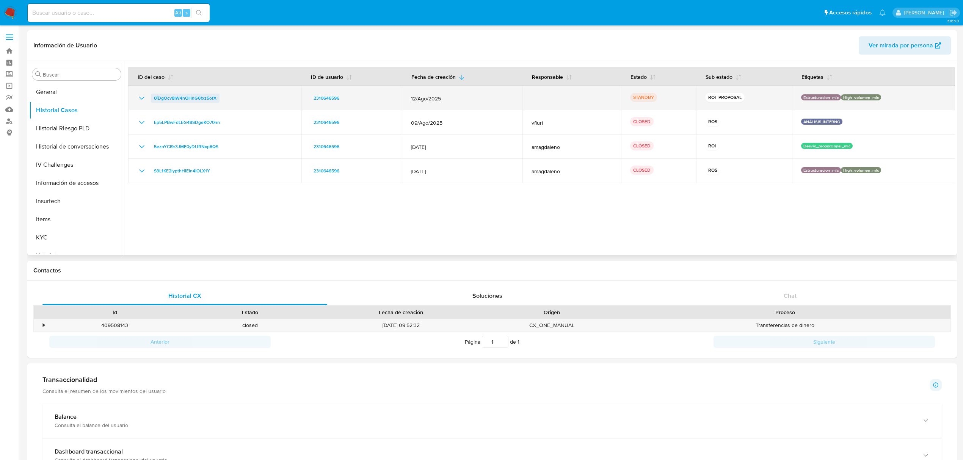
click at [172, 96] on span "0iDgOcv8IW4hQHnG6fxz5ofX" at bounding box center [185, 98] width 63 height 9
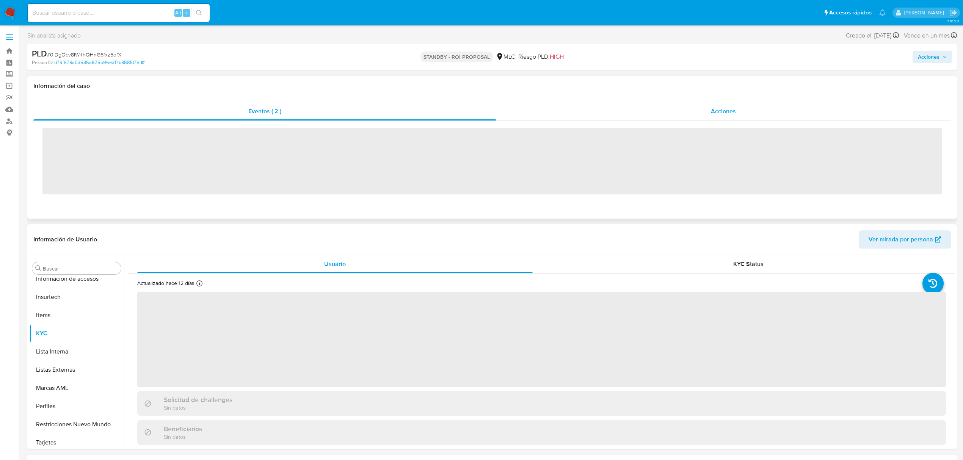
scroll to position [375, 0]
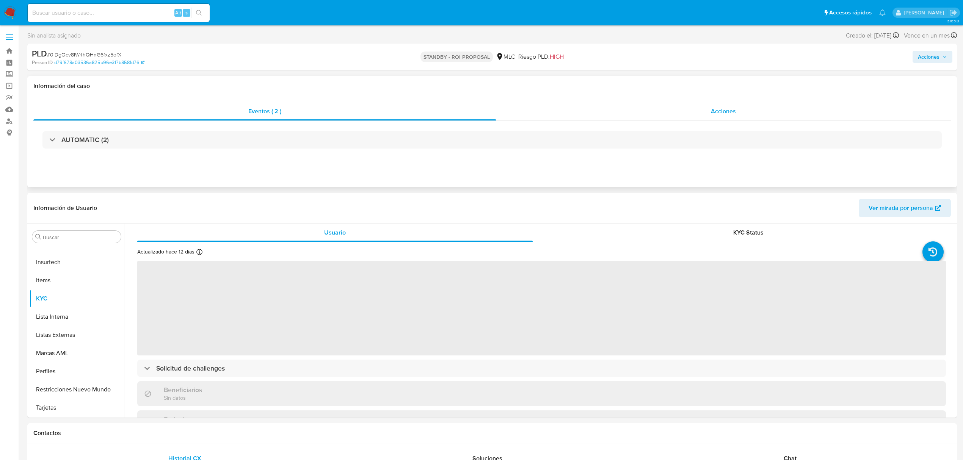
click at [570, 111] on div "Acciones" at bounding box center [723, 111] width 455 height 18
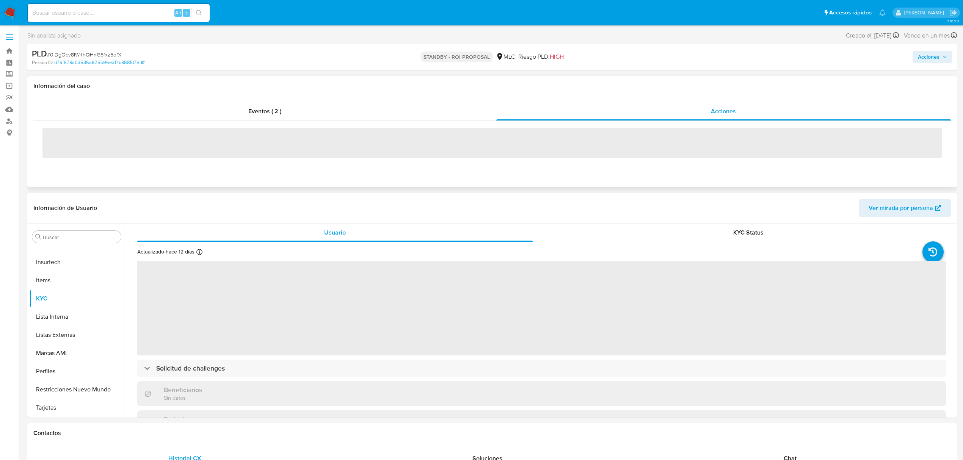
select select "10"
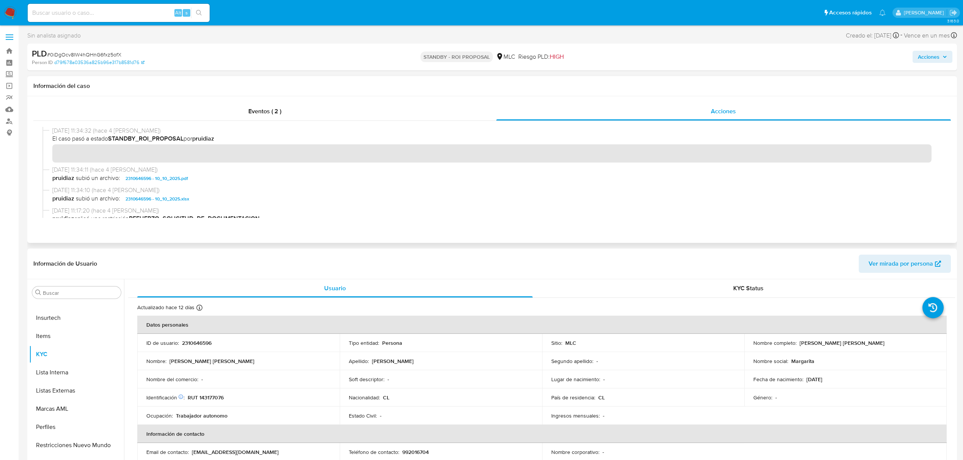
scroll to position [0, 0]
click at [56, 181] on b "pruidiaz" at bounding box center [63, 178] width 22 height 9
click at [104, 52] on span "# 0iDgOcv8IW4hQHnG6fxz5ofX" at bounding box center [84, 55] width 74 height 8
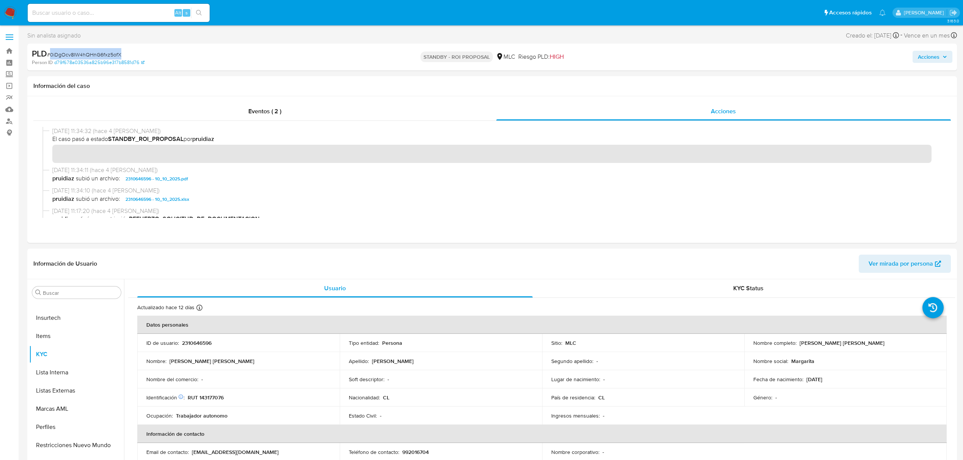
copy span "0iDgOcv8IW4hQHnG6fxz5ofX"
click at [209, 399] on p "RUT 143177076" at bounding box center [206, 397] width 36 height 7
copy p "143177076"
click at [207, 394] on p "RUT 143177076" at bounding box center [206, 397] width 36 height 7
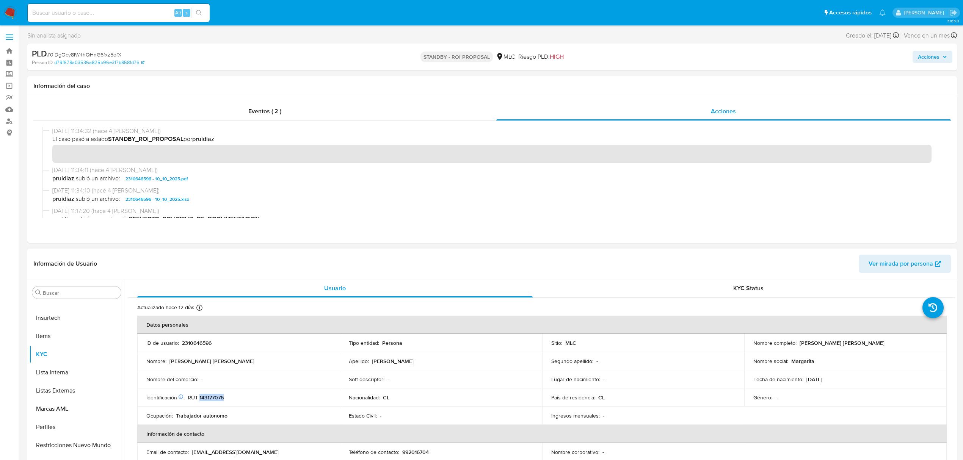
click at [207, 394] on p "RUT 143177076" at bounding box center [206, 397] width 36 height 7
click at [205, 343] on p "2310646596" at bounding box center [197, 343] width 30 height 7
copy p "2310646596"
click at [207, 344] on p "2310646596" at bounding box center [197, 343] width 30 height 7
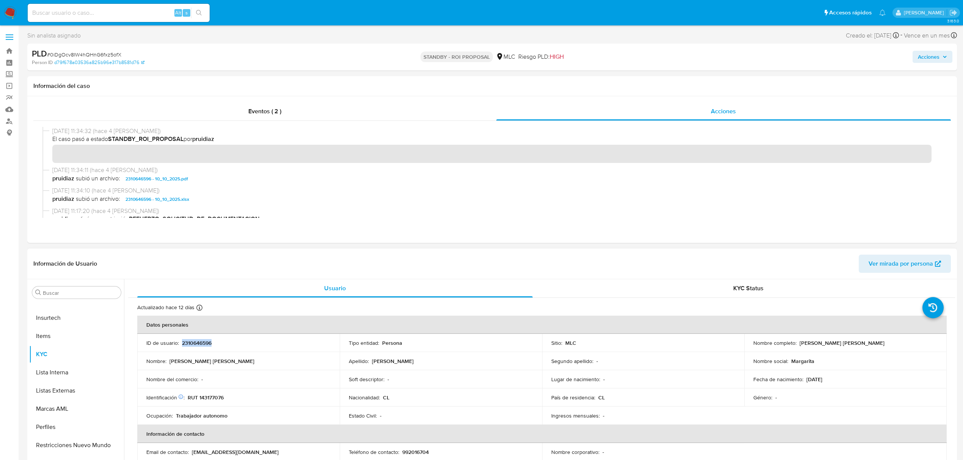
click at [207, 344] on p "2310646596" at bounding box center [197, 343] width 30 height 7
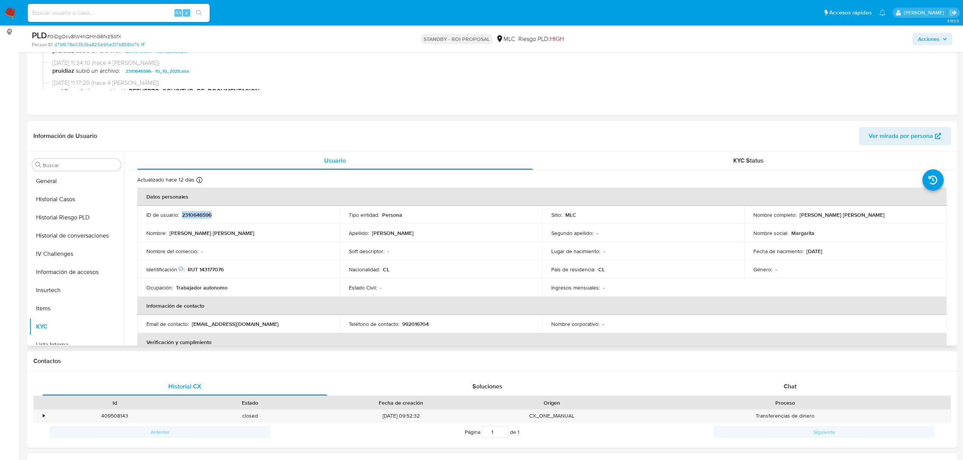
scroll to position [274, 0]
click at [68, 199] on button "Historial Casos" at bounding box center [73, 200] width 89 height 18
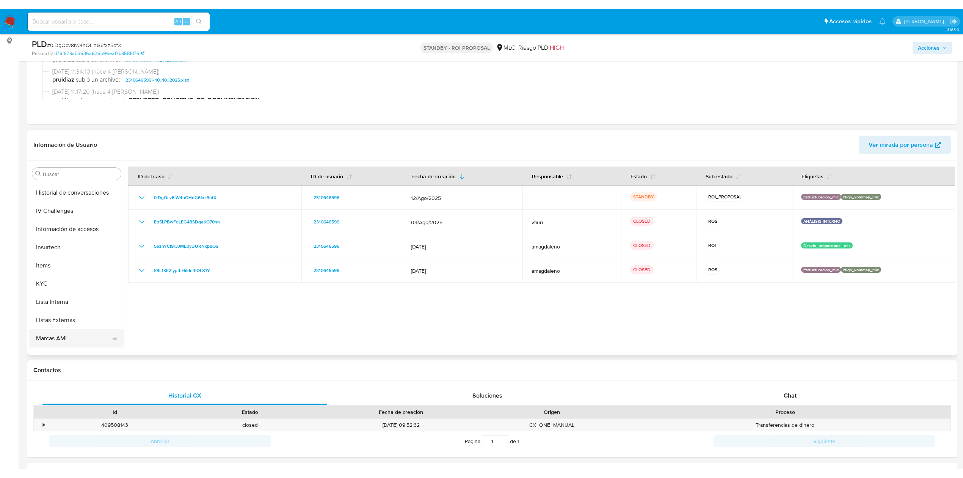
scroll to position [375, 0]
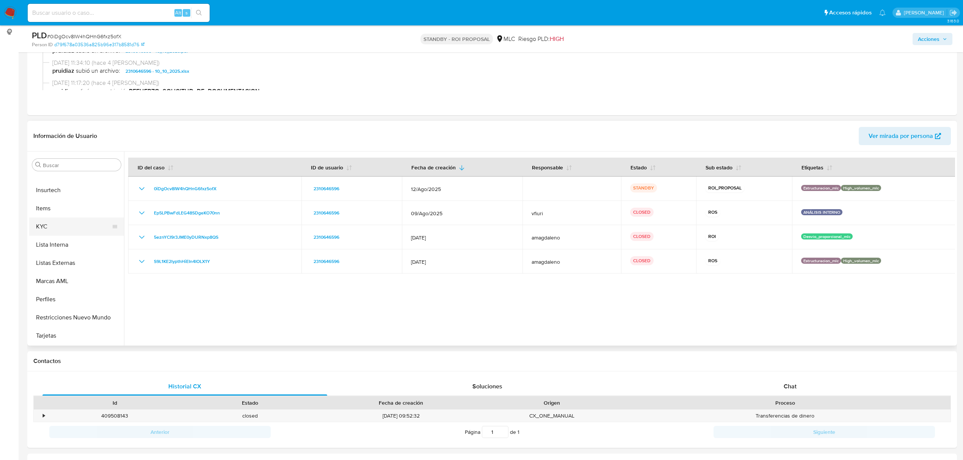
click at [64, 221] on button "KYC" at bounding box center [73, 227] width 89 height 18
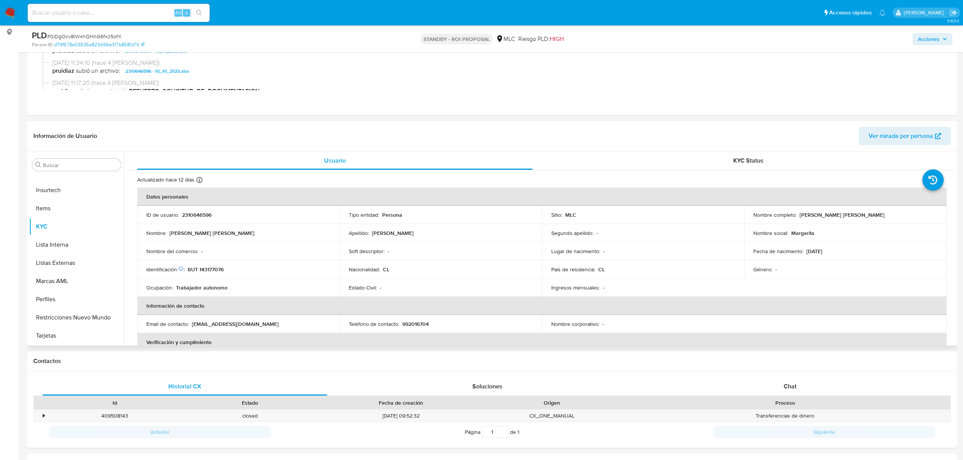
click at [193, 215] on p "2310646596" at bounding box center [197, 215] width 30 height 7
copy p "2310646596"
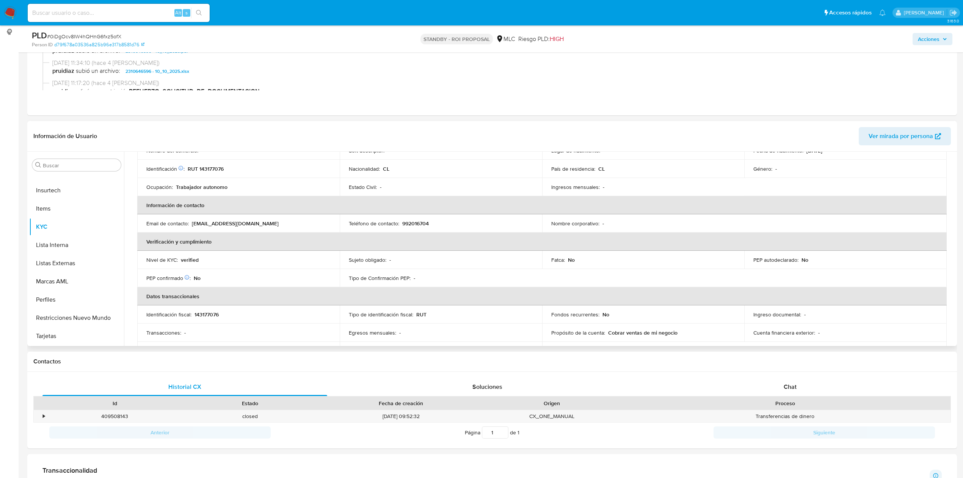
scroll to position [0, 0]
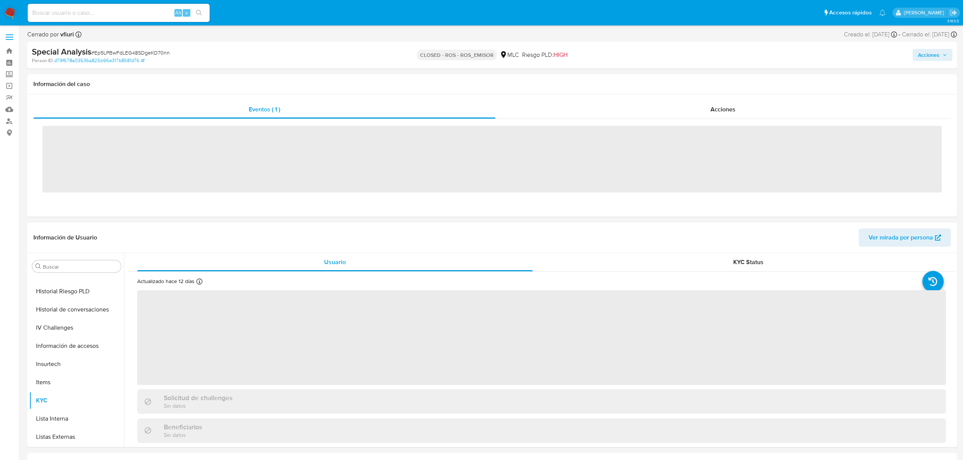
scroll to position [375, 0]
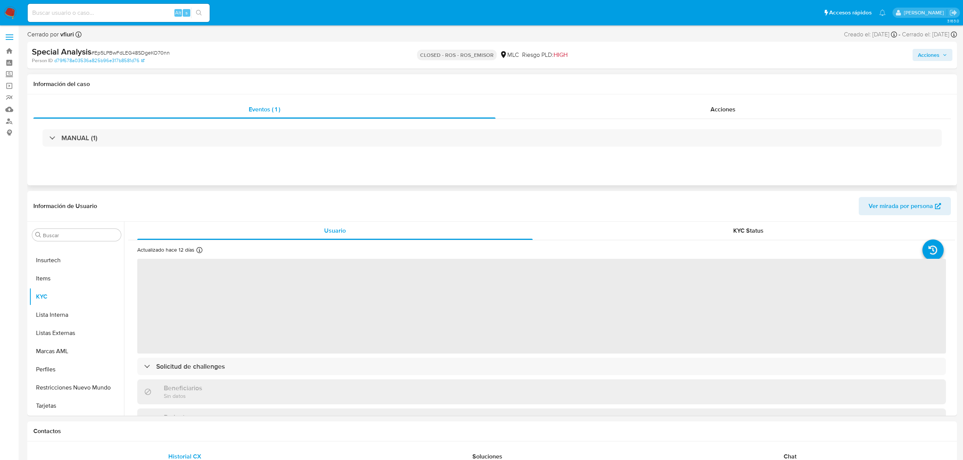
click at [614, 97] on div "Eventos ( 1 ) Acciones MANUAL (1)" at bounding box center [492, 139] width 930 height 91
click at [601, 107] on div "Acciones" at bounding box center [724, 109] width 456 height 18
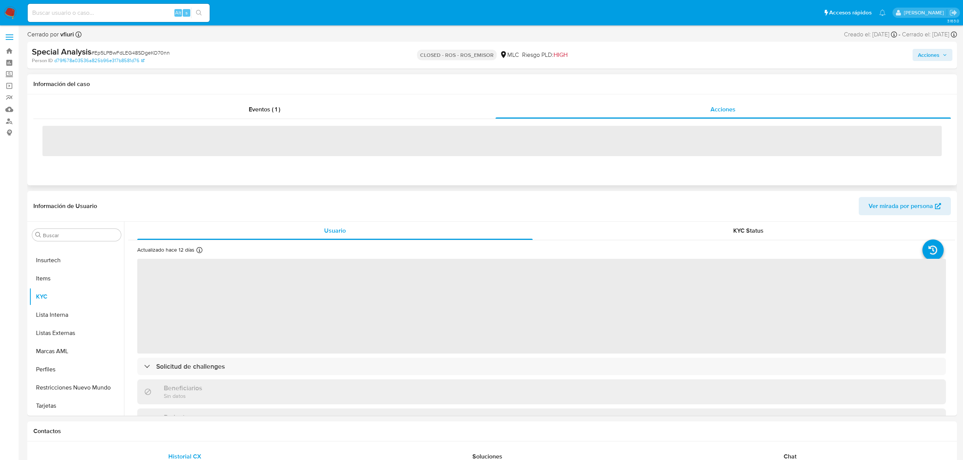
select select "10"
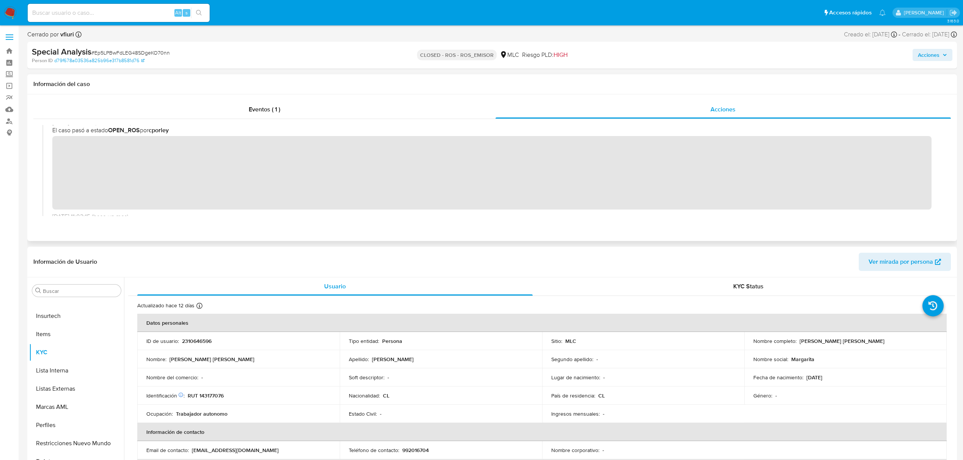
scroll to position [77, 0]
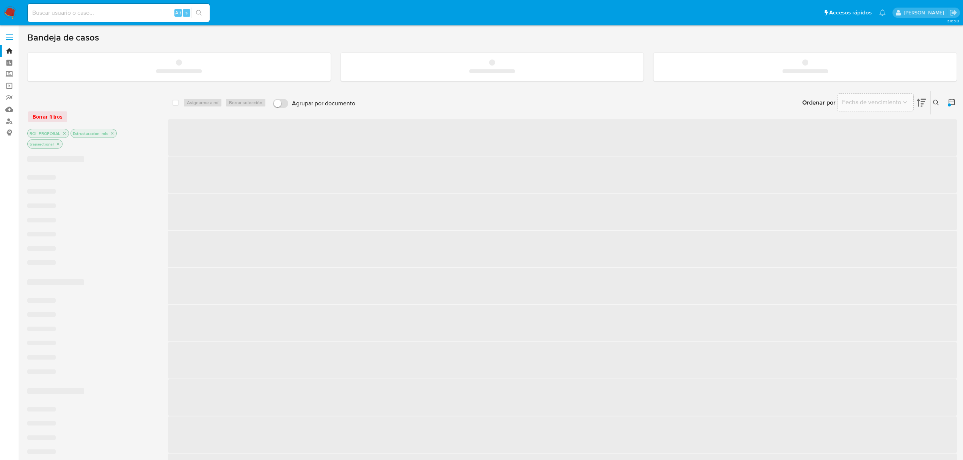
click at [77, 19] on div "Alt s" at bounding box center [119, 13] width 182 height 18
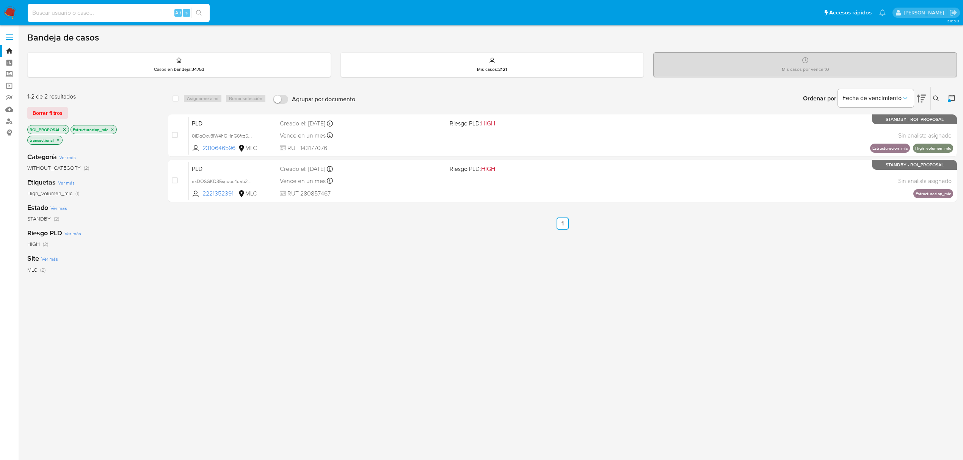
click at [76, 13] on input at bounding box center [119, 13] width 182 height 10
paste input "wFKjDEjNtTU5OfDpEpRhSPqH"
type input "wFKjDEjNtTU5OfDpEpRhSPqH"
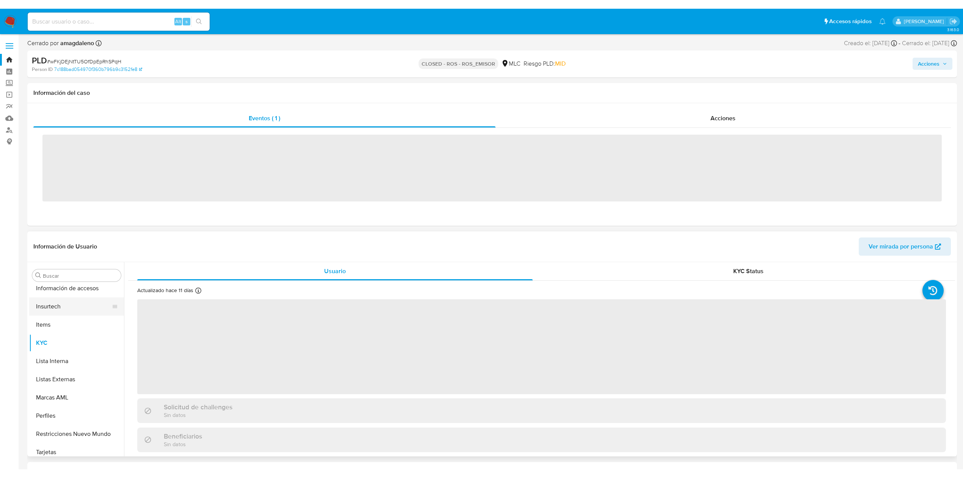
scroll to position [375, 0]
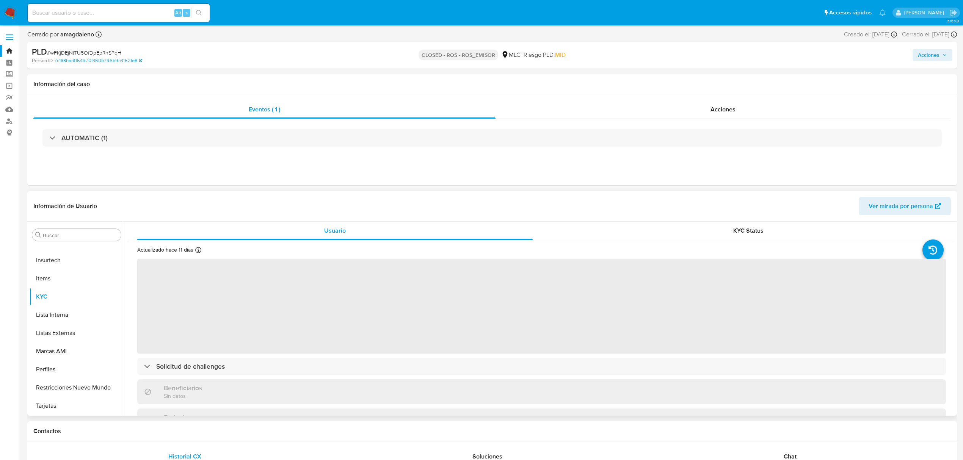
select select "10"
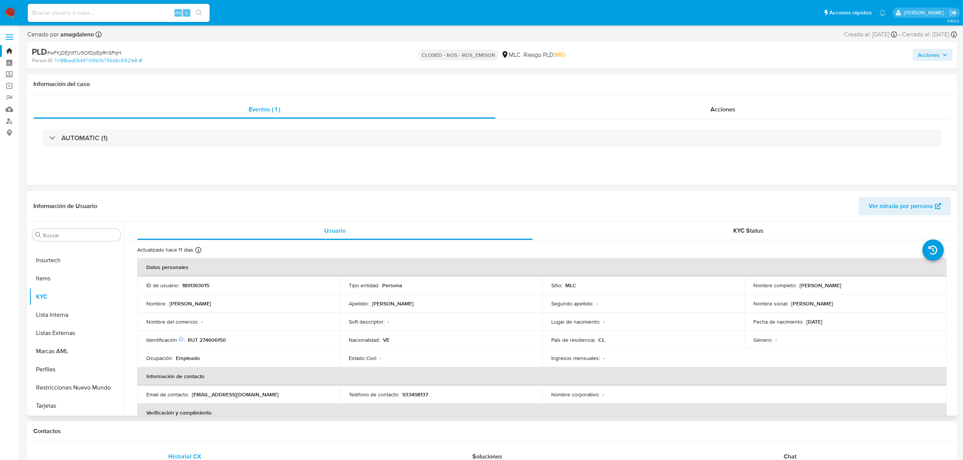
click at [193, 286] on p "1891363015" at bounding box center [195, 285] width 27 height 7
copy p "1891363015"
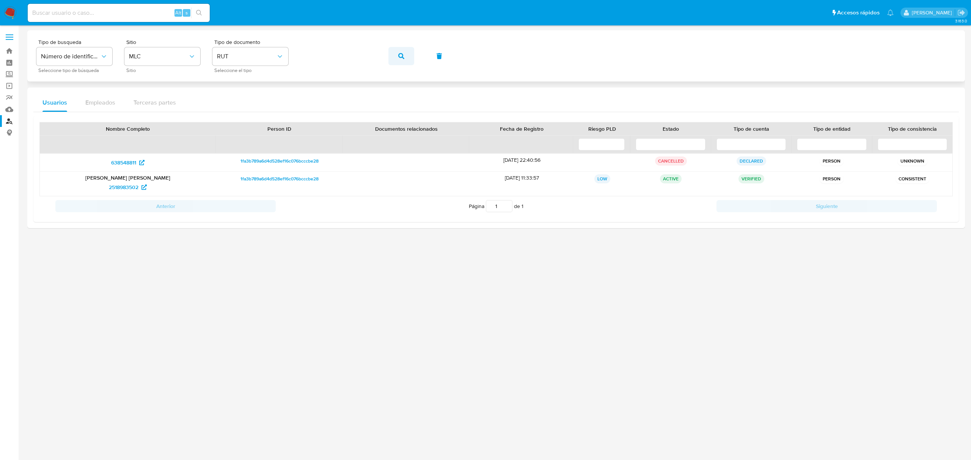
click at [394, 55] on button "button" at bounding box center [401, 56] width 26 height 18
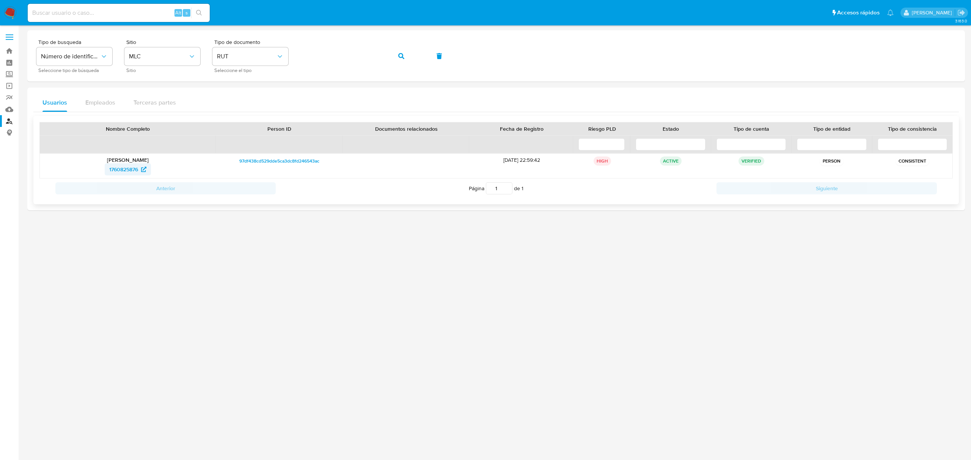
click at [122, 171] on span "1760825876" at bounding box center [123, 169] width 29 height 12
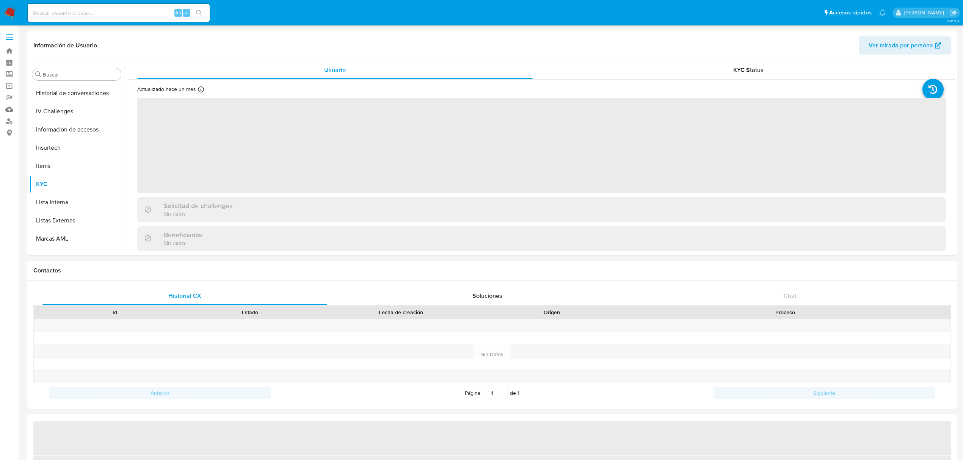
scroll to position [375, 0]
select select "10"
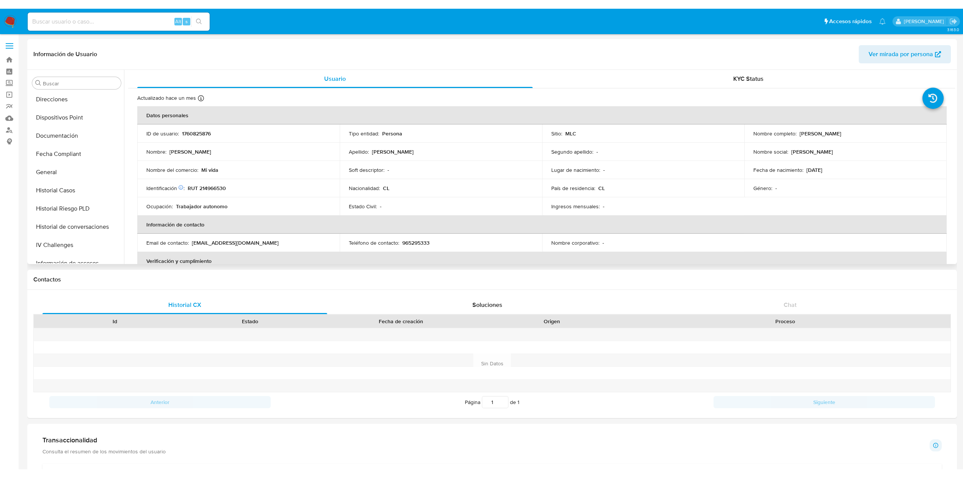
scroll to position [172, 0]
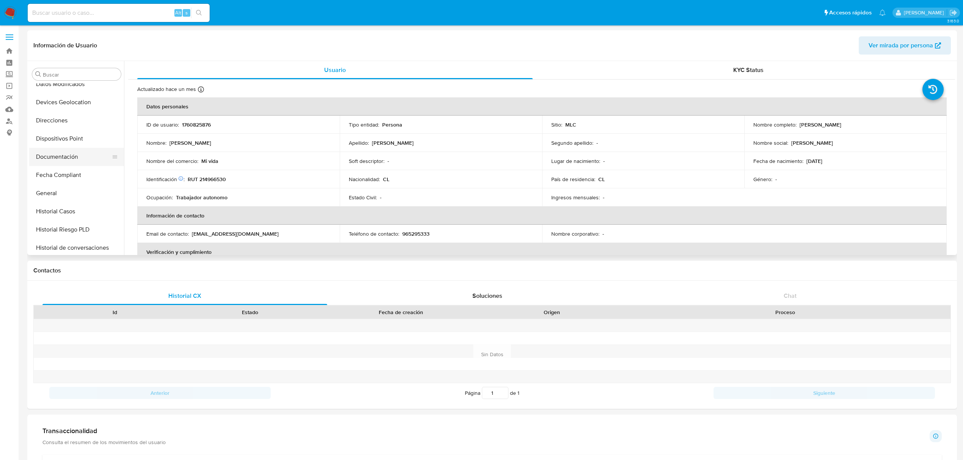
click at [67, 157] on button "Documentación" at bounding box center [73, 157] width 89 height 18
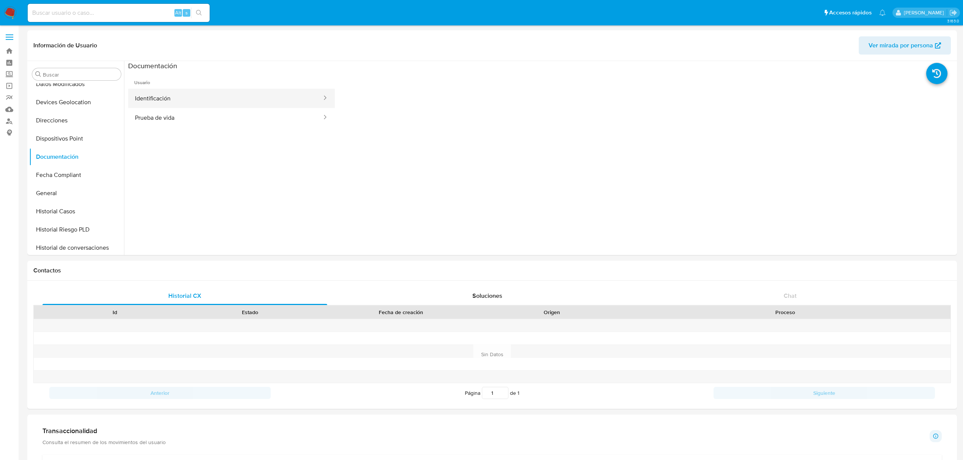
click at [176, 96] on button "Identificación" at bounding box center [225, 98] width 195 height 19
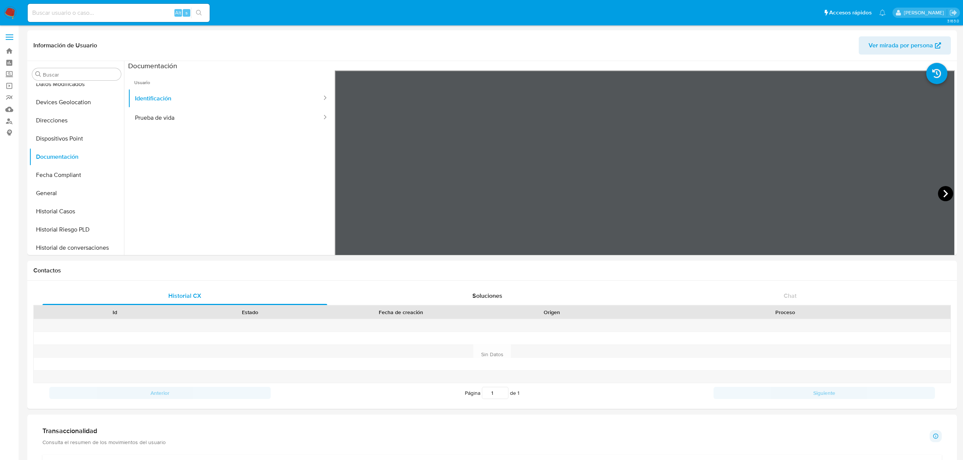
click at [938, 191] on icon at bounding box center [945, 193] width 15 height 15
click at [136, 155] on ul "Usuario Identificación Prueba de vida" at bounding box center [231, 180] width 207 height 218
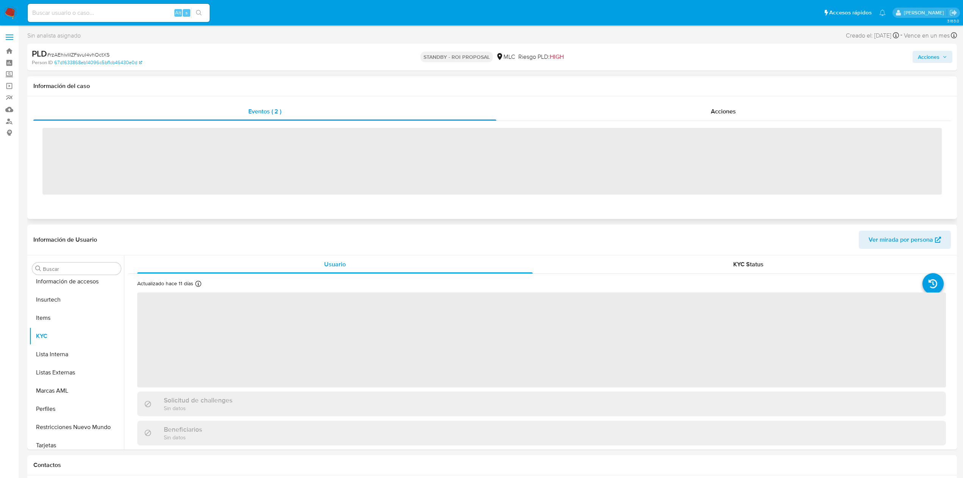
scroll to position [375, 0]
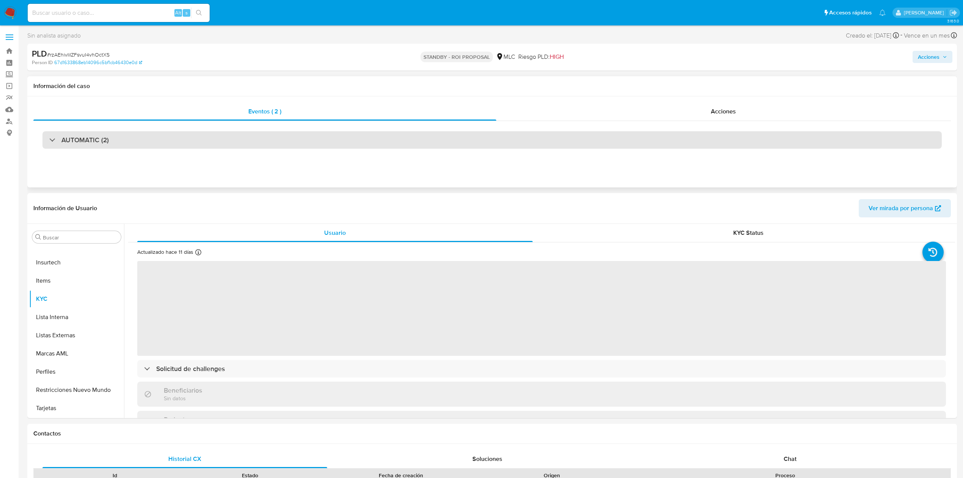
click at [486, 143] on div "AUTOMATIC (2)" at bounding box center [491, 139] width 899 height 17
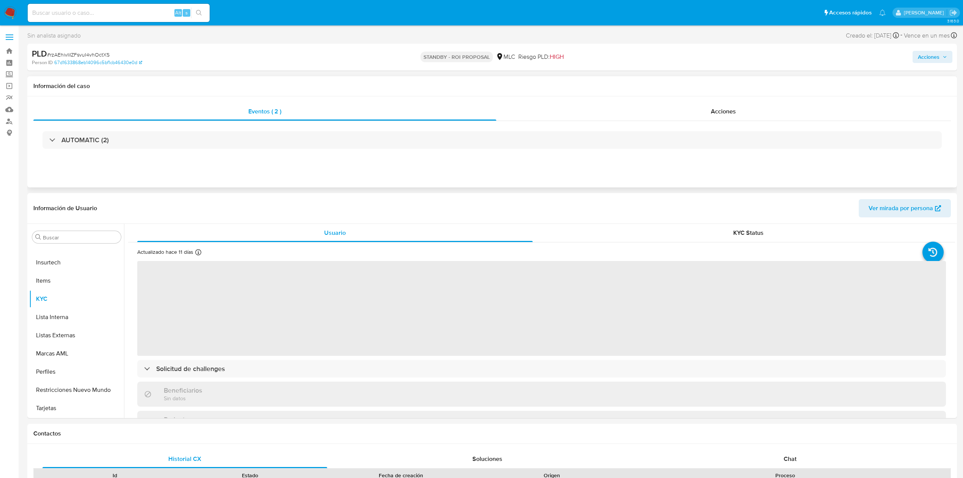
select select "10"
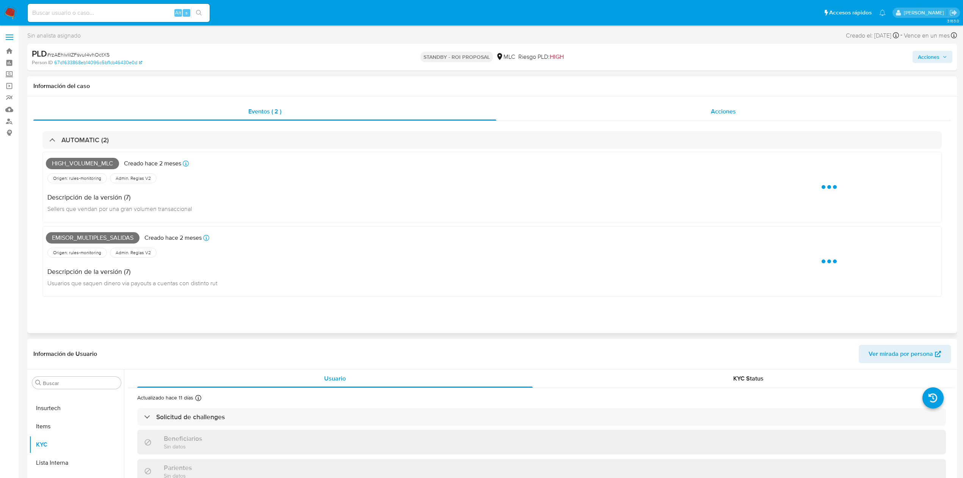
click at [565, 107] on div "Acciones" at bounding box center [723, 111] width 455 height 18
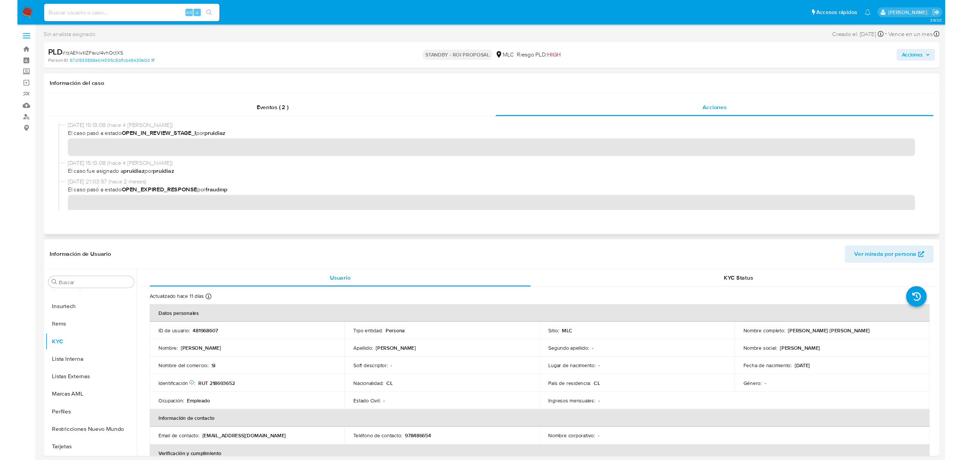
scroll to position [101, 0]
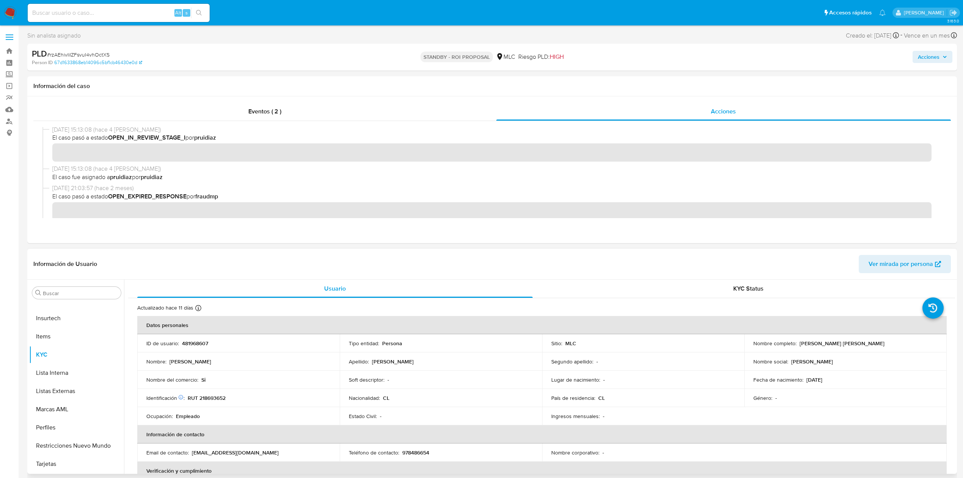
click at [191, 342] on p "481968607" at bounding box center [195, 343] width 26 height 7
copy p "481968607"
click at [187, 340] on p "481968607" at bounding box center [195, 343] width 26 height 7
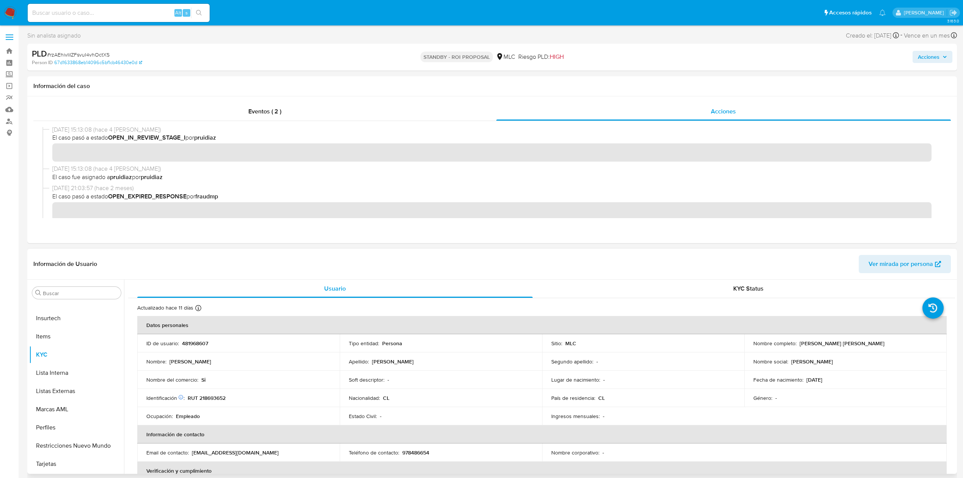
click at [211, 394] on p "RUT 218693652" at bounding box center [207, 397] width 38 height 7
click at [212, 395] on p "RUT 218693652" at bounding box center [207, 397] width 38 height 7
copy p "RUT 218693652"
